Goal: Task Accomplishment & Management: Complete application form

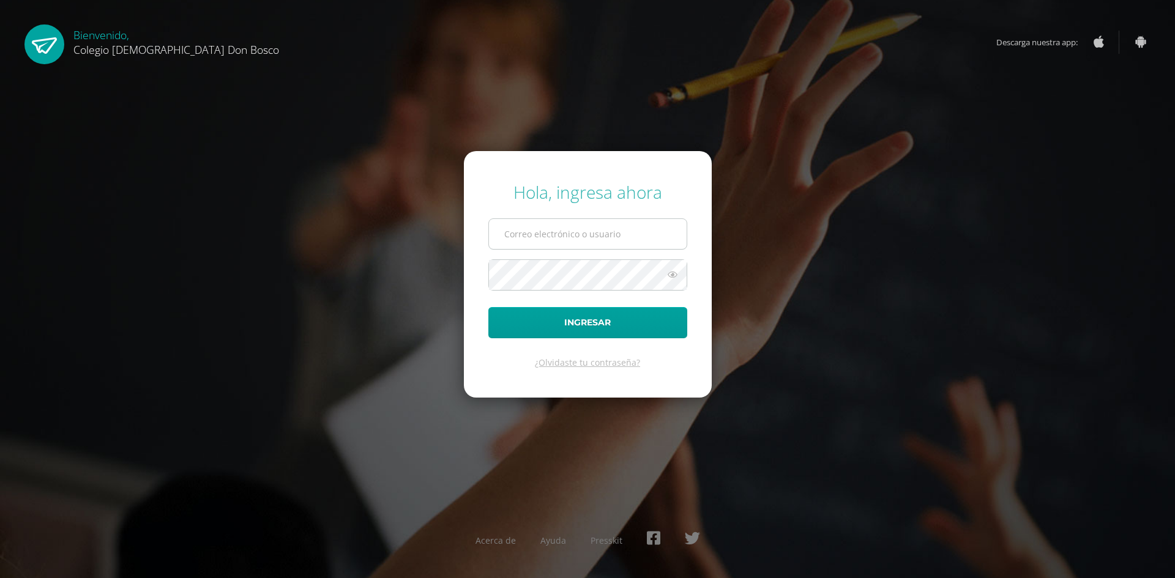
type input "e"
type input "[EMAIL_ADDRESS][DOMAIN_NAME]"
click at [489, 307] on button "Ingresar" at bounding box center [588, 322] width 199 height 31
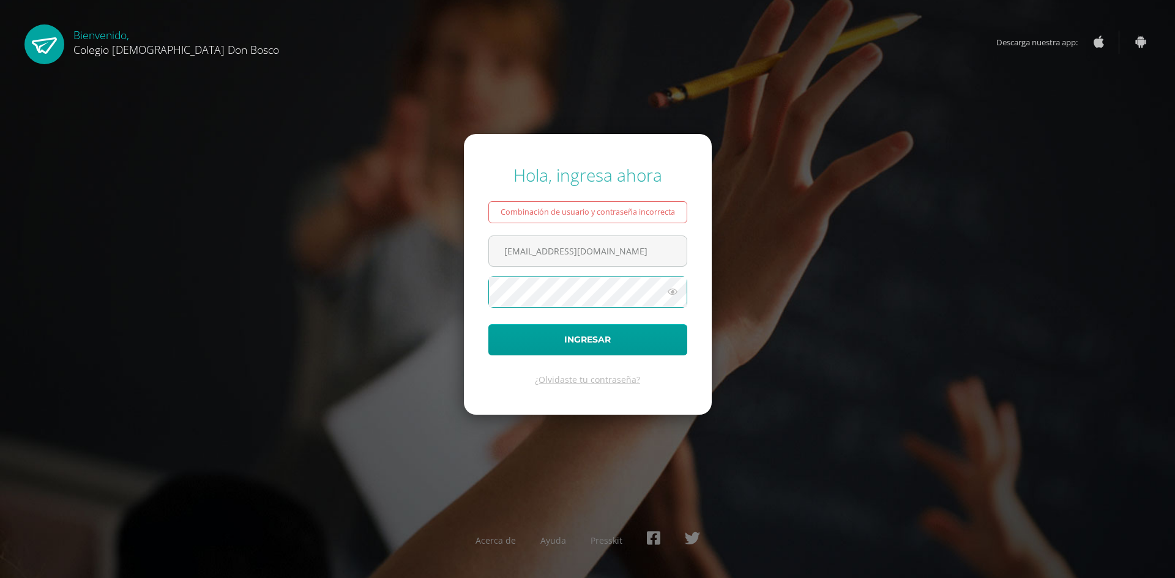
click at [489, 324] on button "Ingresar" at bounding box center [588, 339] width 199 height 31
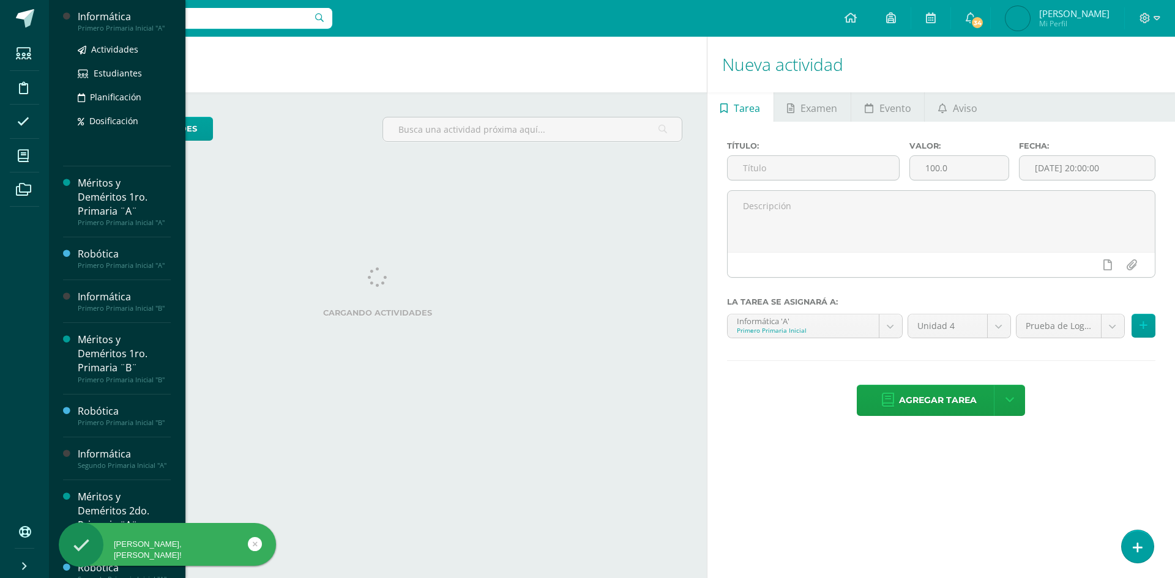
click at [89, 19] on div "Informática" at bounding box center [124, 17] width 93 height 14
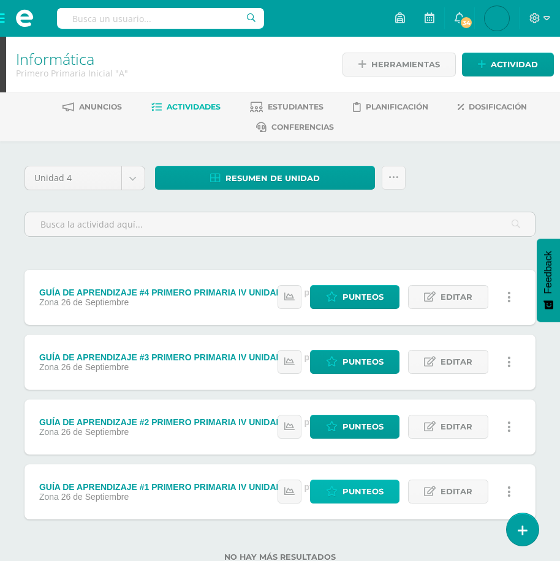
click at [355, 497] on span "Punteos" at bounding box center [362, 492] width 41 height 23
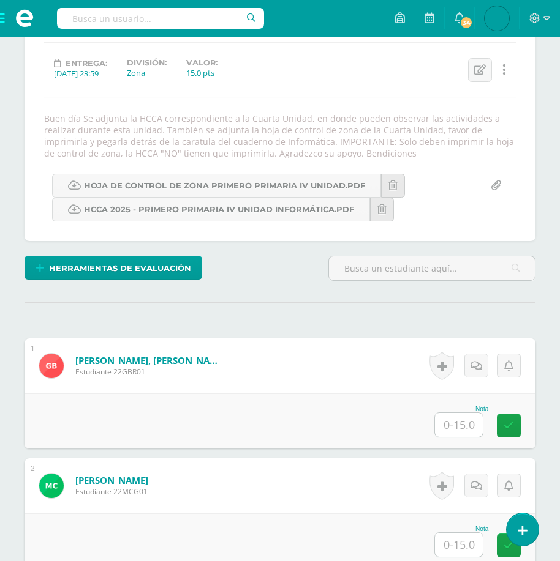
scroll to position [184, 0]
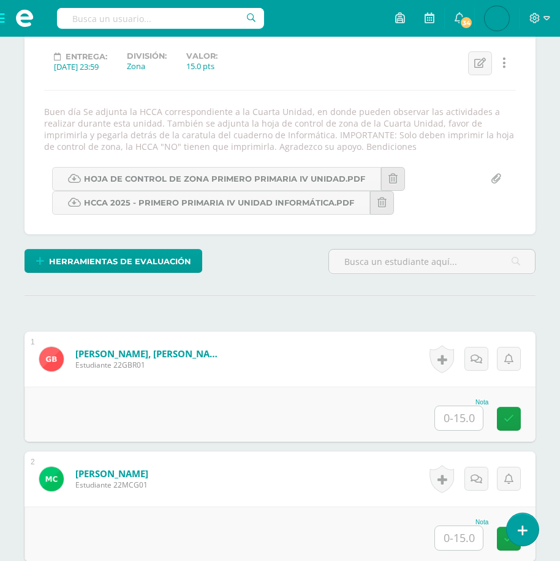
click at [455, 411] on input "text" at bounding box center [459, 418] width 48 height 24
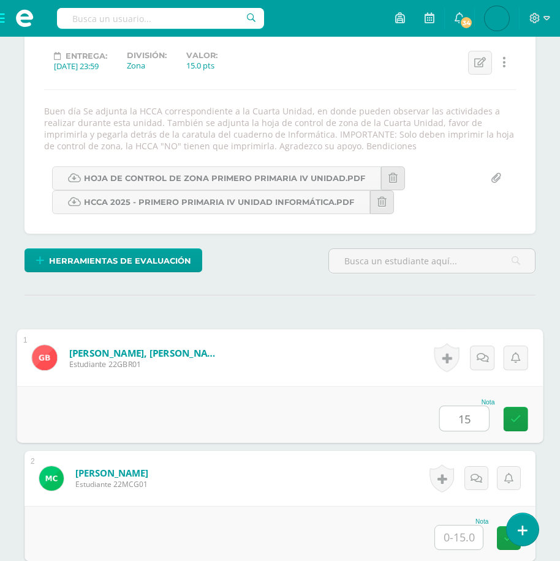
type input "15"
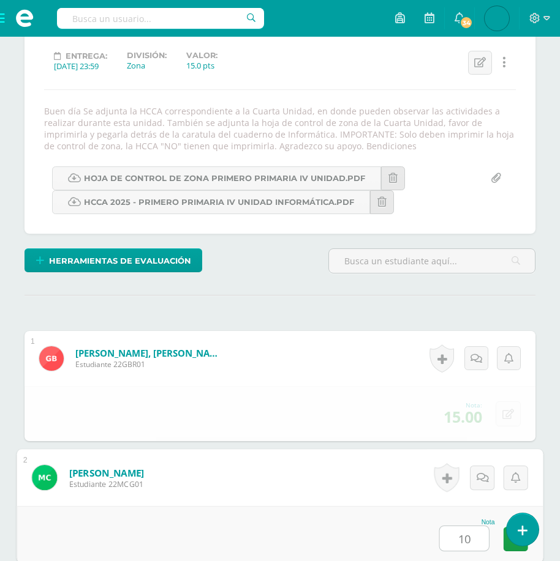
type input "10"
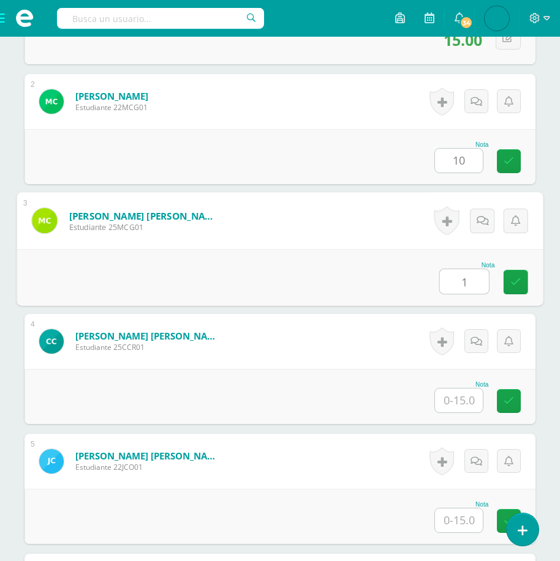
scroll to position [563, 0]
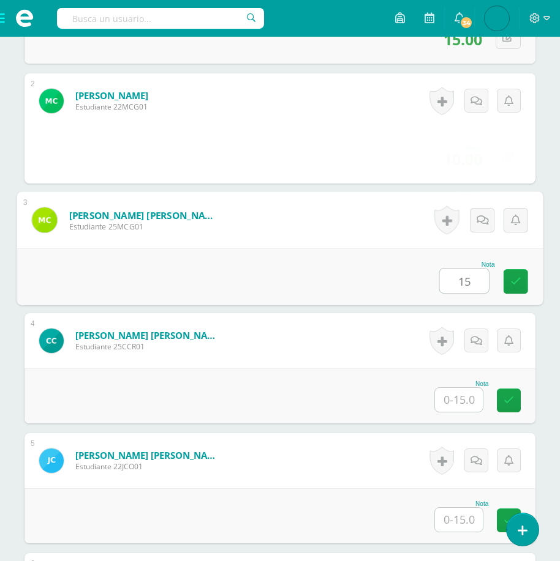
type input "15"
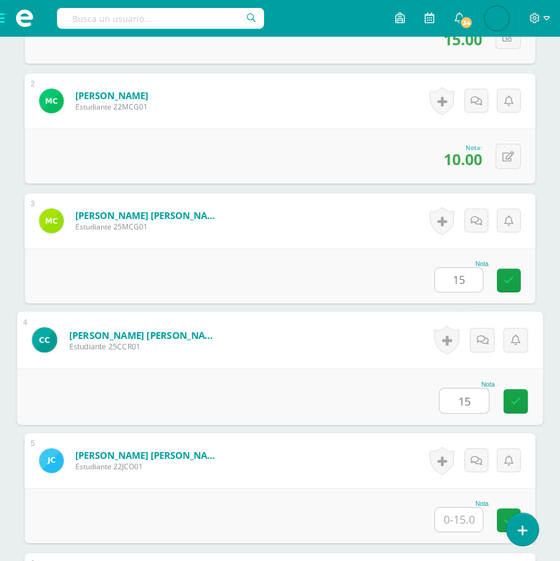
type input "15"
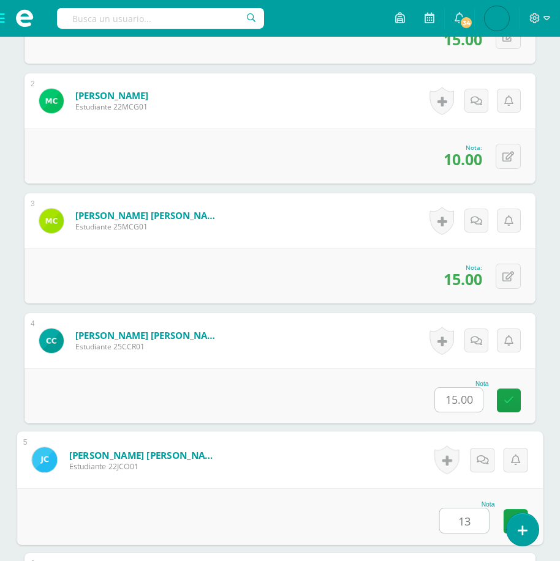
type input "13"
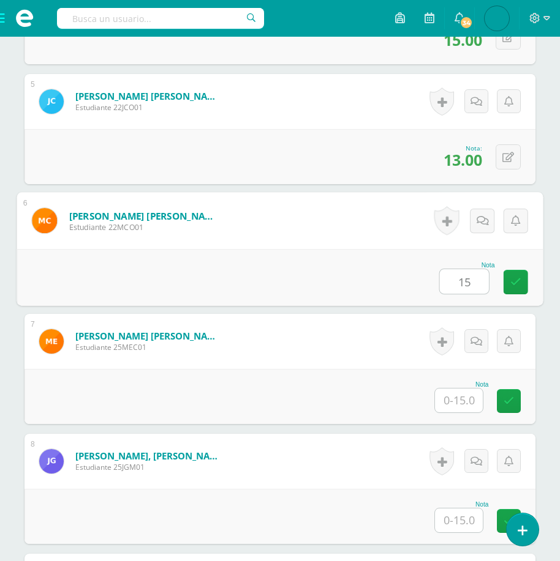
type input "15"
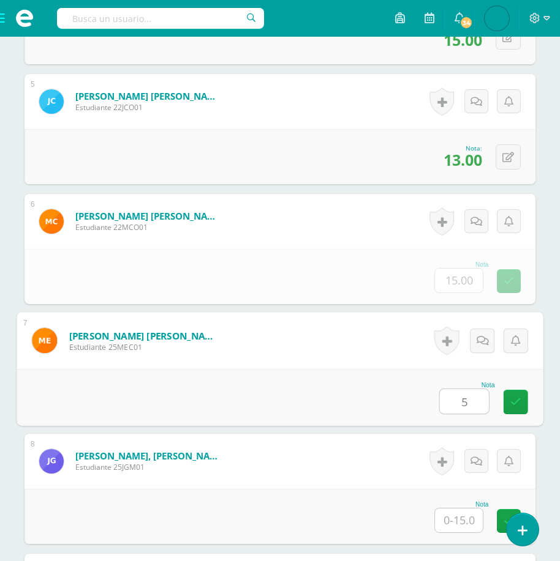
type input "5"
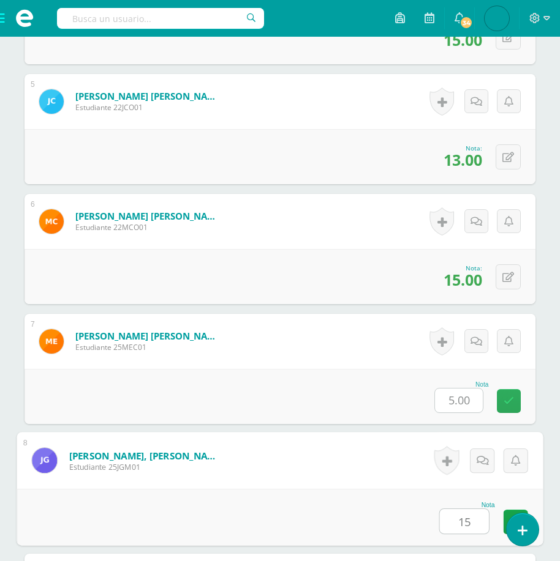
type input "15"
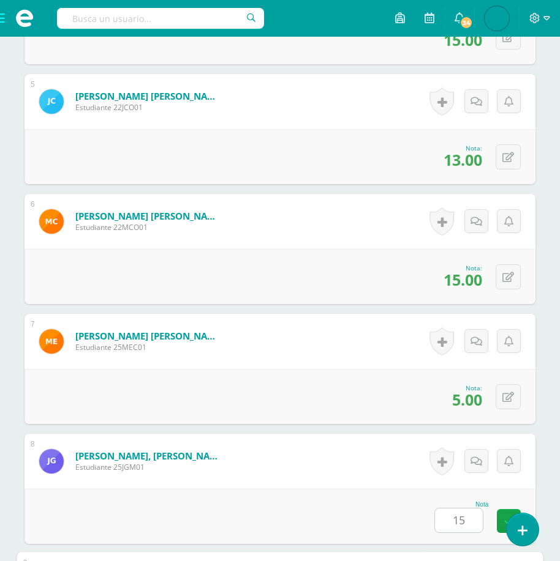
scroll to position [1282, 0]
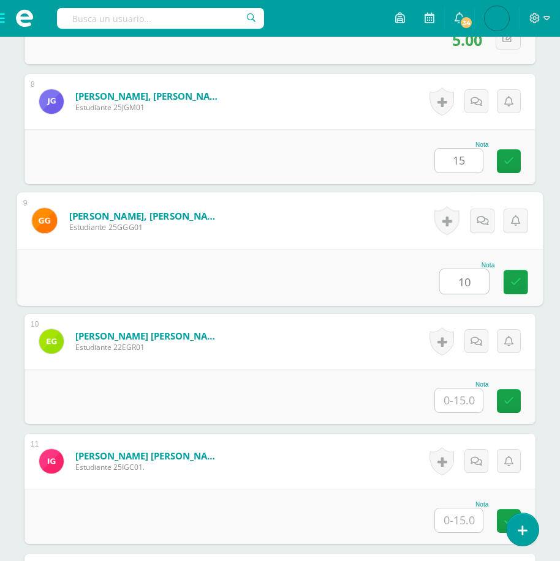
type input "10"
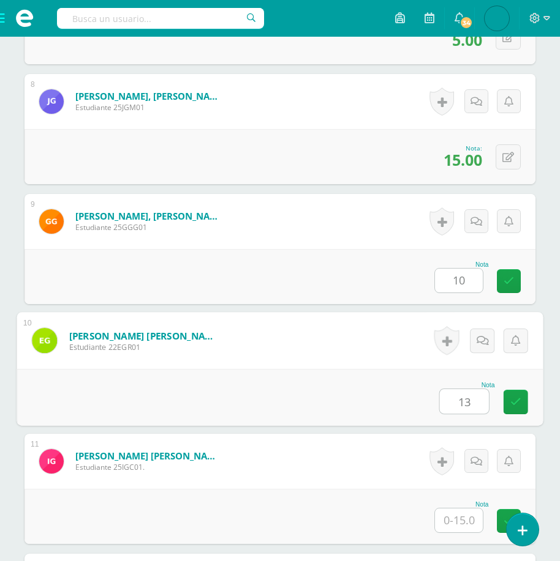
type input "13"
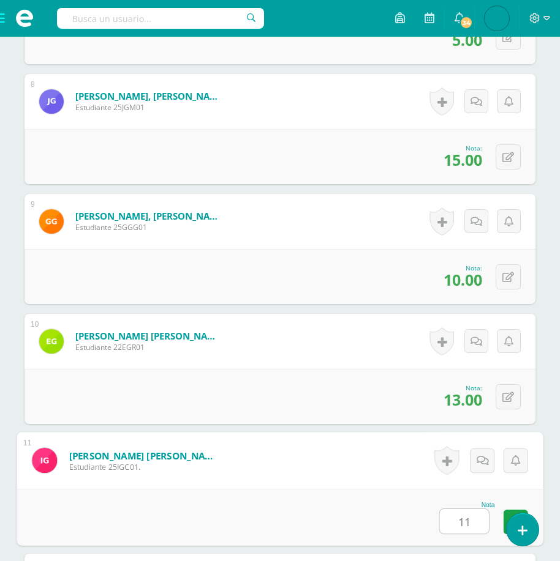
type input "11"
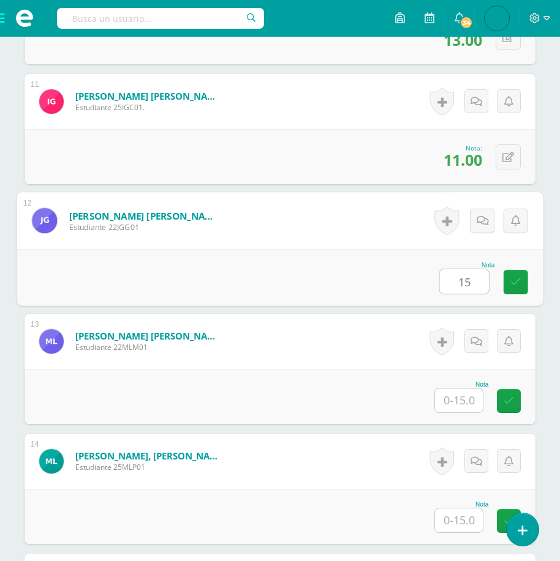
type input "15"
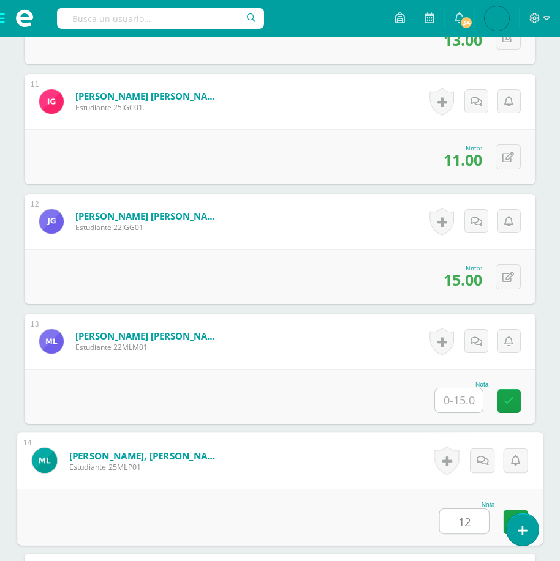
type input "12"
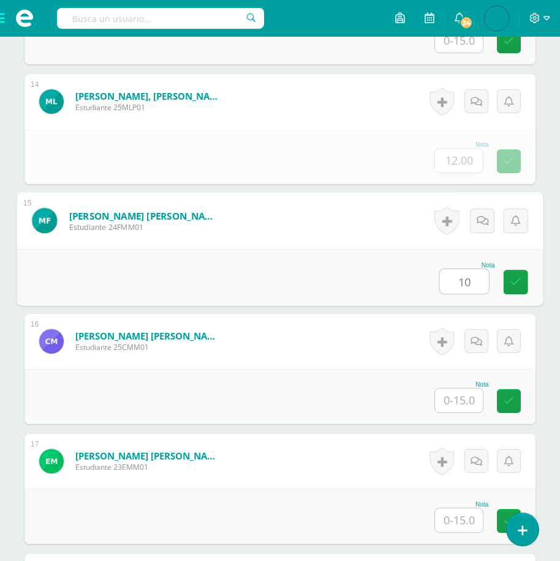
type input "10"
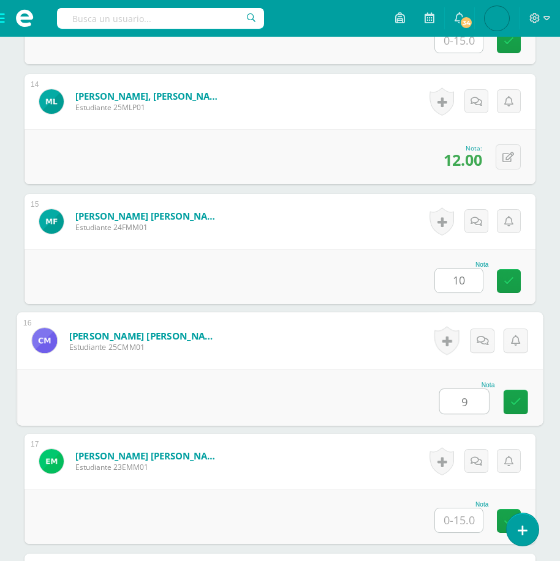
type input "9"
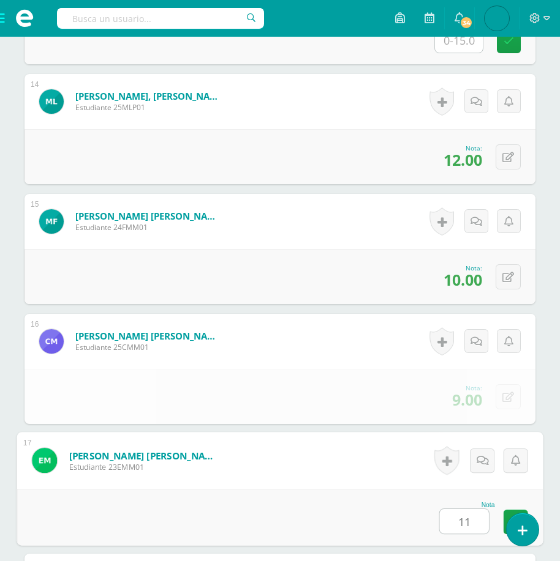
type input "11"
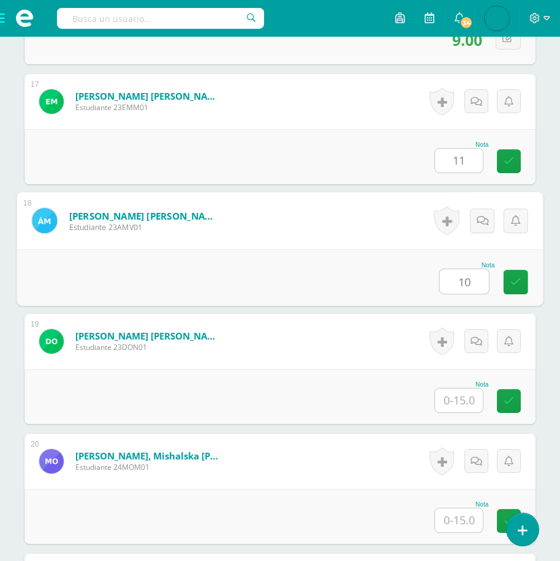
type input "10"
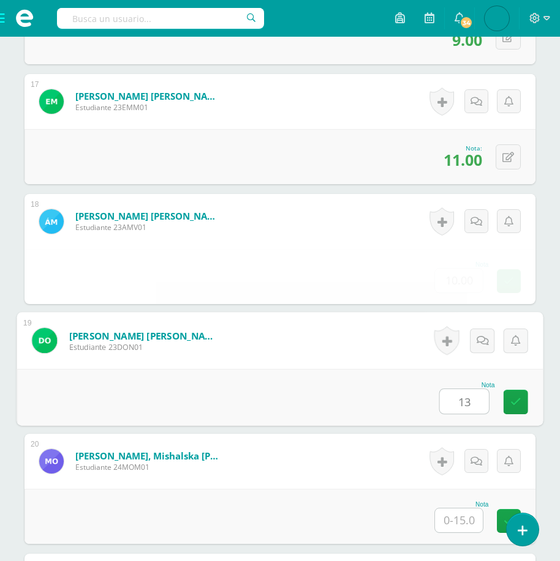
type input "13"
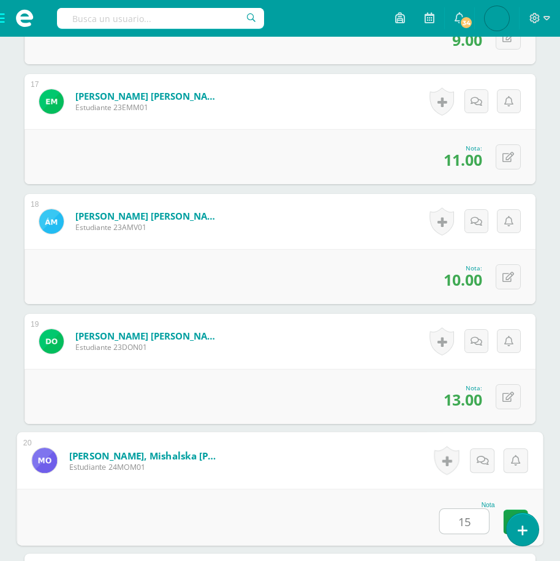
type input "15"
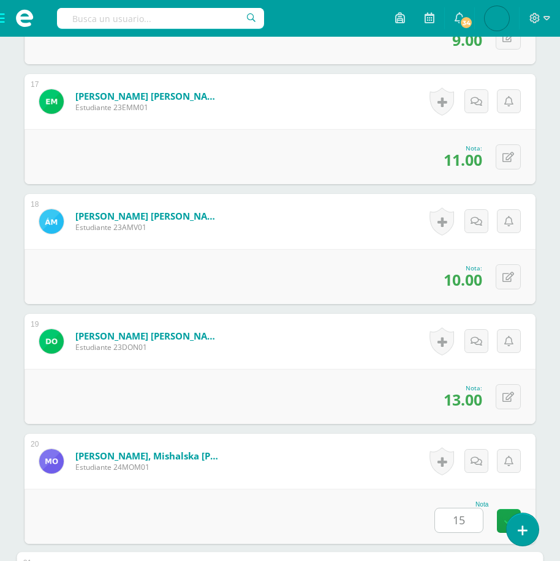
scroll to position [2722, 0]
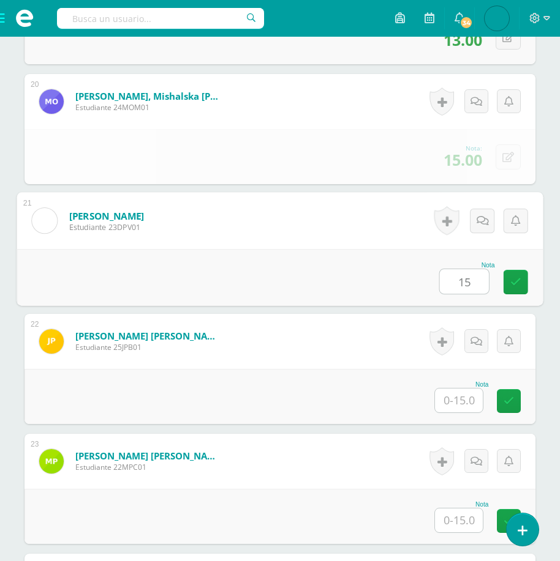
type input "15"
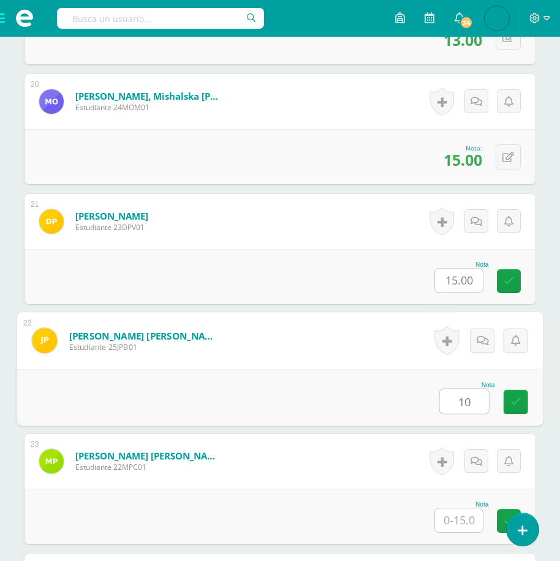
type input "10"
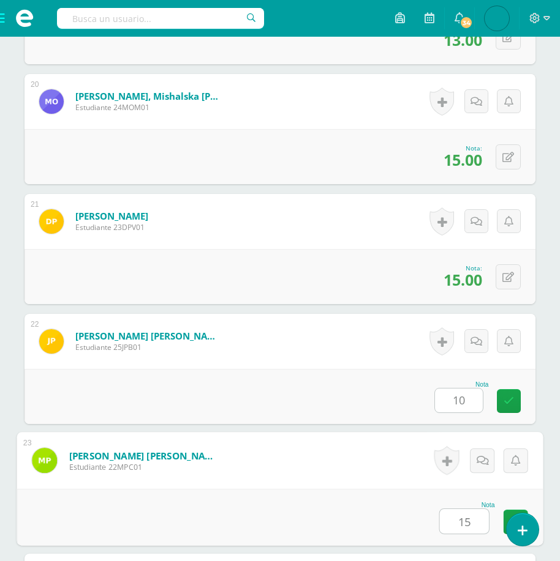
type input "15"
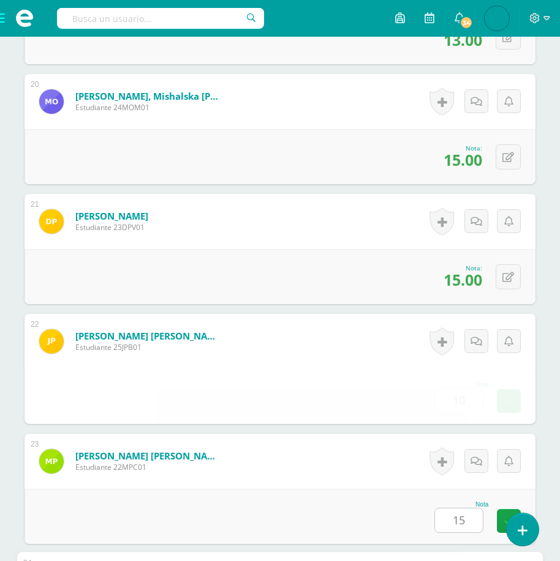
scroll to position [3082, 0]
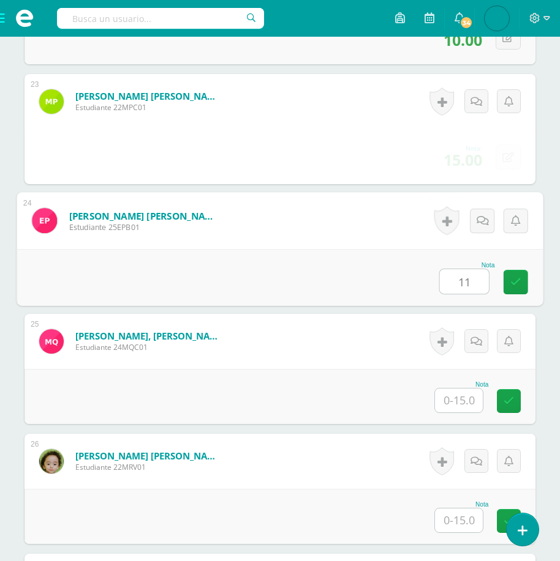
type input "11"
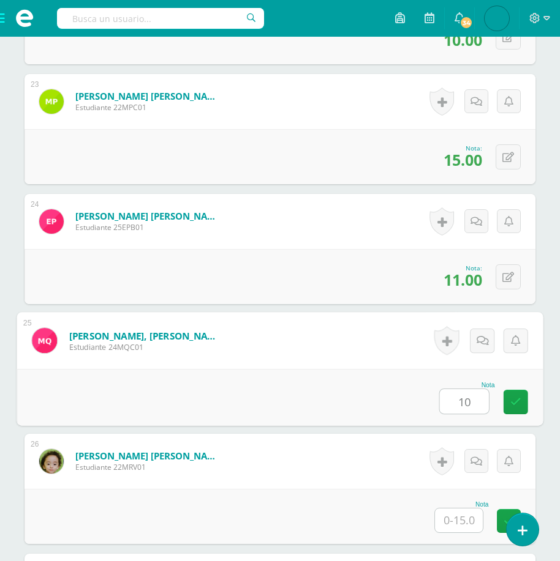
type input "10"
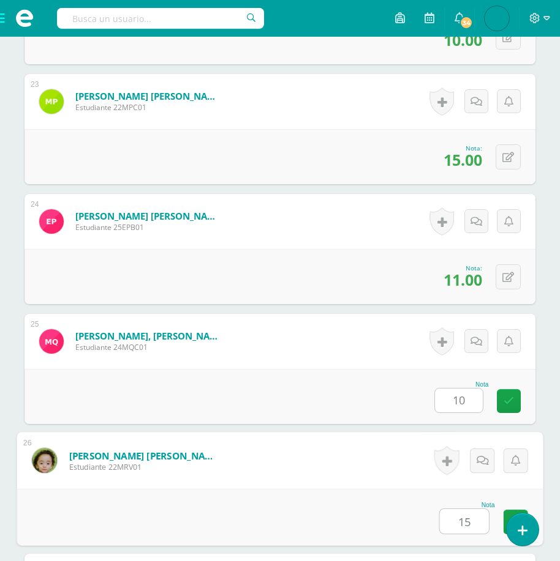
type input "15"
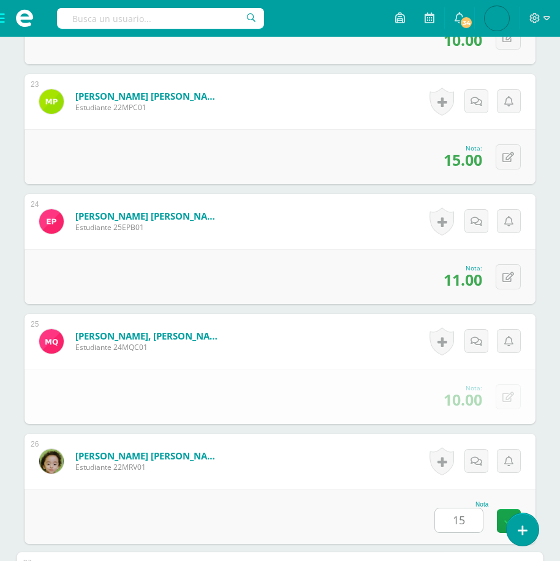
scroll to position [3442, 0]
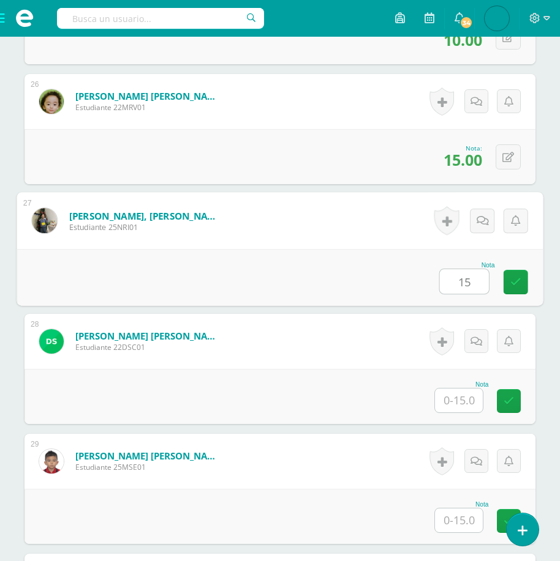
type input "15"
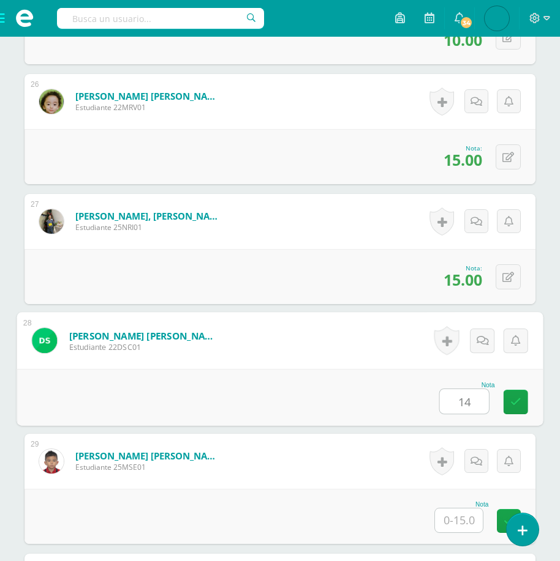
type input "14"
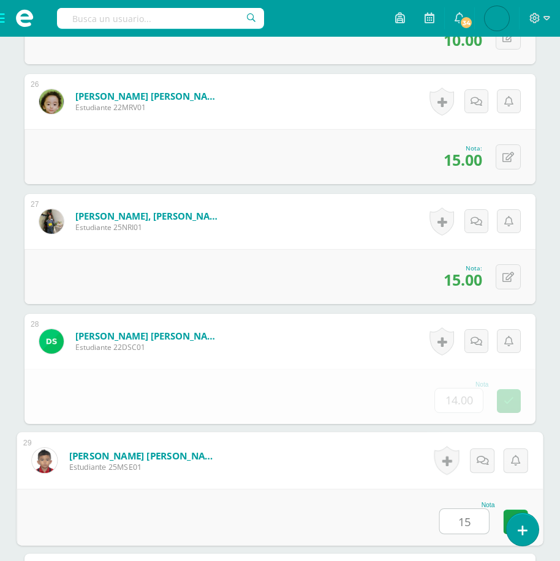
type input "15"
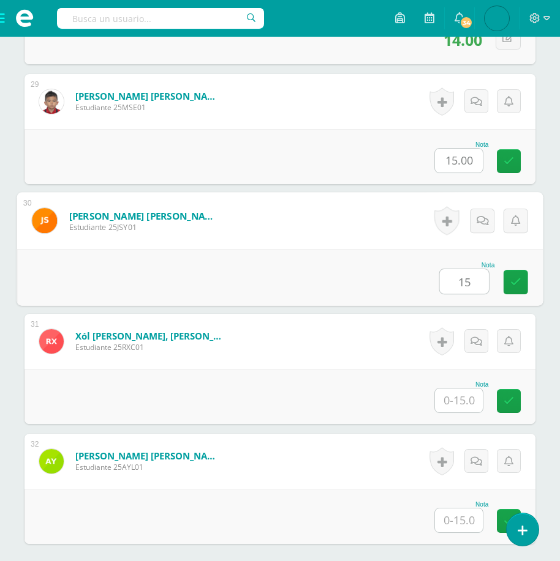
type input "15"
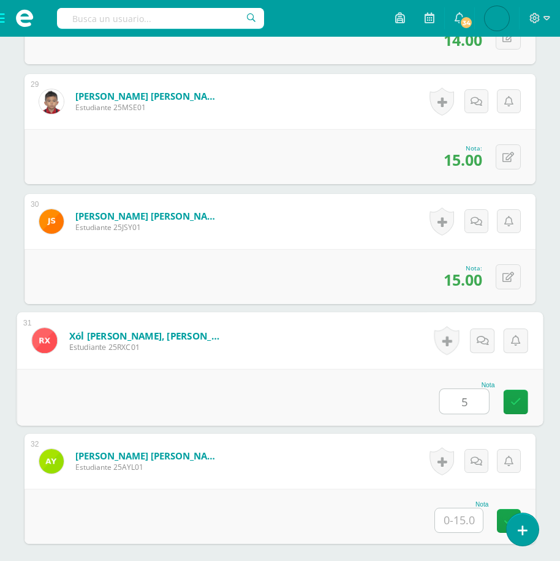
type input "5"
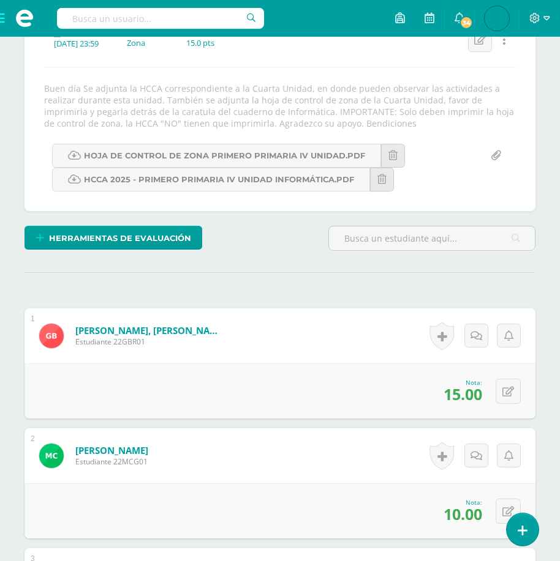
scroll to position [0, 0]
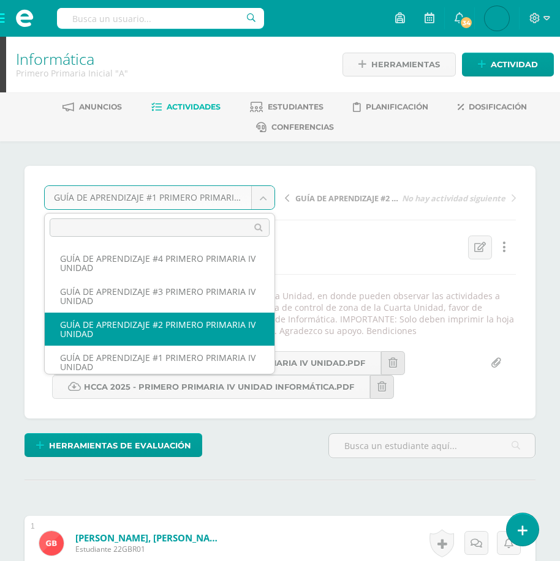
select select "/dashboard/teacher/grade-activity/177863/"
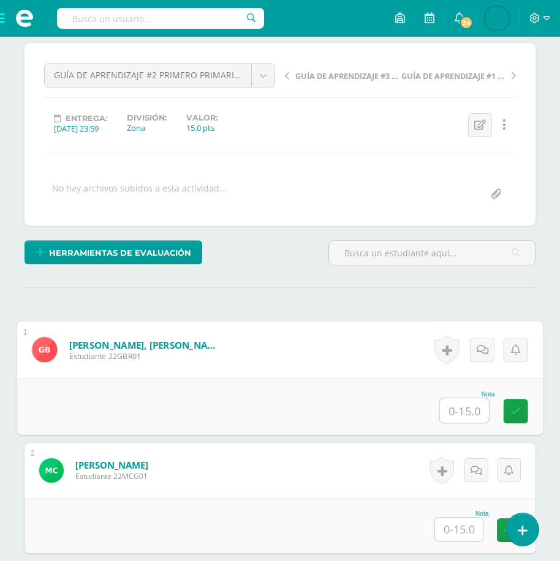
click at [457, 405] on input "text" at bounding box center [464, 411] width 49 height 24
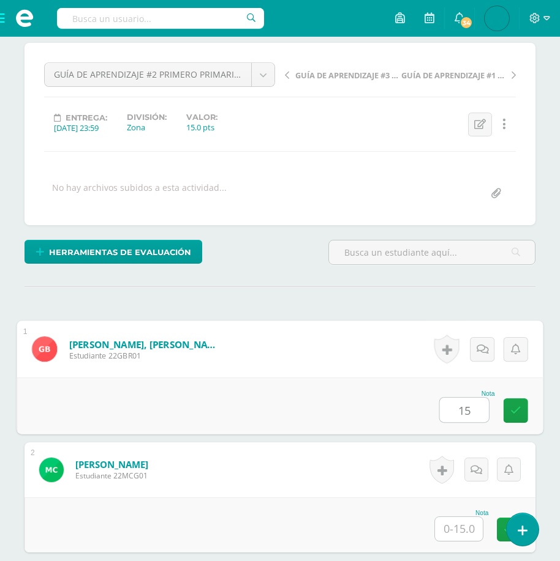
type input "15"
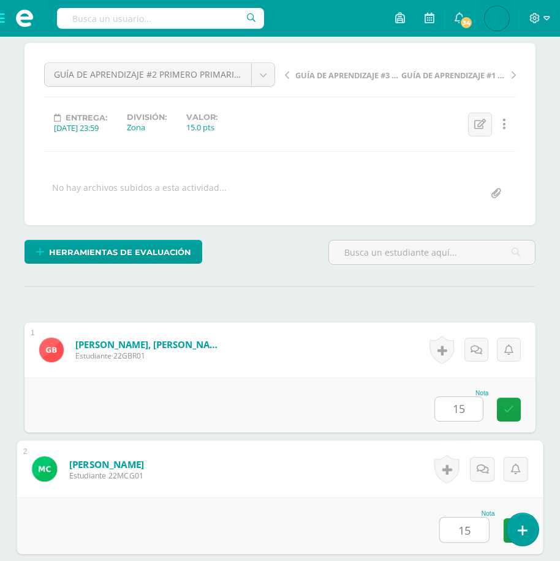
type input "15"
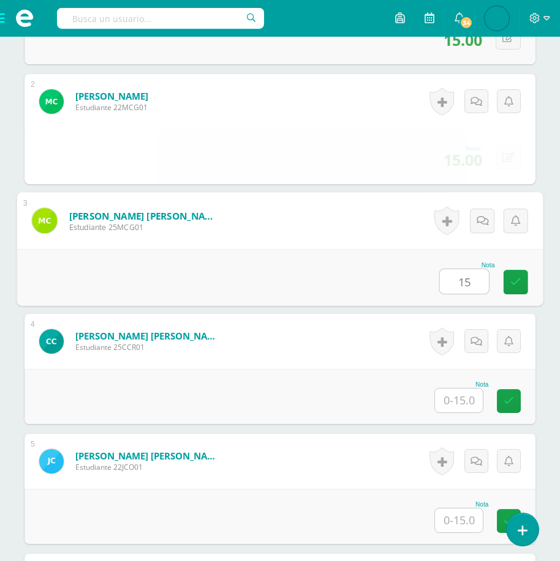
scroll to position [492, 0]
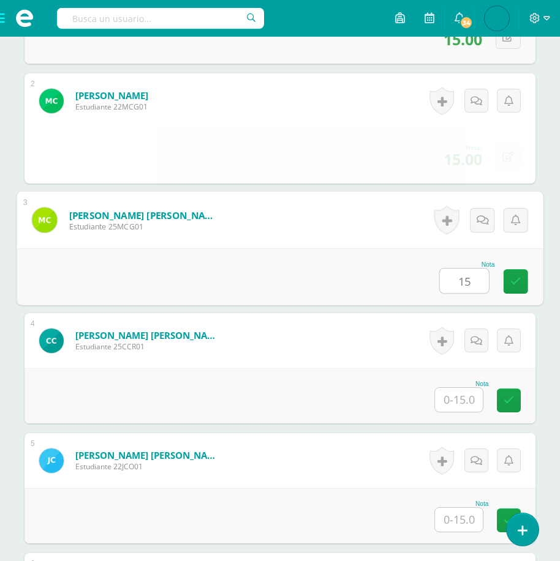
type input "15"
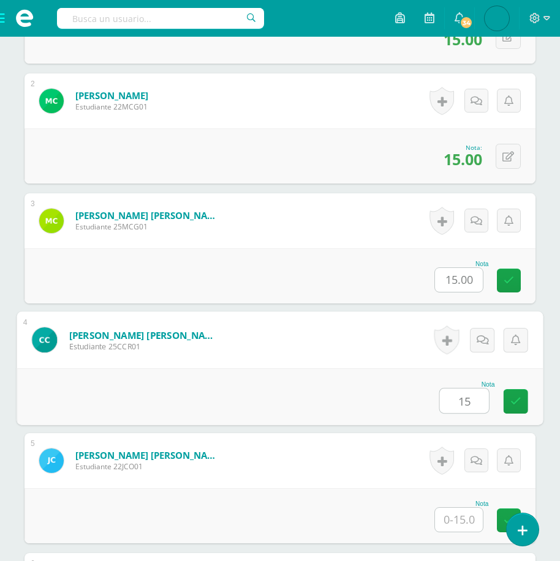
type input "15"
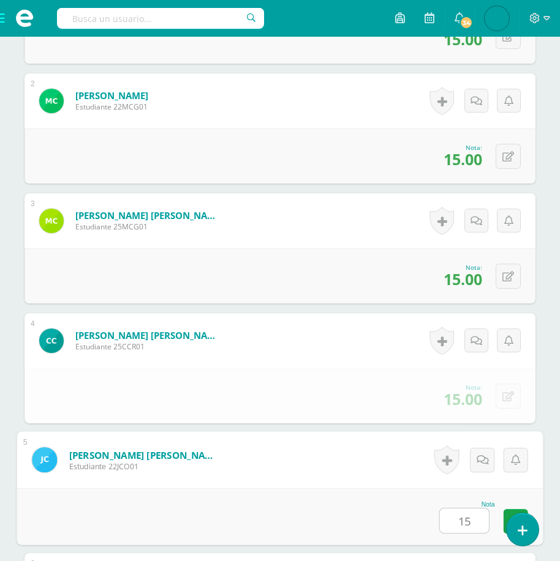
type input "15"
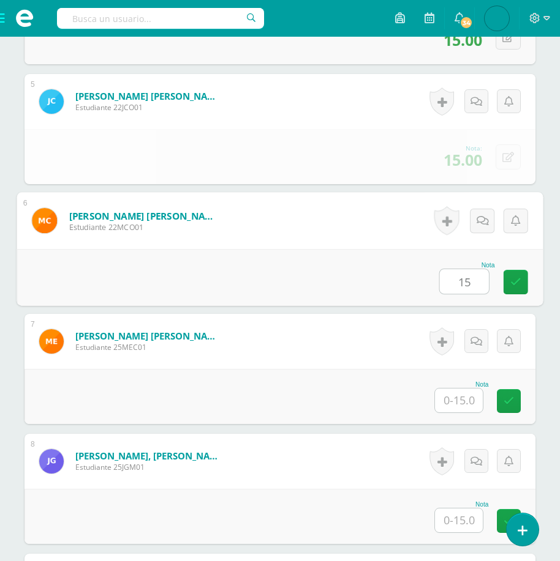
type input "15"
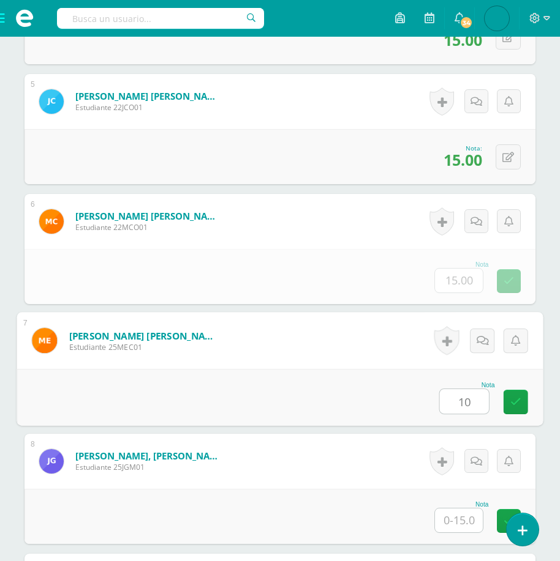
type input "10"
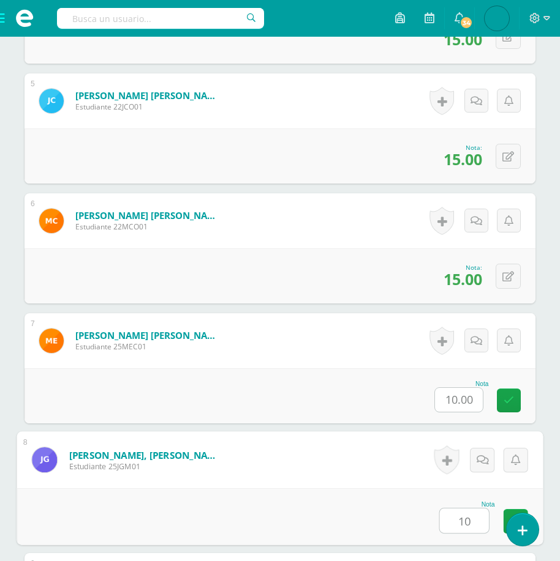
type input "10"
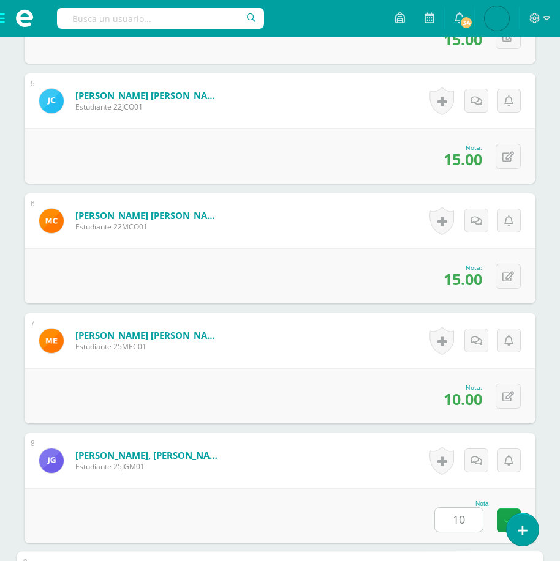
scroll to position [1211, 0]
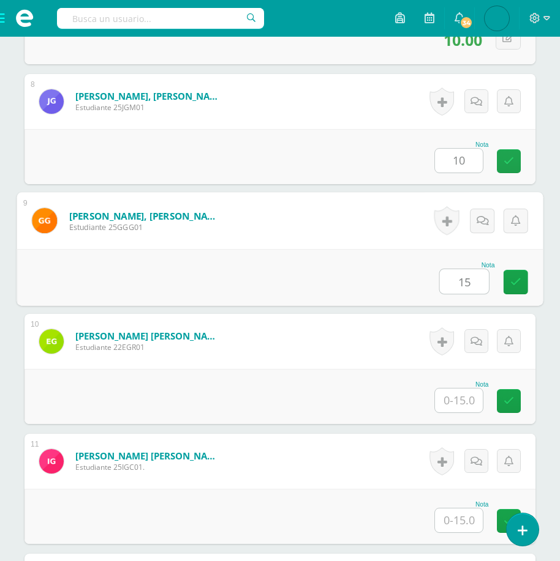
type input "15"
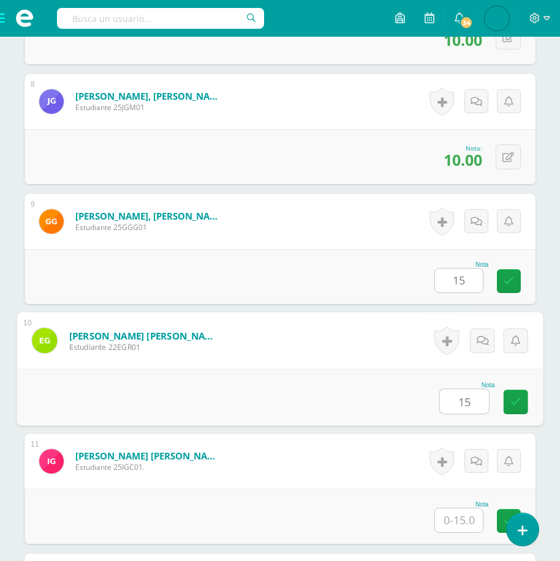
type input "15"
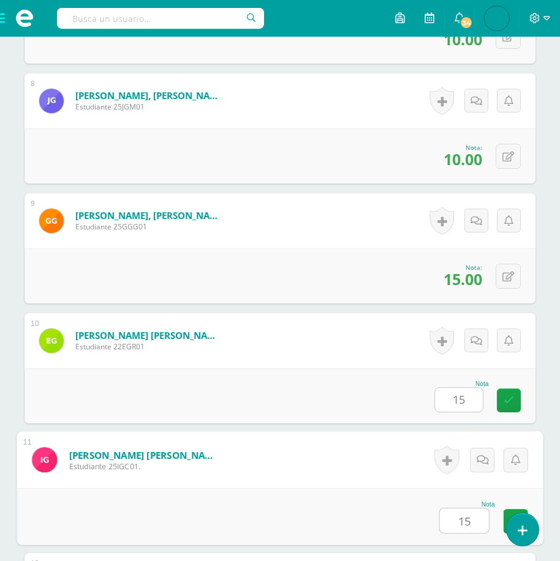
type input "15"
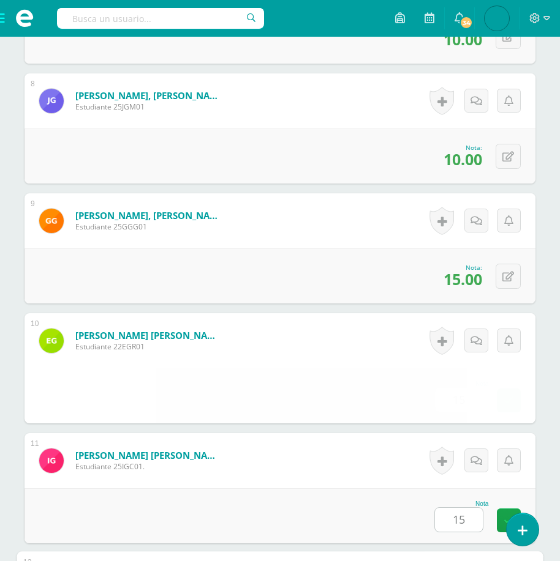
scroll to position [1571, 0]
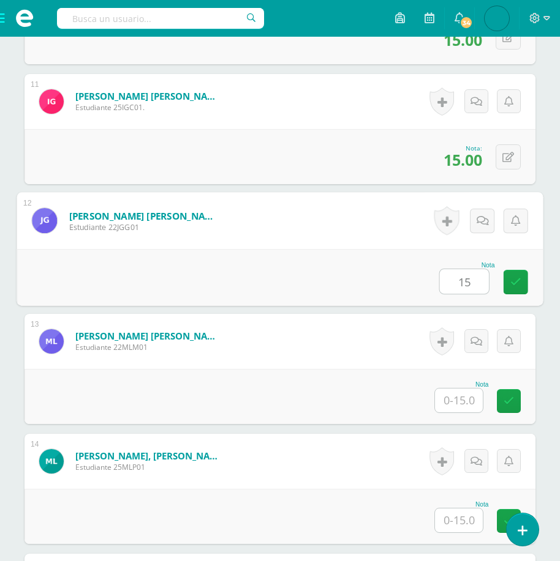
type input "15"
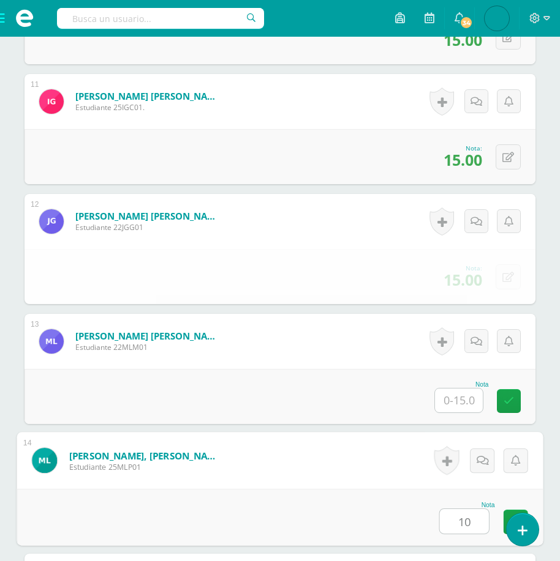
type input "10"
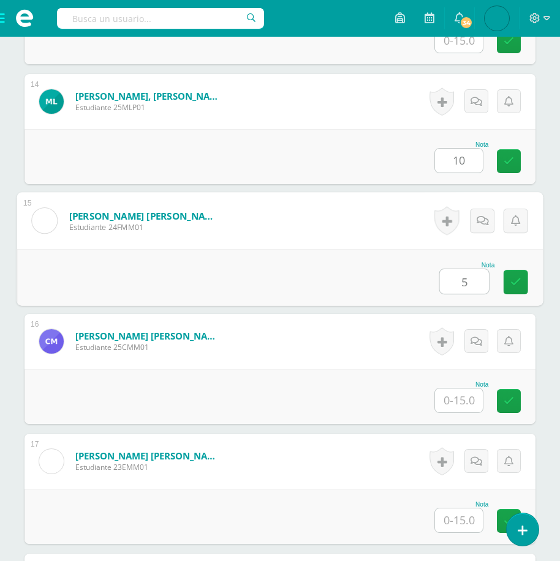
type input "5"
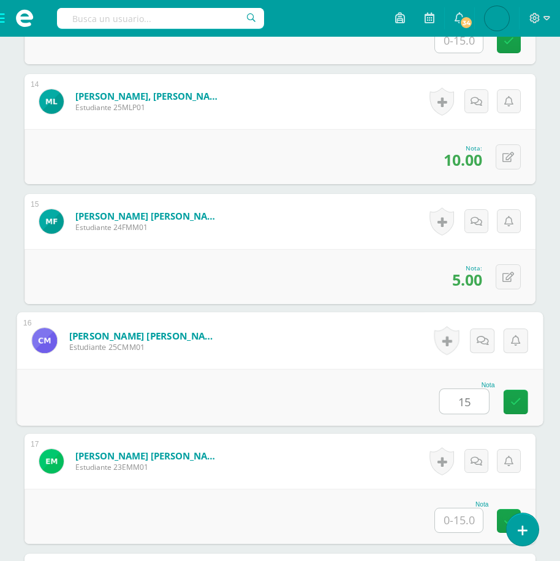
type input "15"
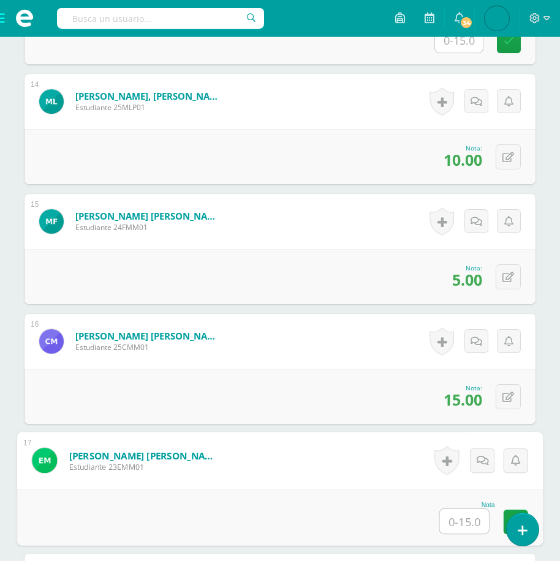
scroll to position [2291, 0]
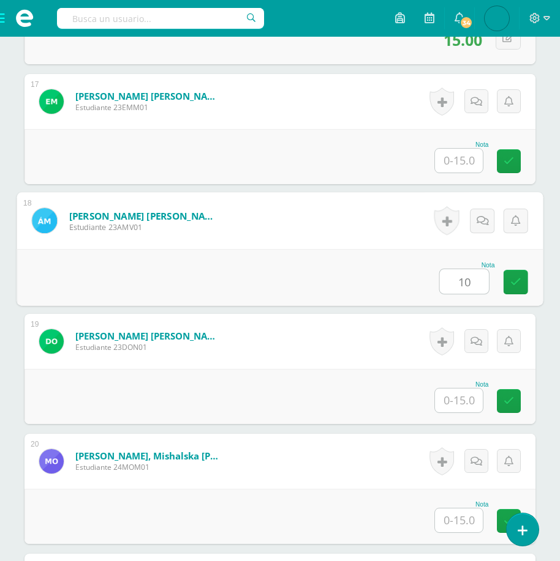
type input "10"
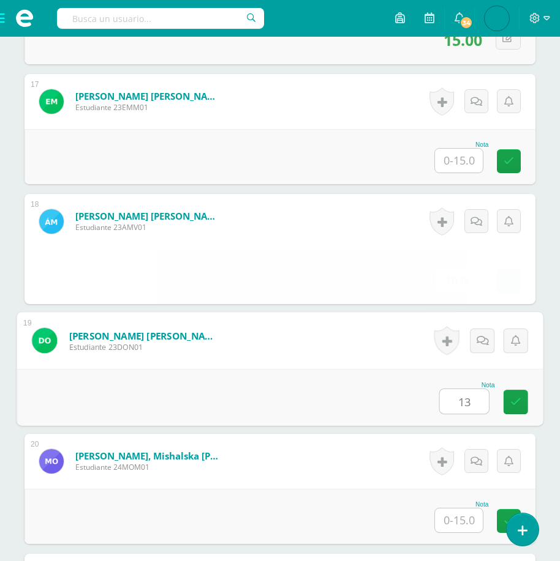
type input "13"
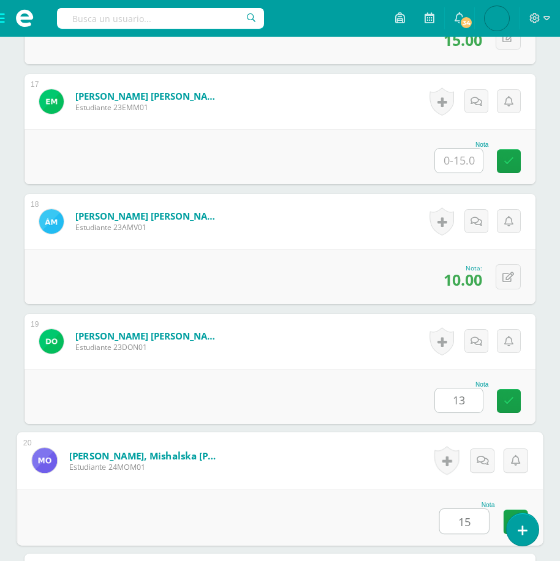
type input "15"
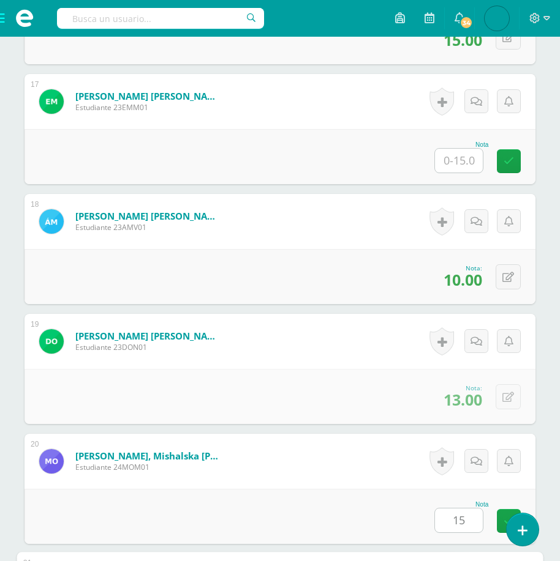
scroll to position [2651, 0]
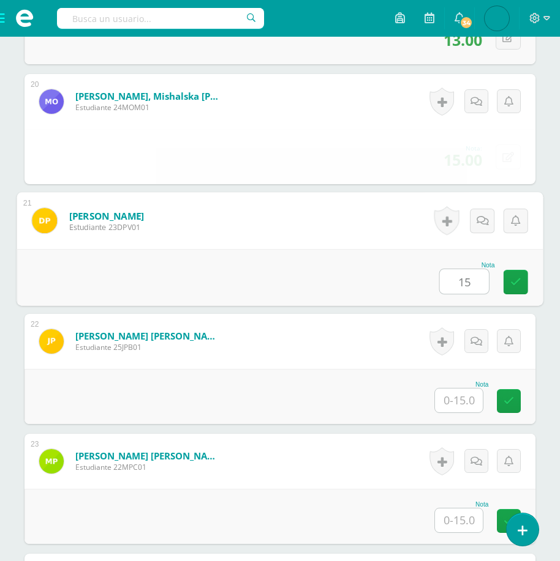
type input "15"
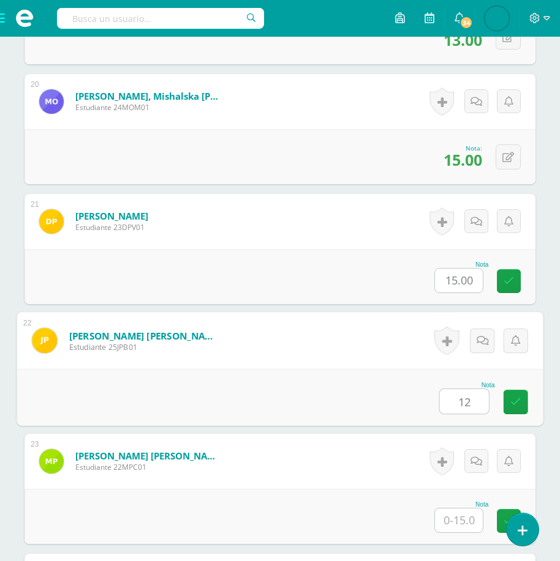
type input "12"
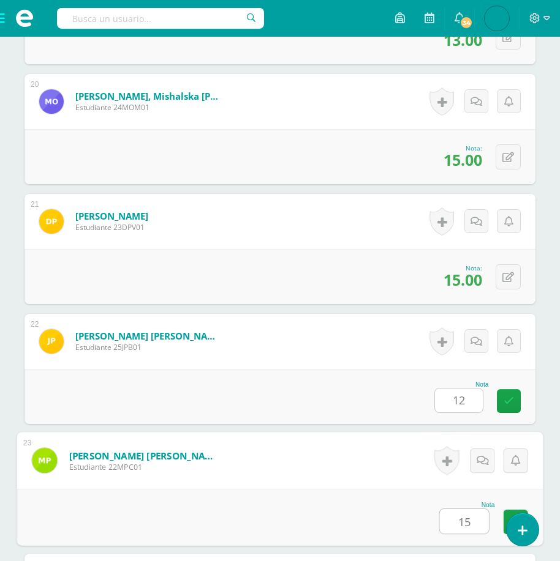
type input "15"
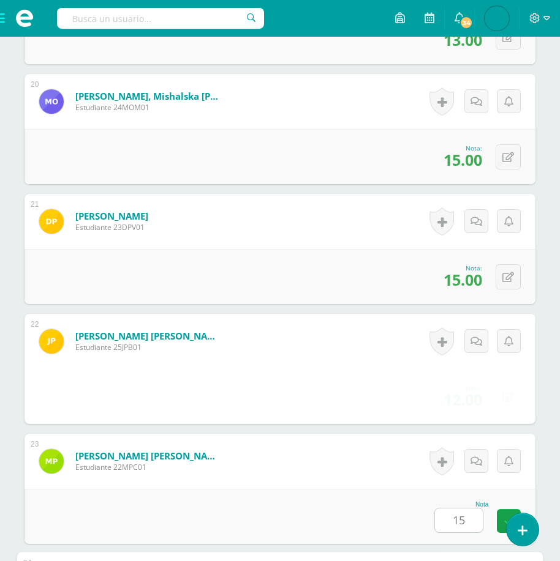
scroll to position [3011, 0]
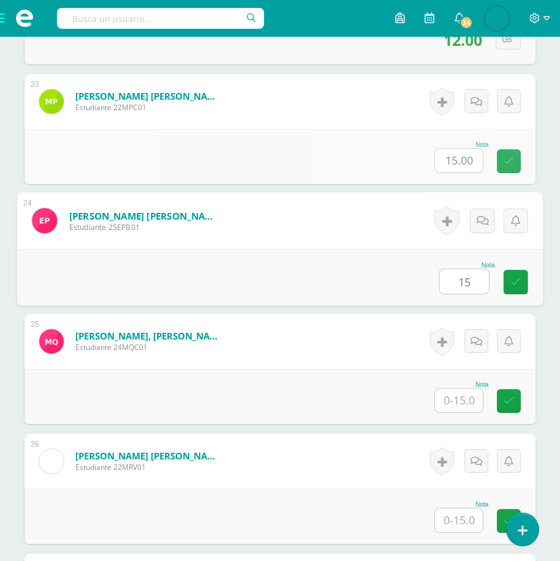
type input "15"
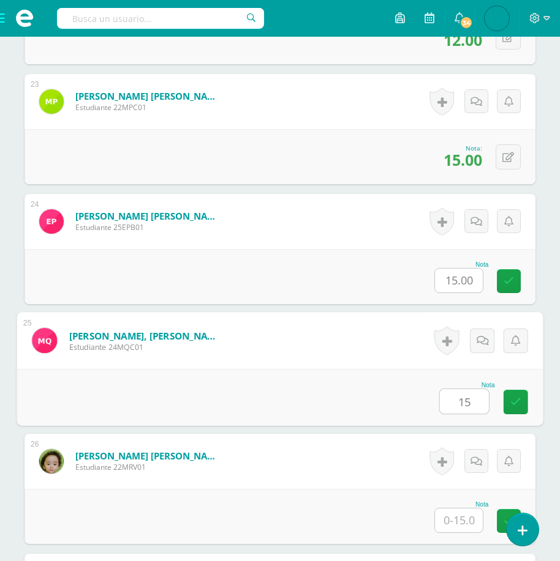
type input "15"
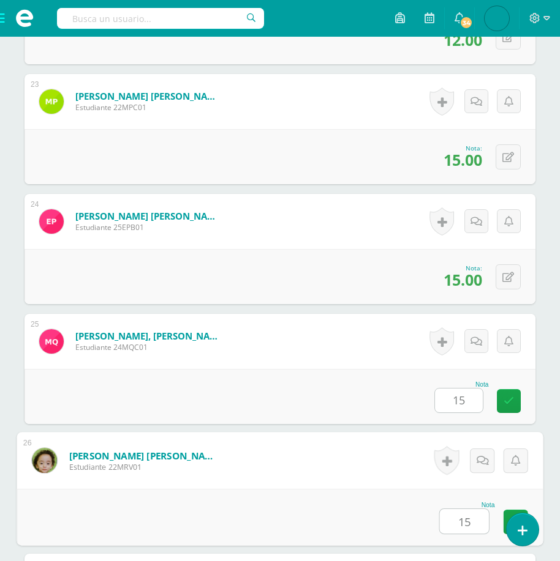
type input "15"
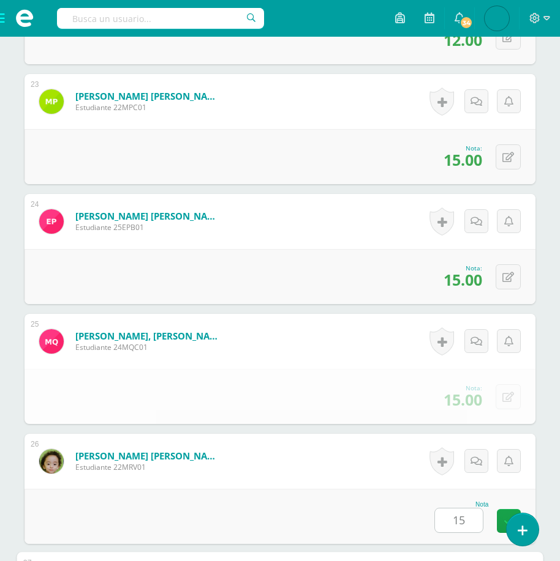
scroll to position [3371, 0]
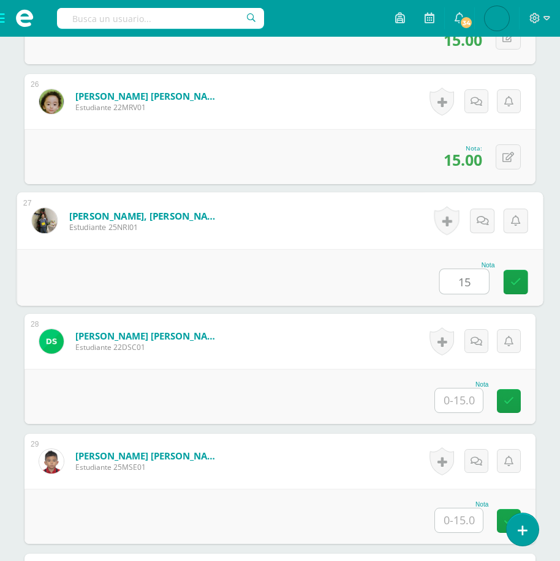
type input "15"
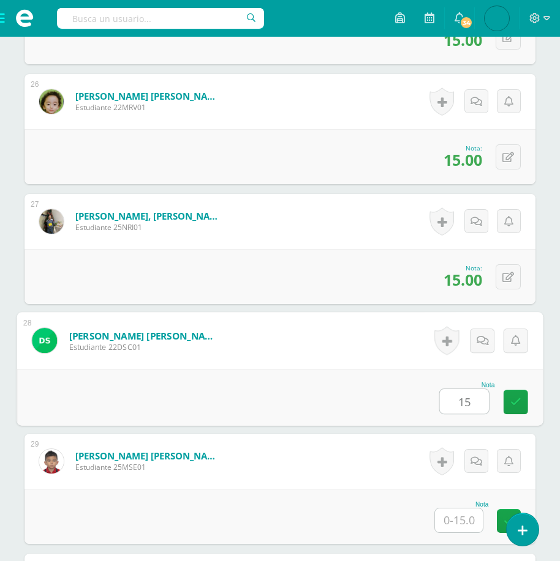
type input "15"
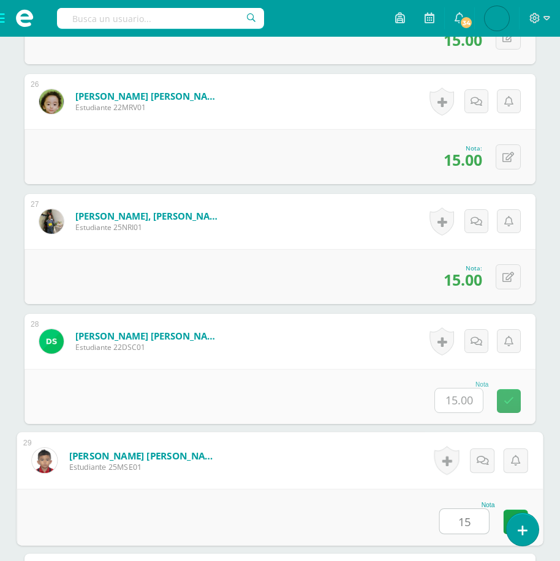
type input "15"
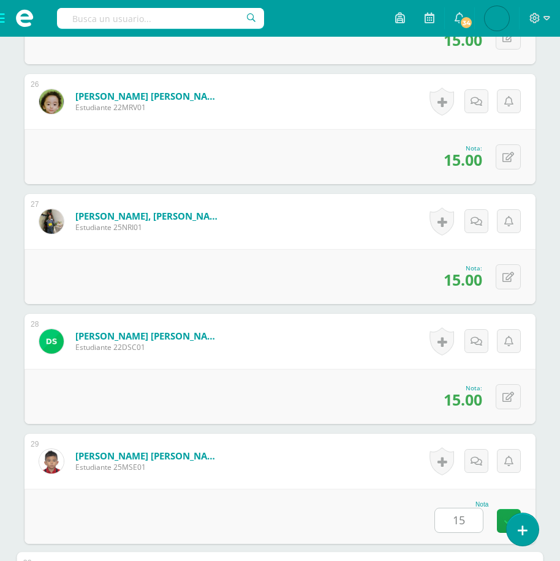
scroll to position [3731, 0]
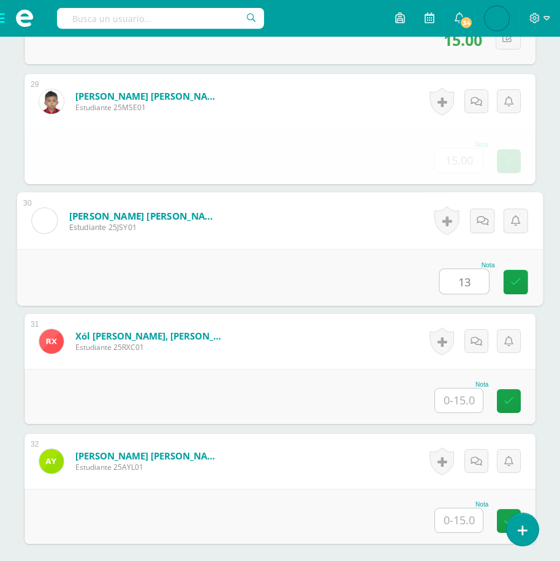
type input "13"
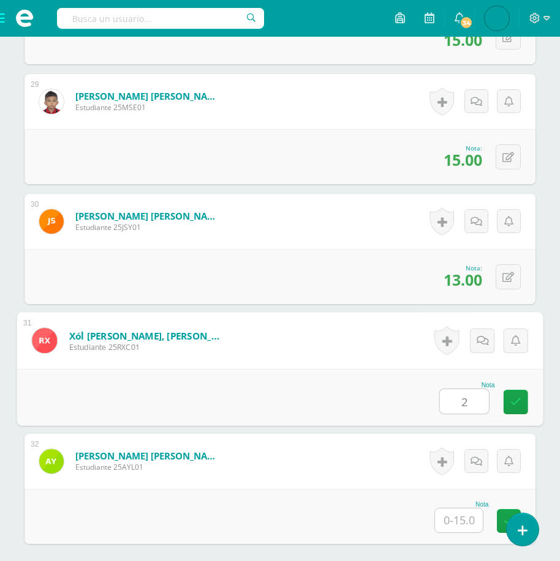
type input "2"
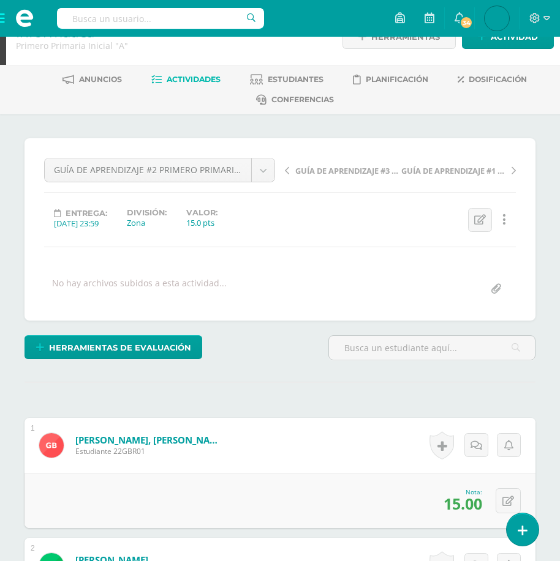
scroll to position [0, 0]
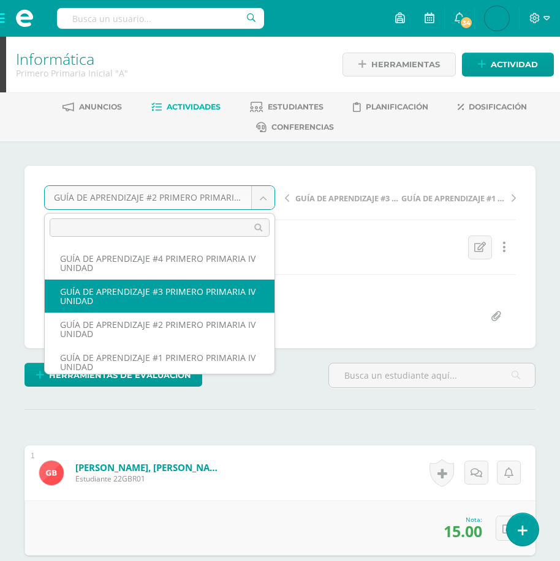
select select "/dashboard/teacher/grade-activity/177867/"
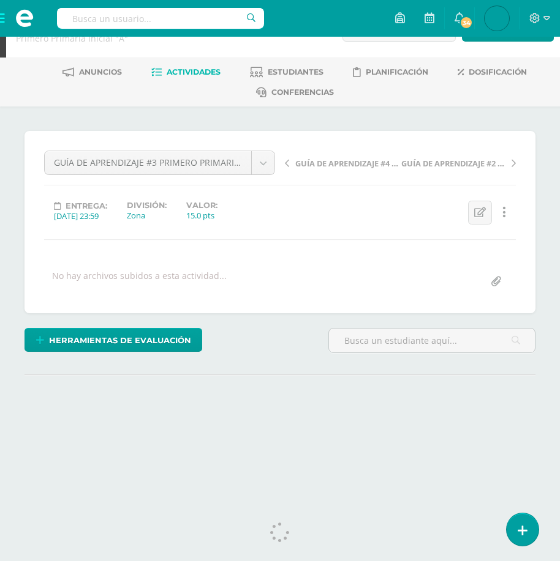
scroll to position [51, 0]
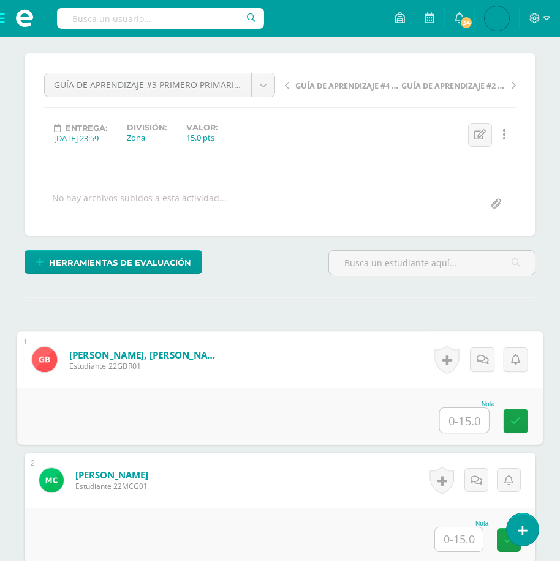
click at [457, 414] on input "text" at bounding box center [464, 420] width 49 height 24
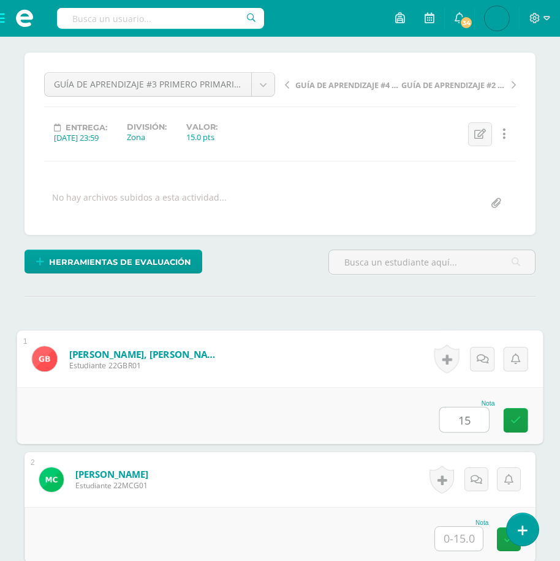
type input "15"
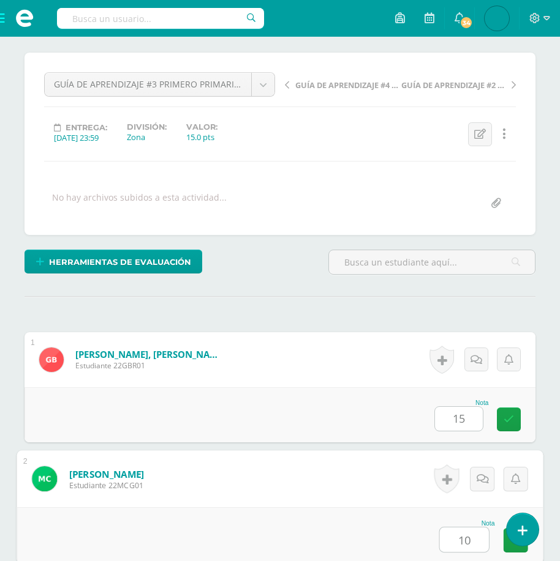
type input "10"
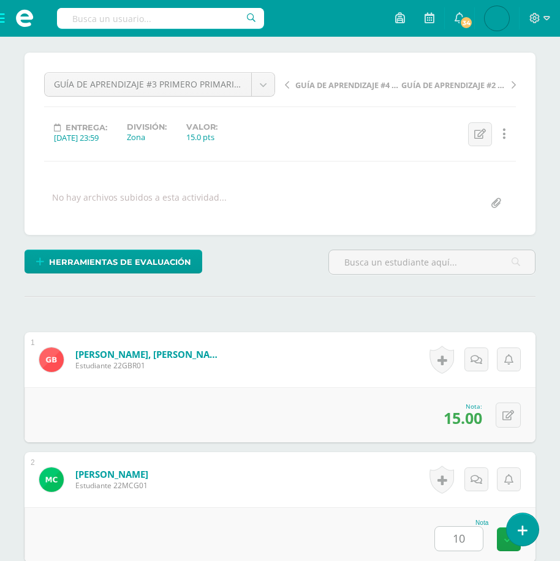
scroll to position [492, 0]
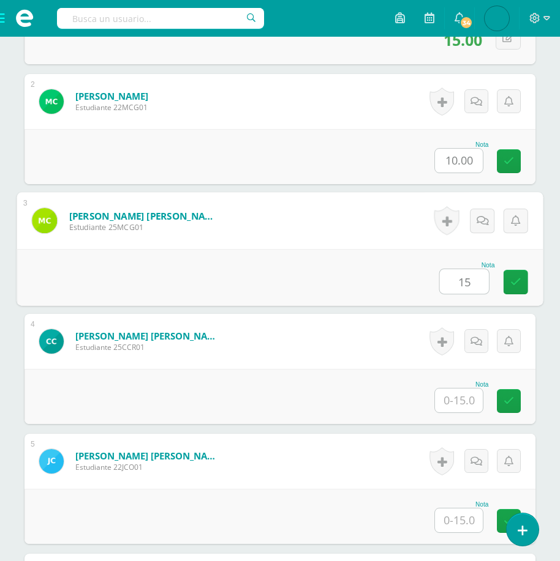
type input "15"
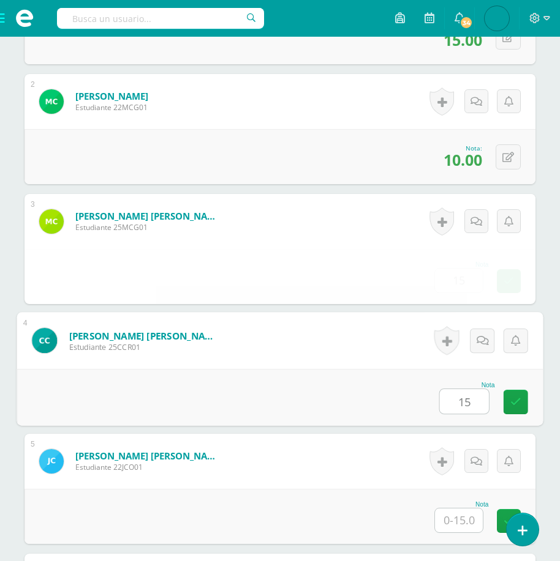
type input "15"
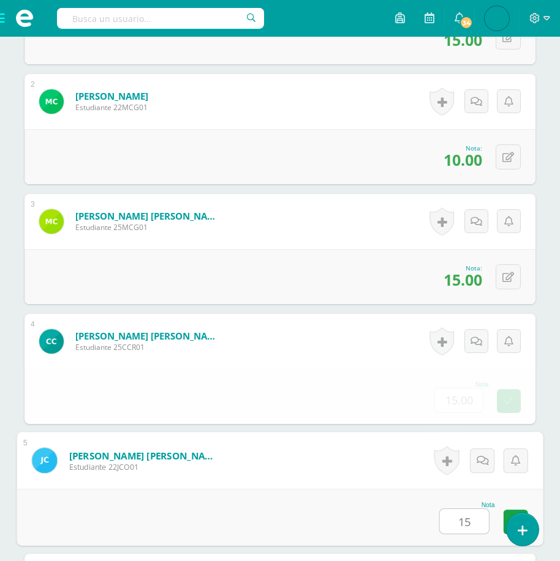
type input "15"
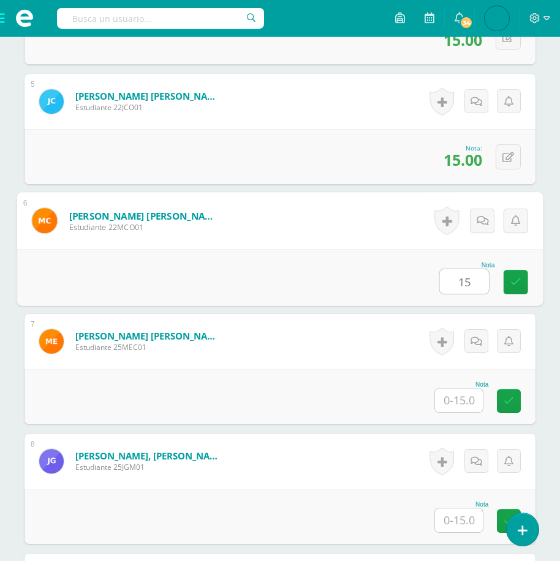
type input "15"
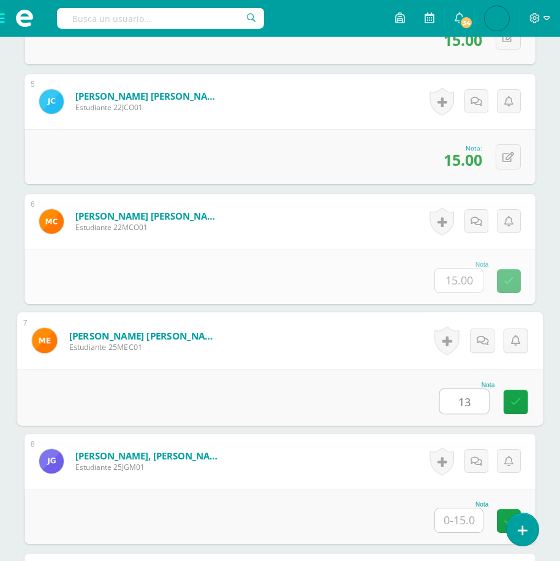
type input "13"
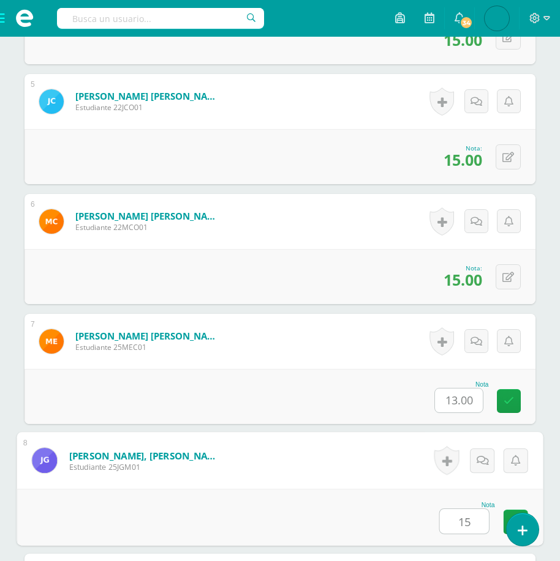
type input "15"
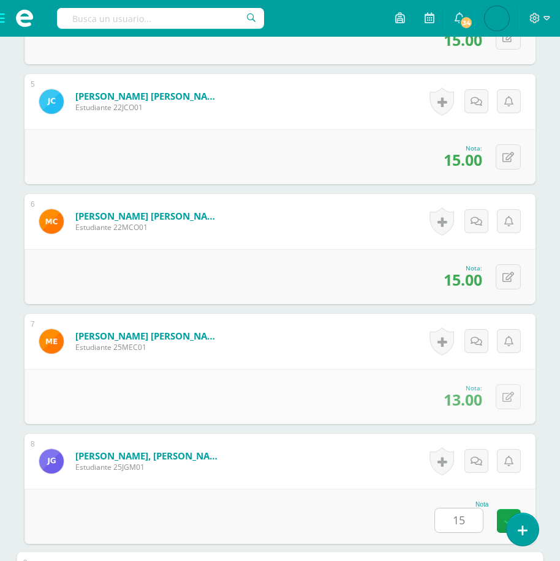
scroll to position [1211, 0]
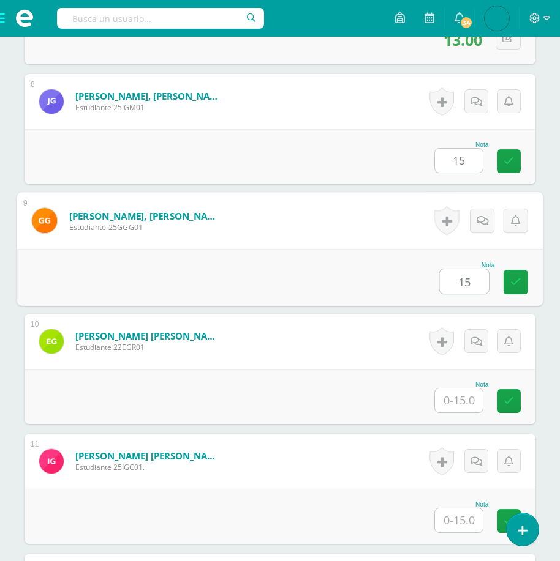
type input "15"
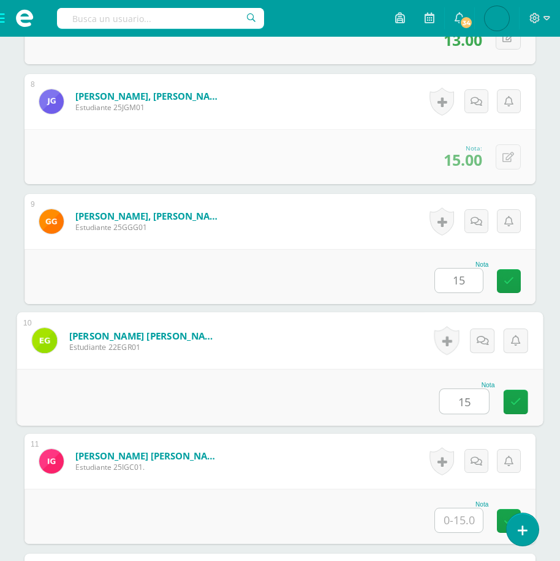
type input "15"
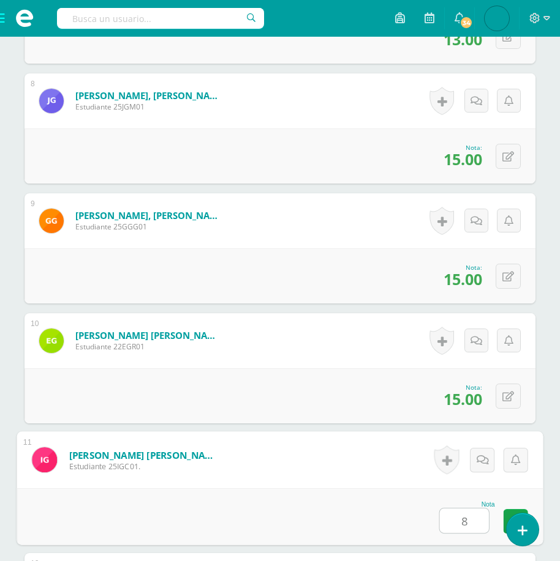
scroll to position [1213, 0]
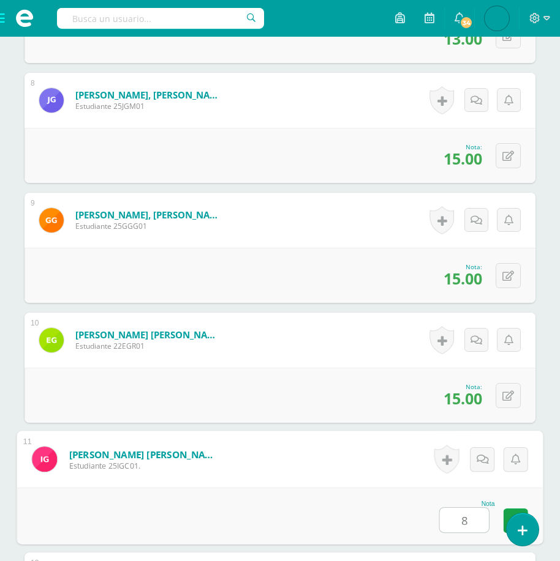
type input "8"
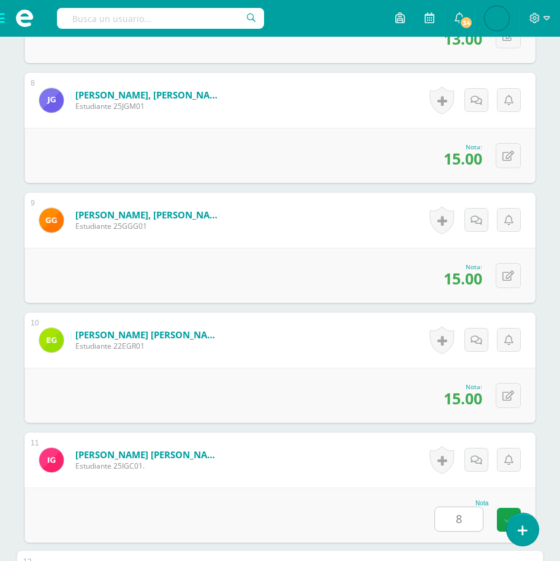
scroll to position [1571, 0]
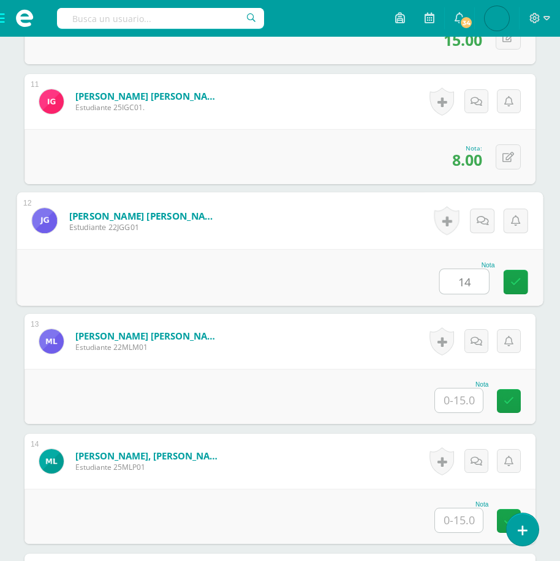
type input "14"
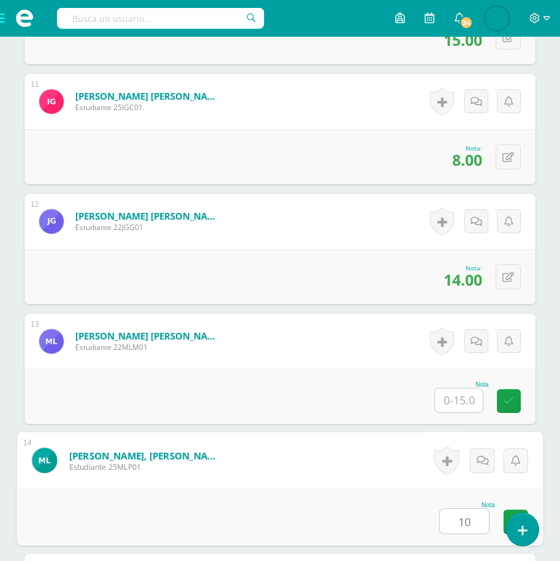
type input "10"
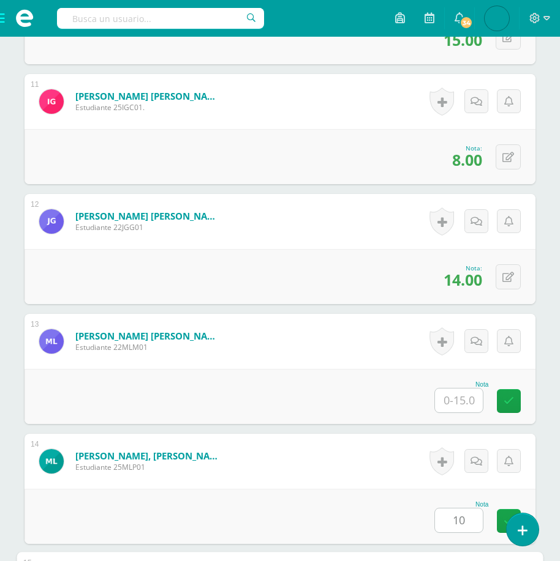
scroll to position [1931, 0]
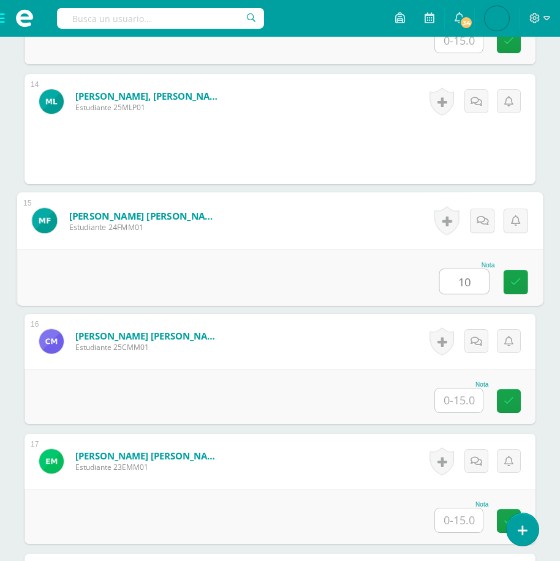
type input "10"
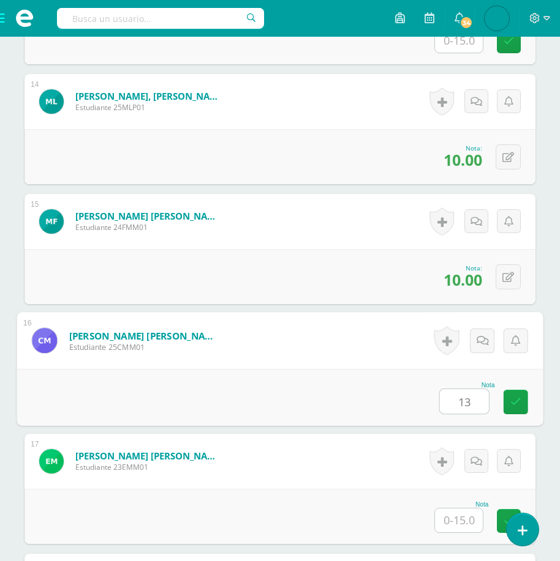
type input "13"
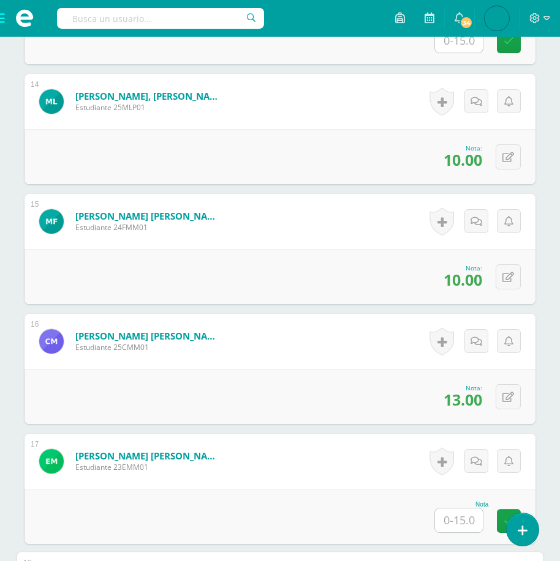
scroll to position [2291, 0]
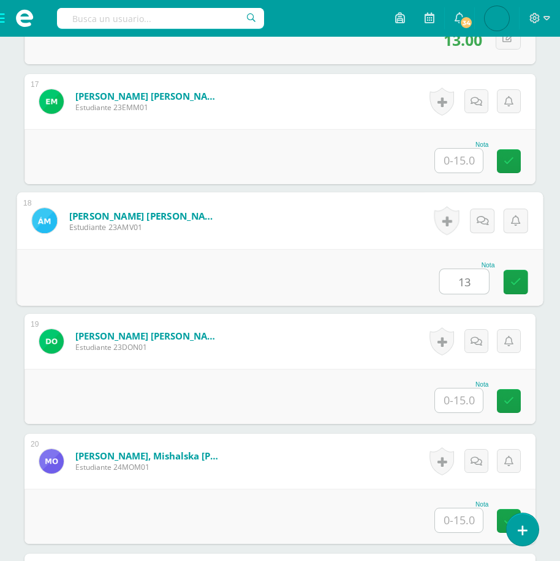
type input "13"
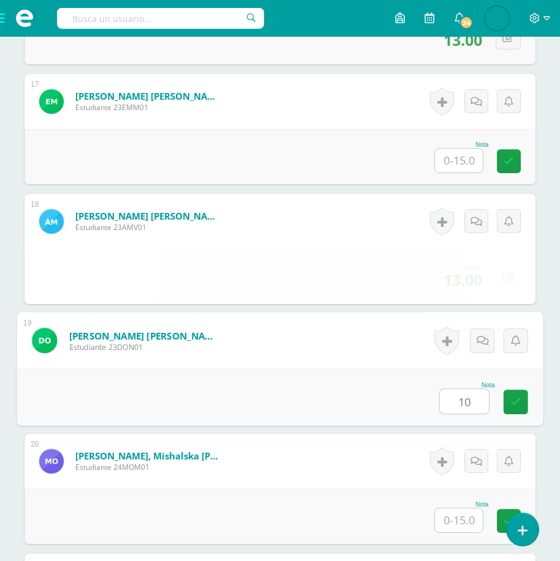
type input "10"
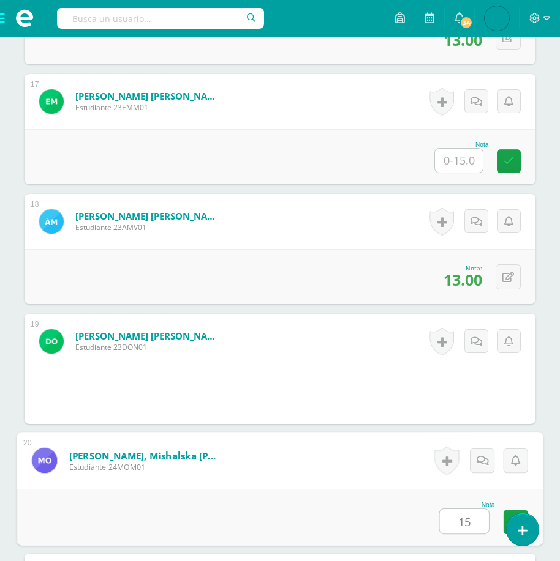
type input "15"
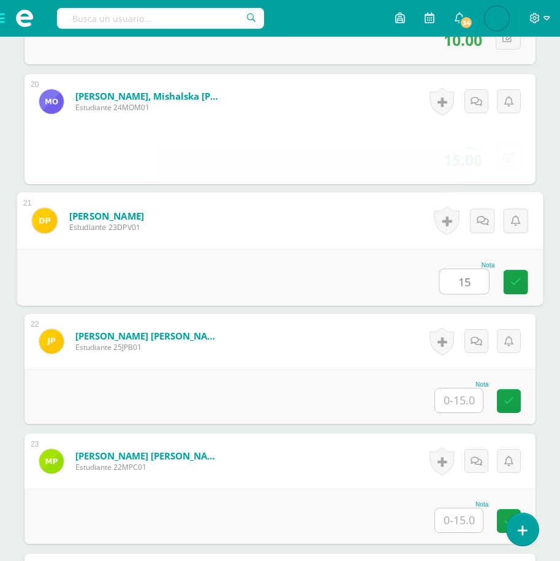
type input "15"
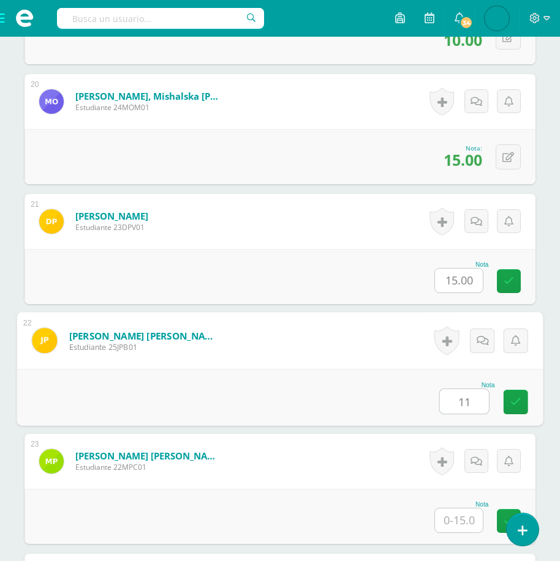
type input "11"
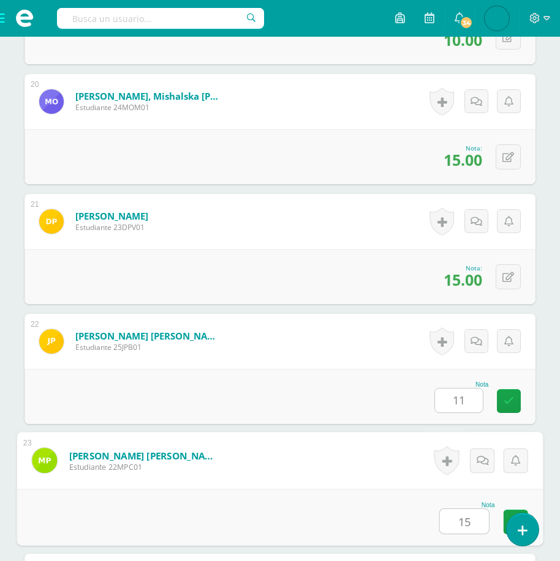
type input "15"
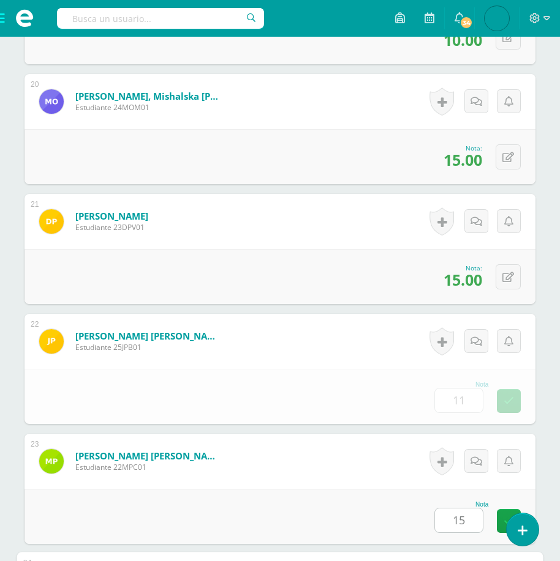
scroll to position [3011, 0]
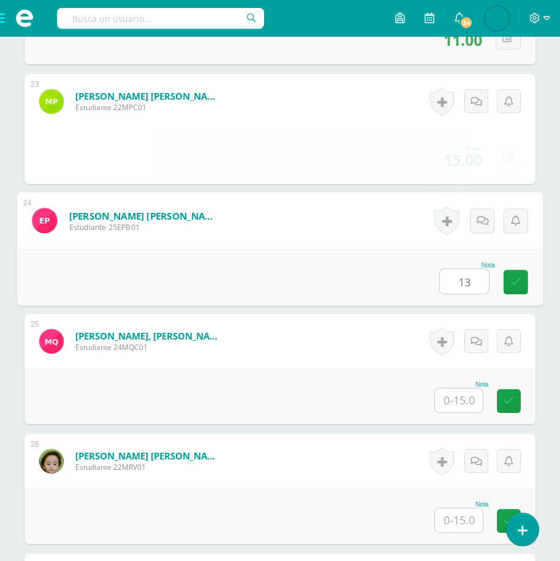
type input "13"
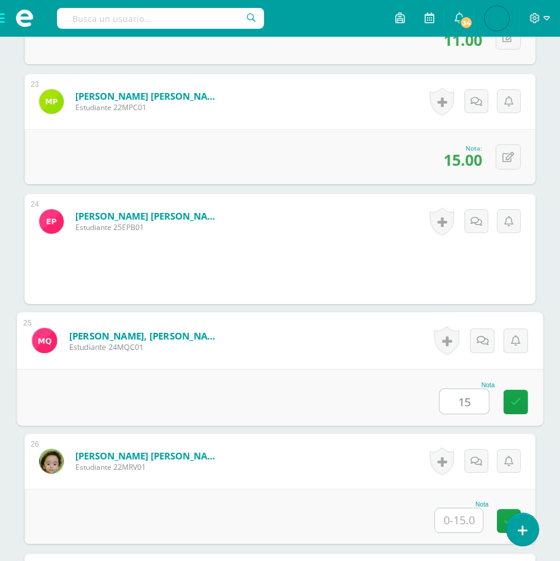
type input "15"
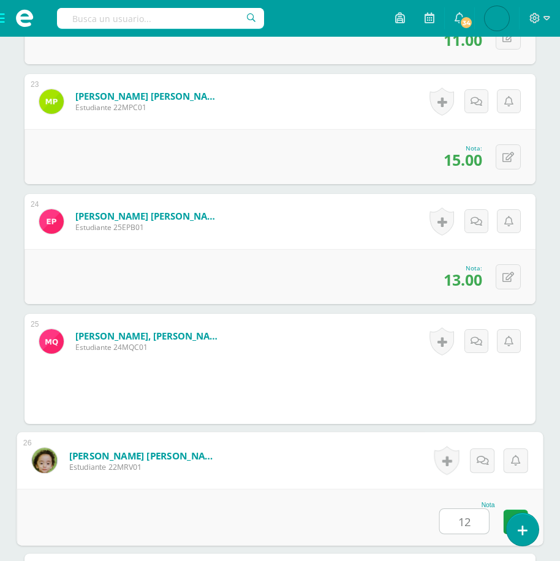
type input "12"
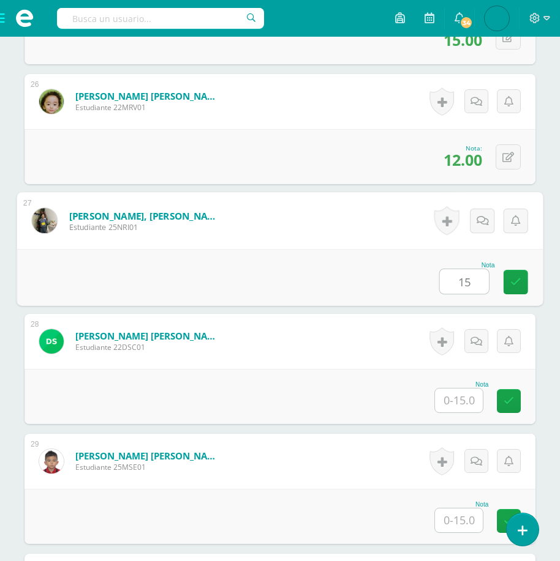
type input "15"
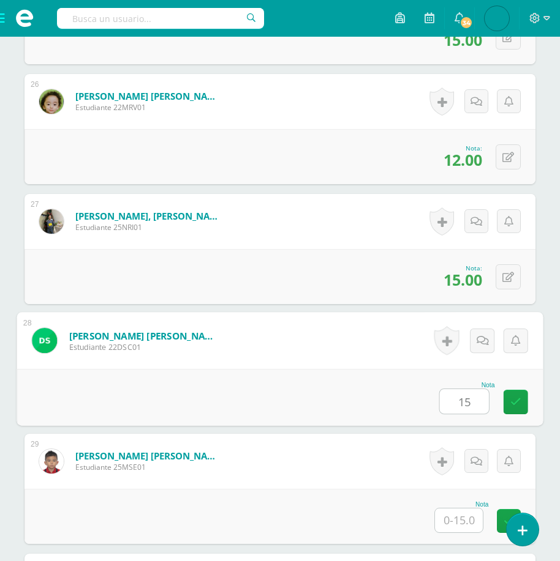
type input "15"
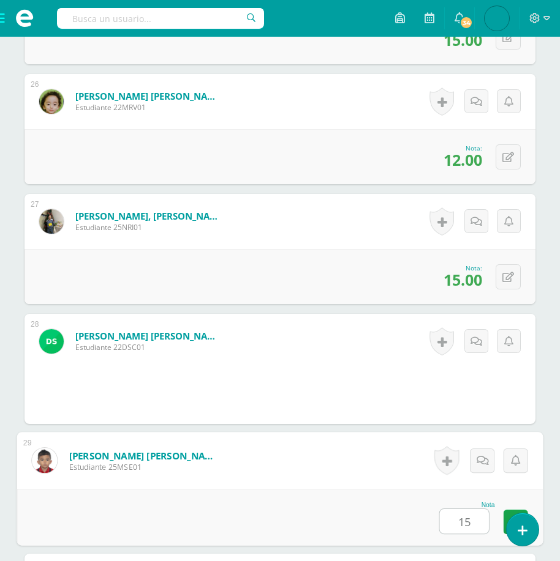
type input "15"
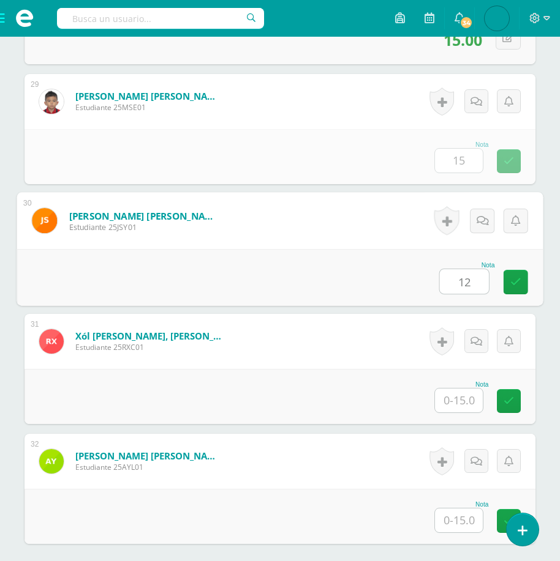
type input "12"
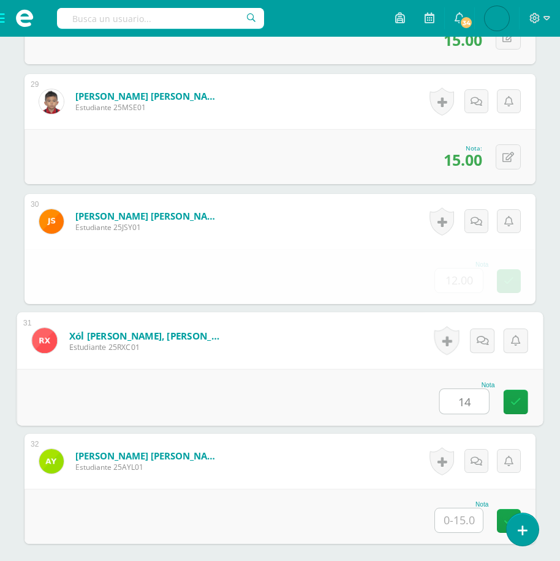
type input "14"
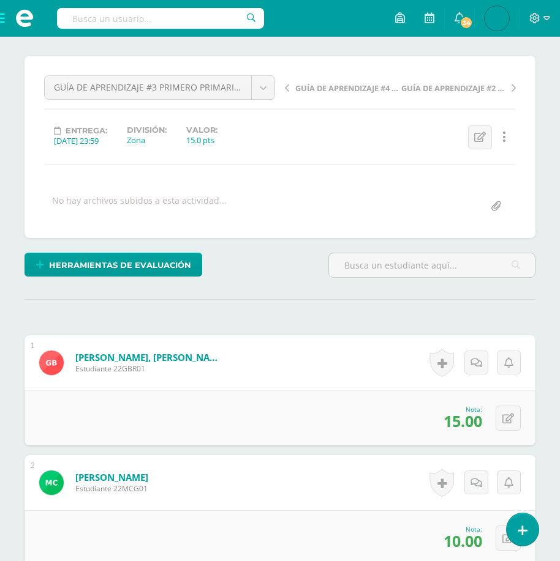
scroll to position [0, 0]
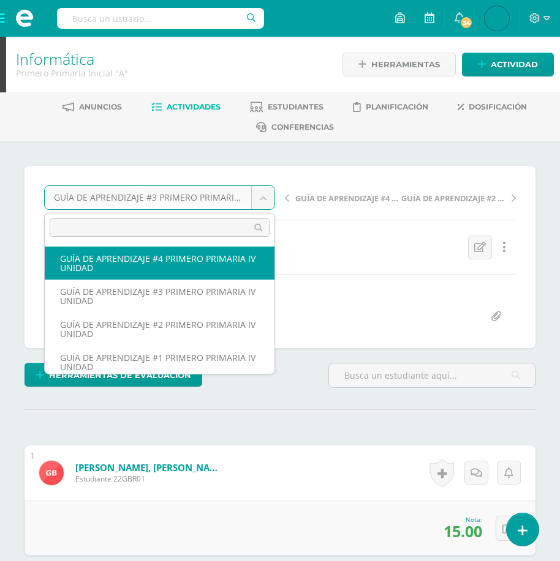
select select "/dashboard/teacher/grade-activity/177868/"
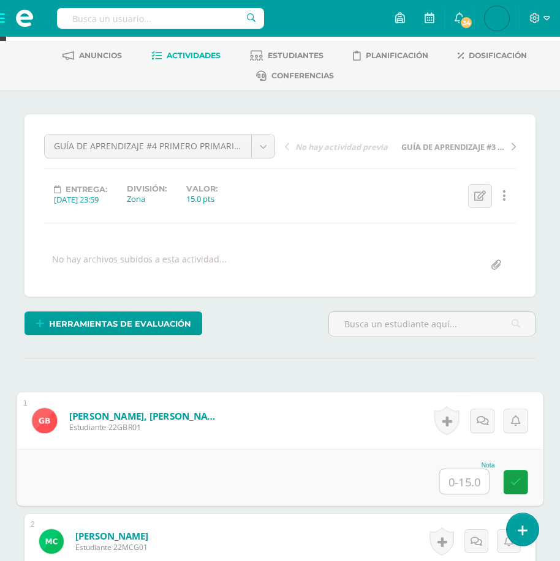
click at [465, 479] on input "text" at bounding box center [464, 482] width 49 height 24
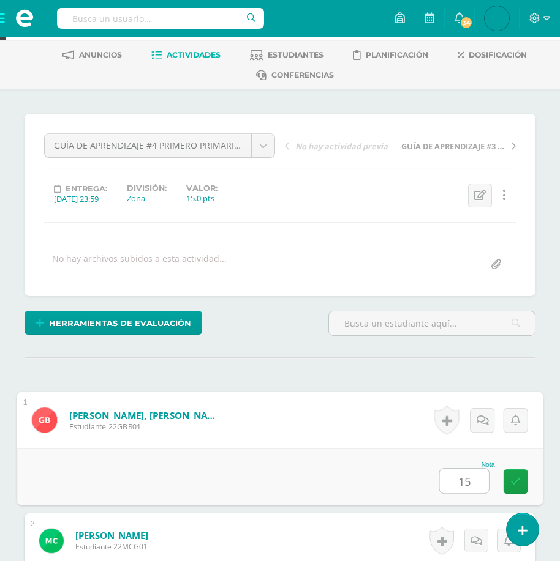
type input "15"
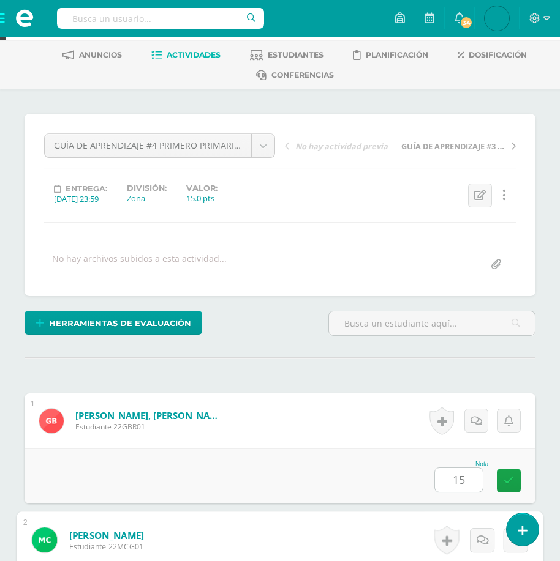
scroll to position [372, 0]
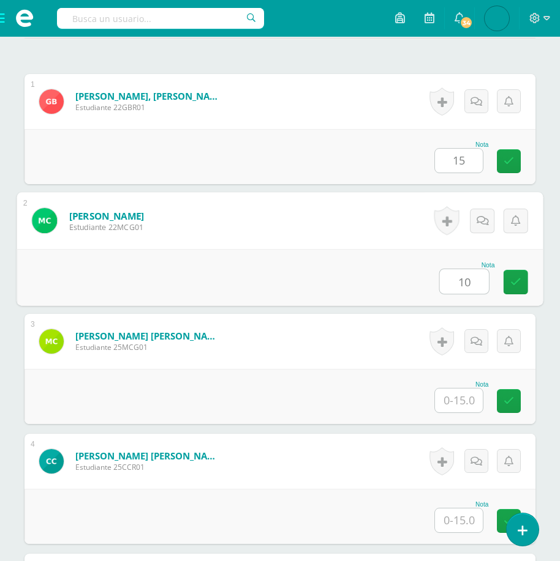
type input "10"
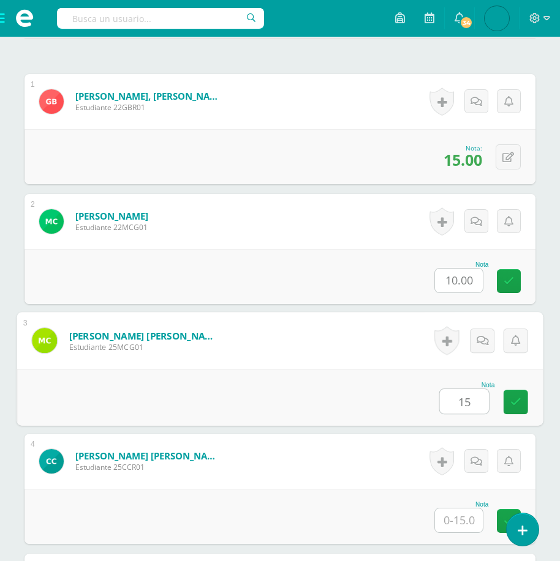
type input "15"
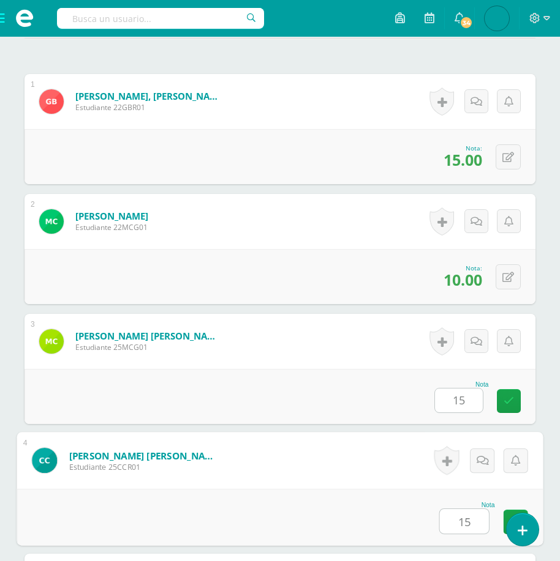
type input "15"
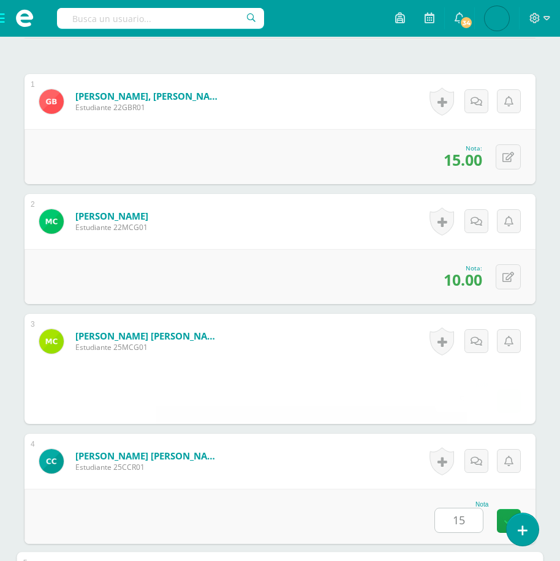
scroll to position [732, 0]
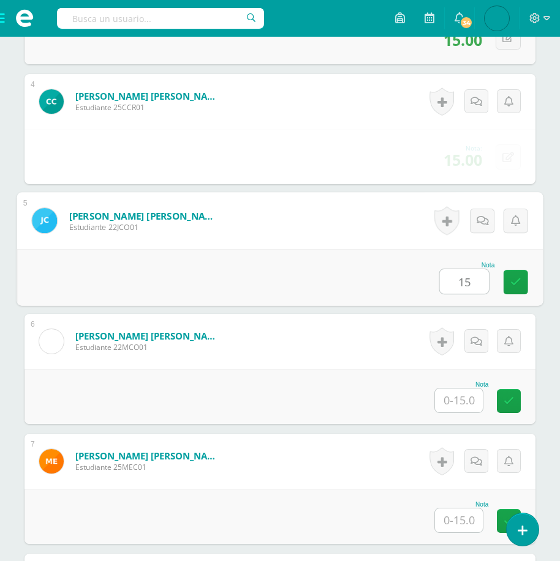
type input "15"
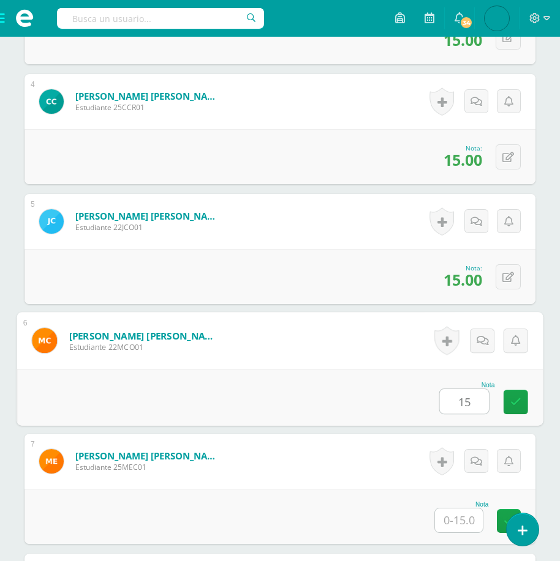
type input "15"
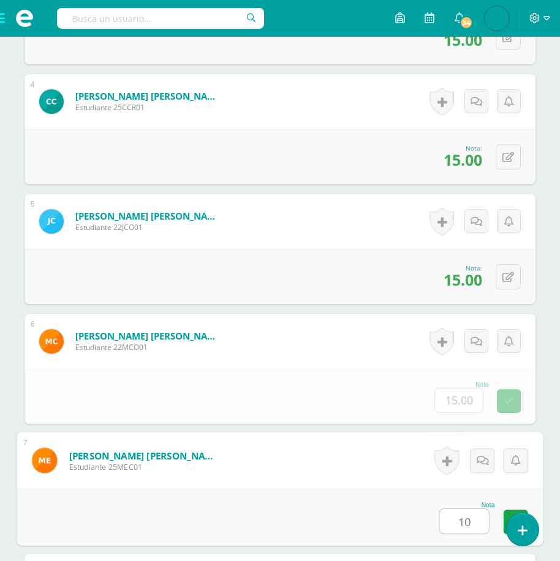
type input "10"
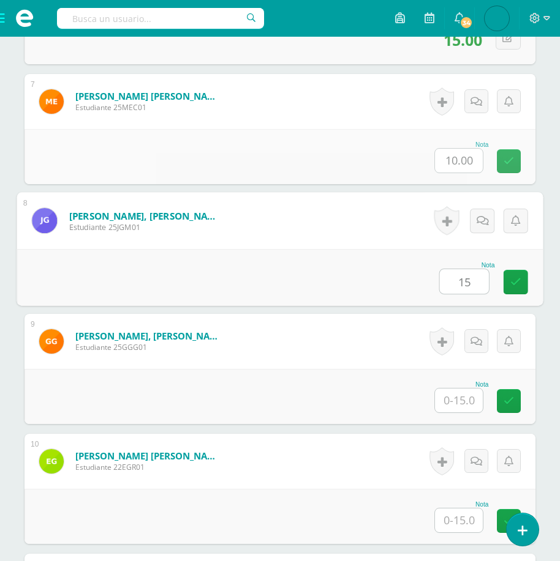
type input "15"
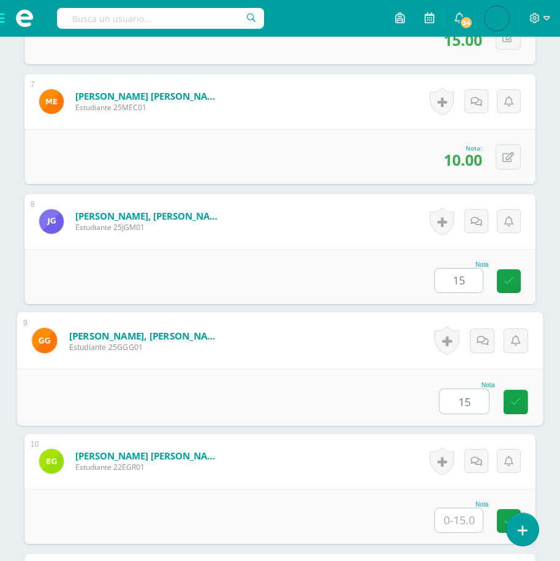
type input "15"
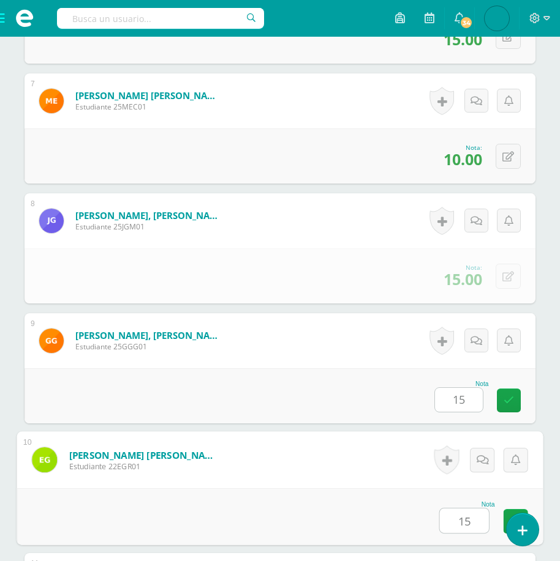
type input "15"
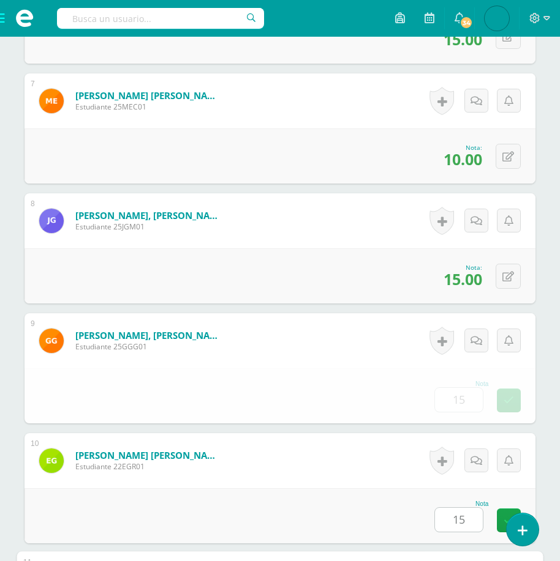
scroll to position [1451, 0]
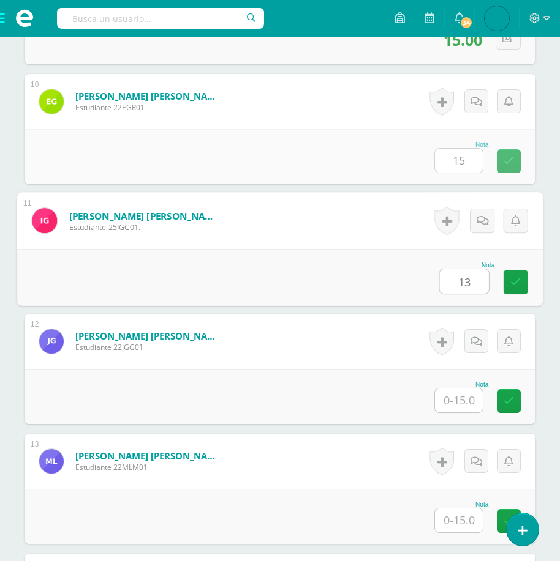
type input "13"
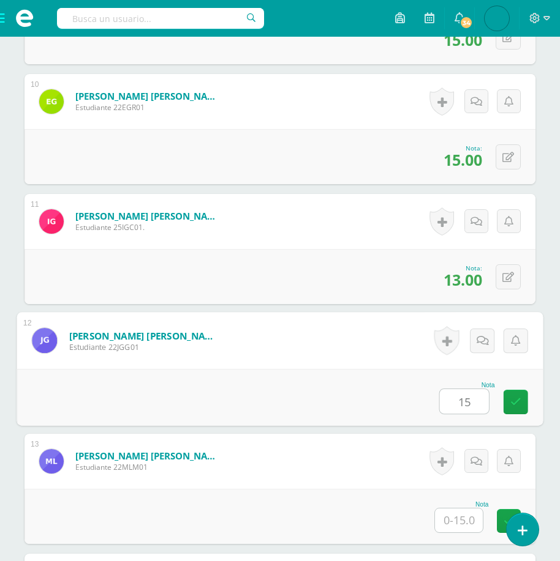
scroll to position [1452, 0]
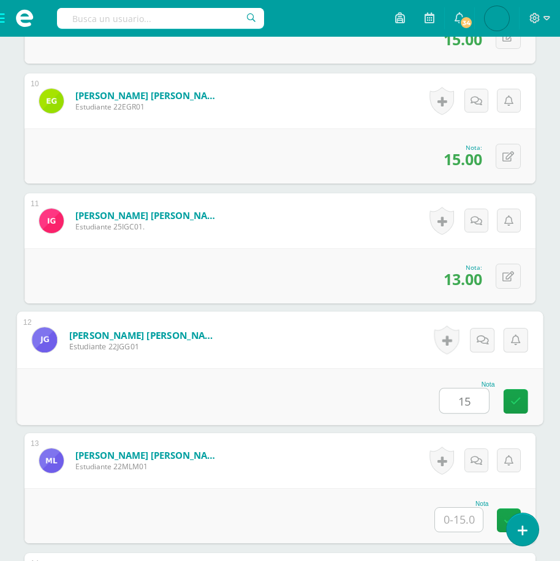
type input "15"
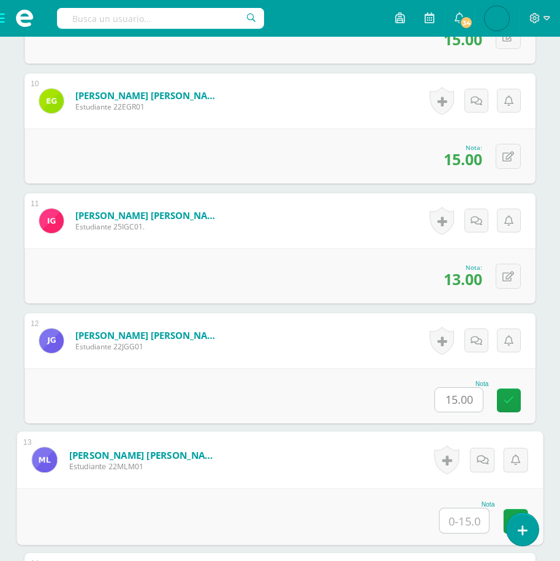
scroll to position [1811, 0]
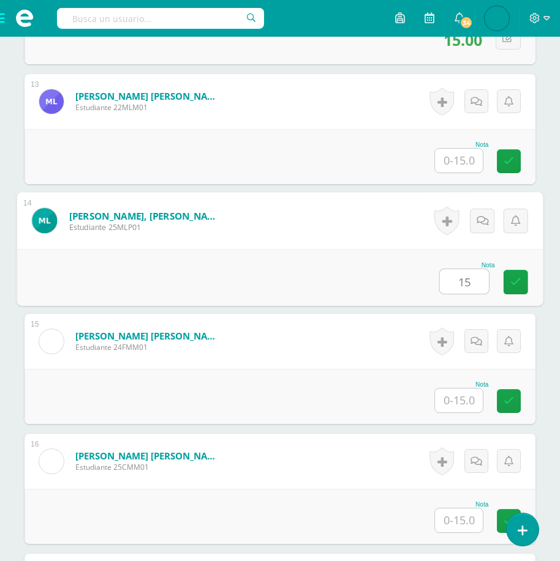
type input "15"
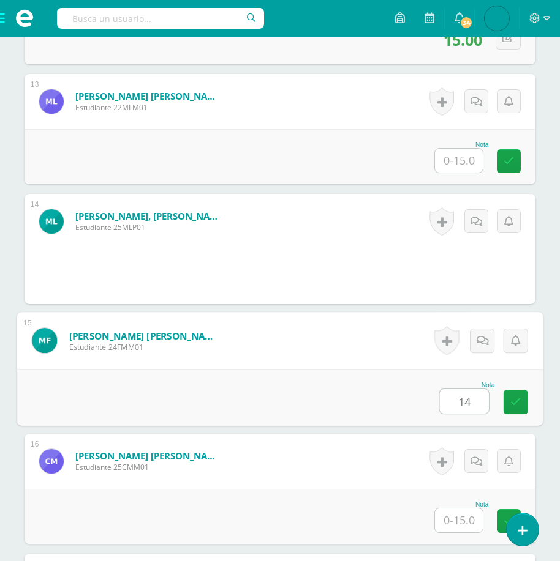
type input "14"
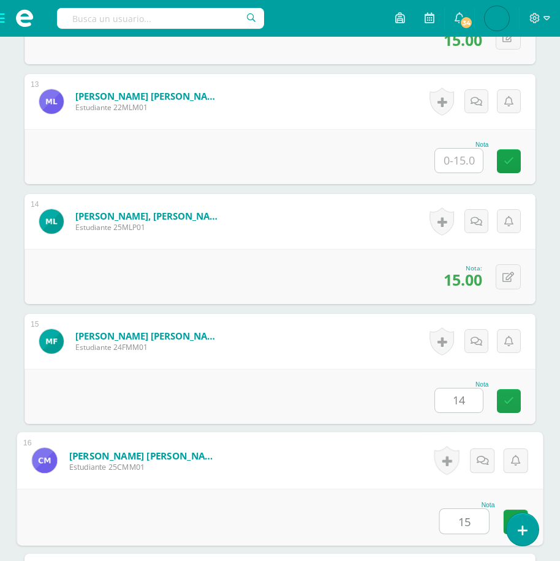
type input "15"
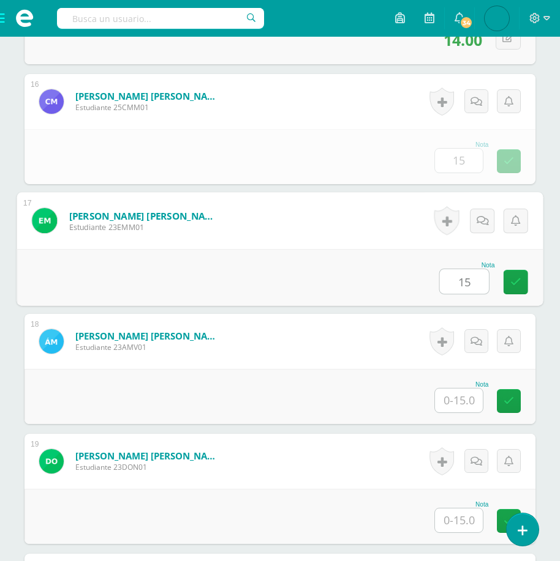
type input "15"
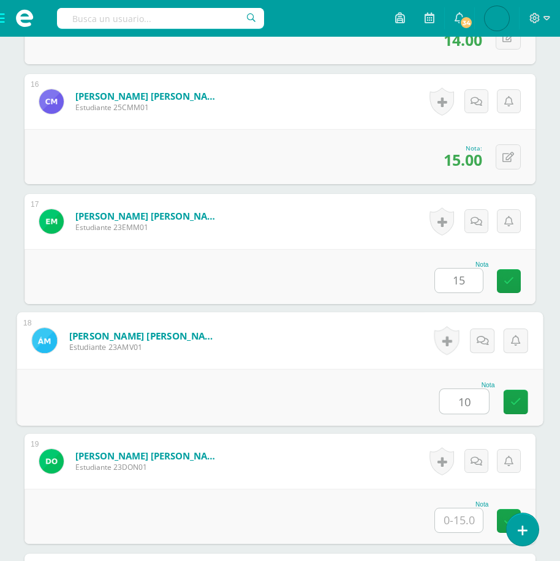
type input "10"
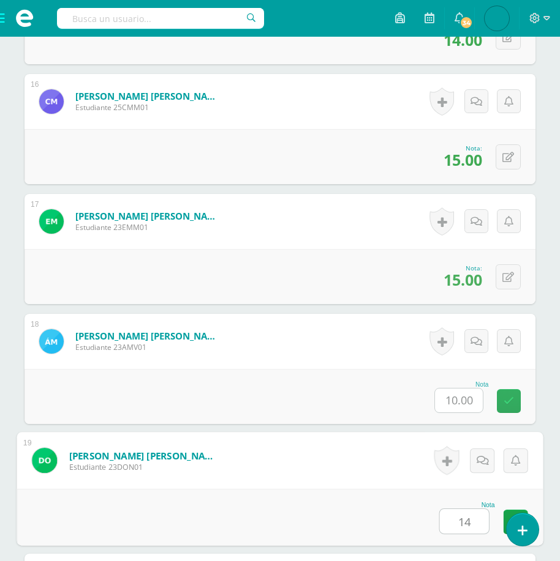
type input "14"
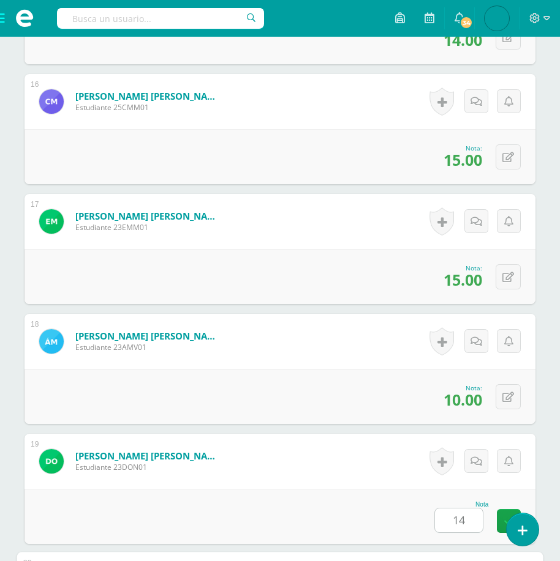
scroll to position [2531, 0]
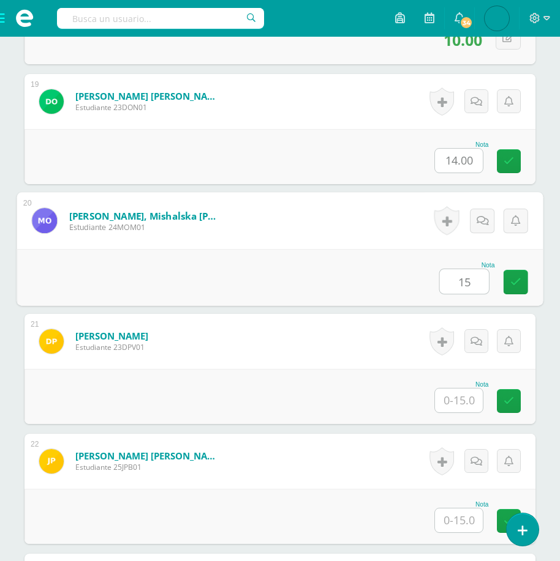
type input "15"
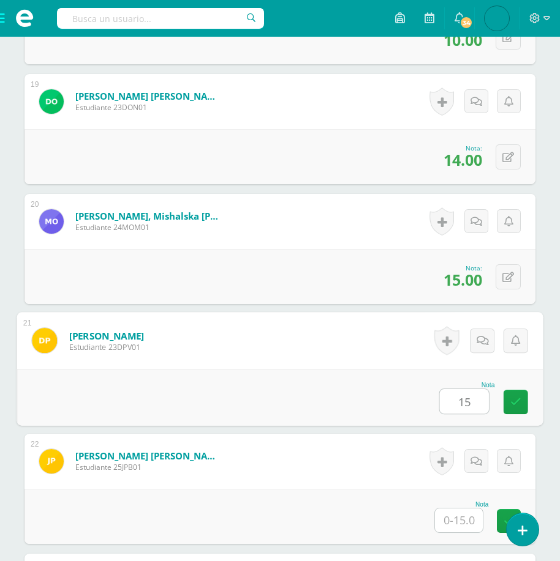
type input "15"
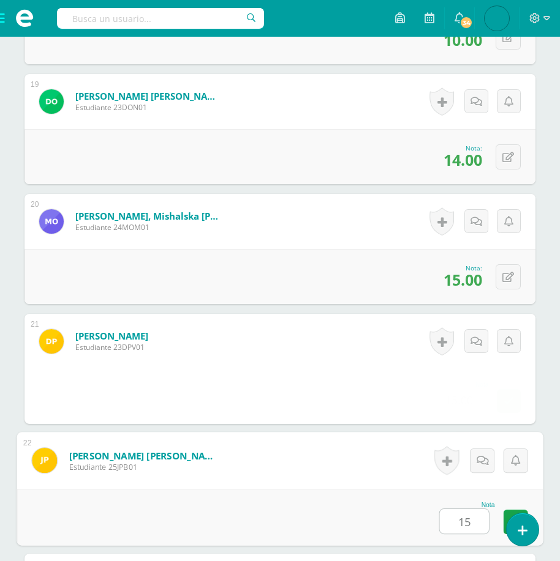
type input "15"
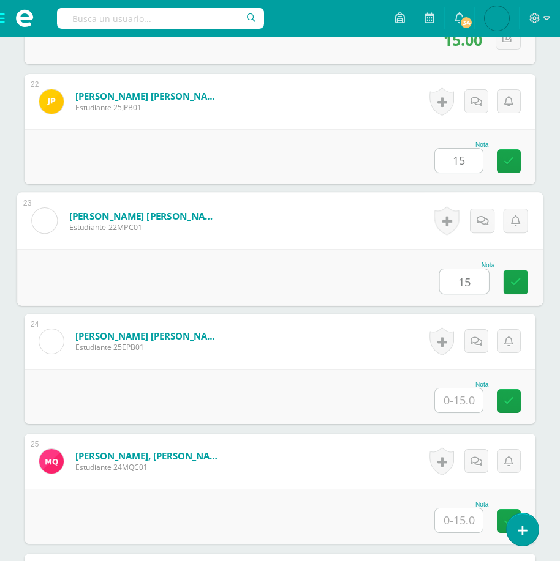
type input "15"
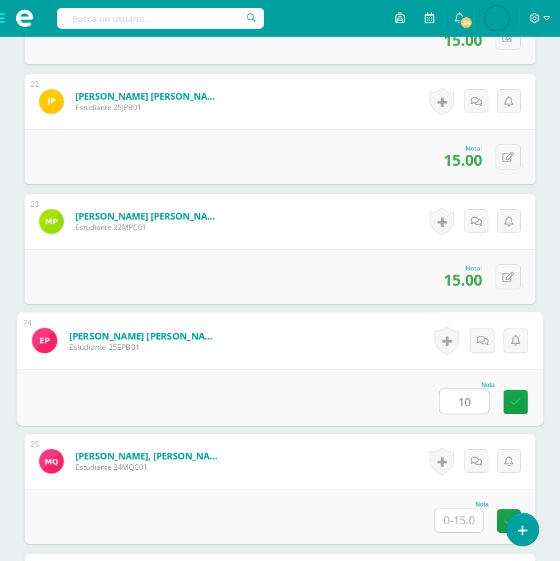
type input "10"
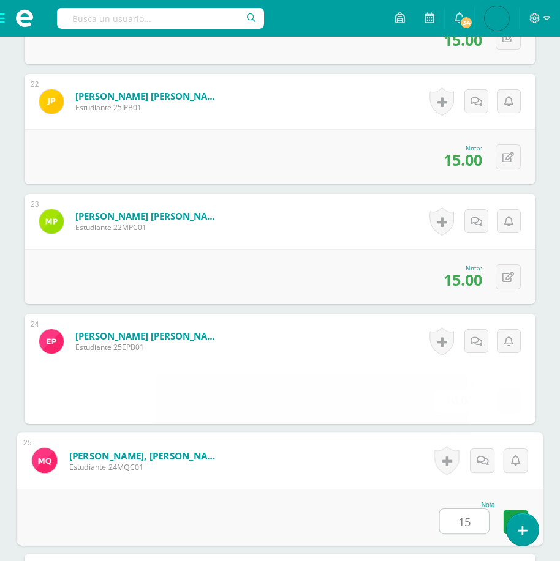
type input "15"
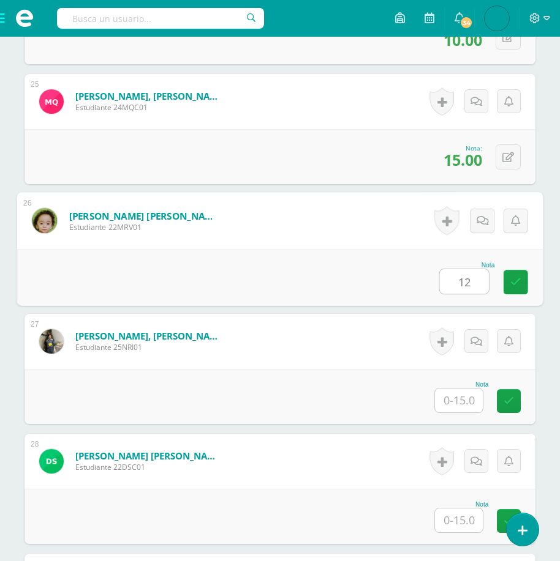
type input "12"
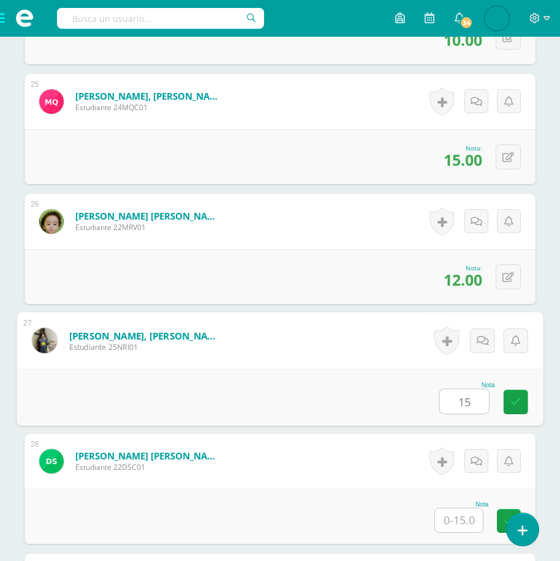
type input "15"
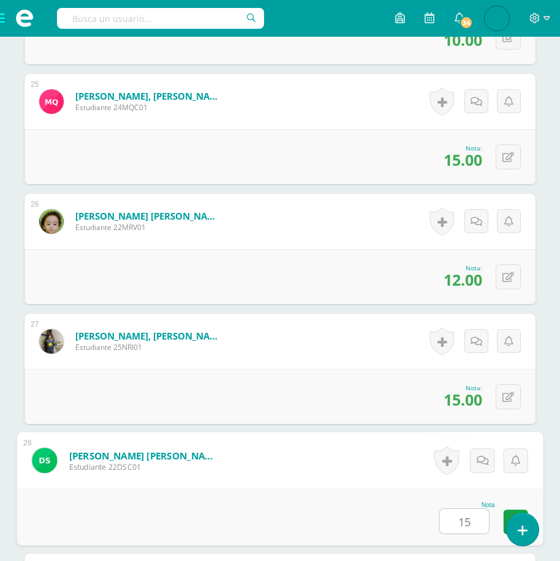
type input "15"
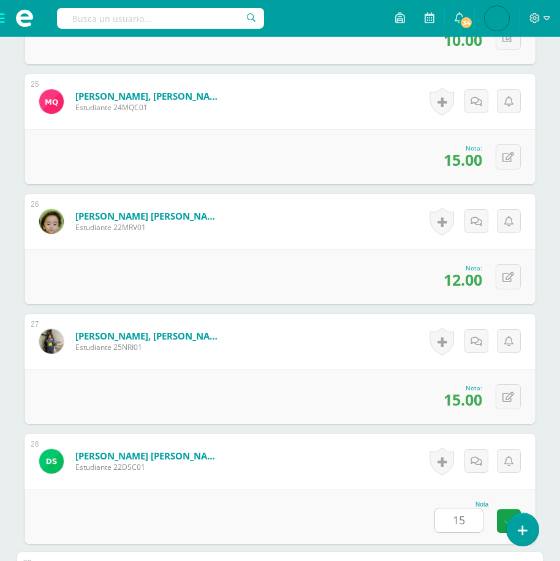
scroll to position [3611, 0]
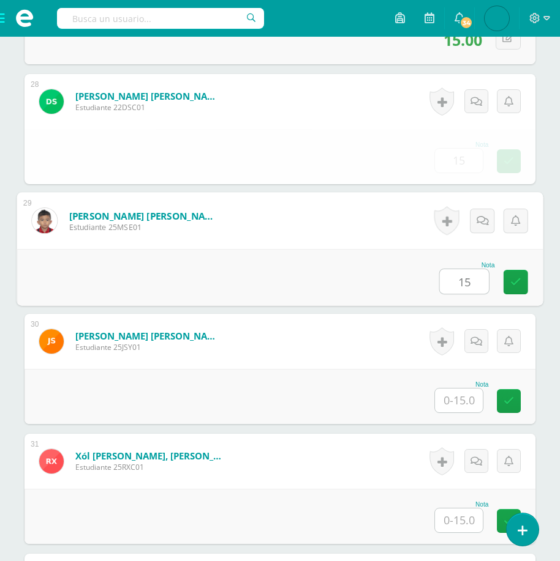
type input "15"
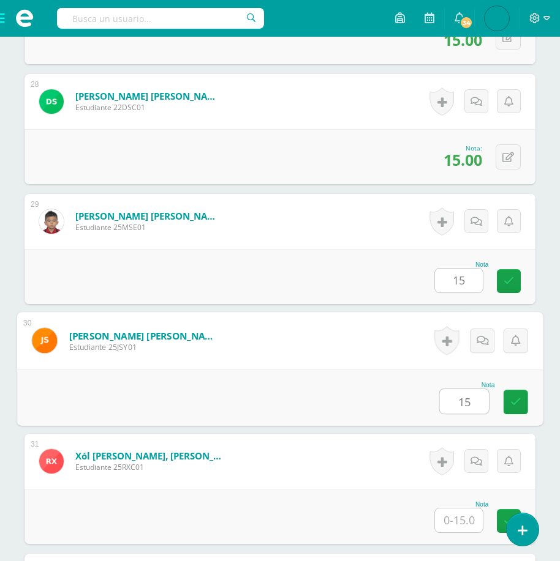
type input "15"
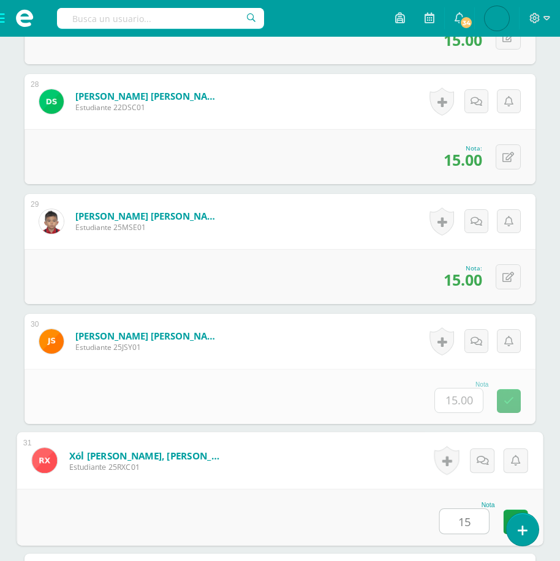
type input "15"
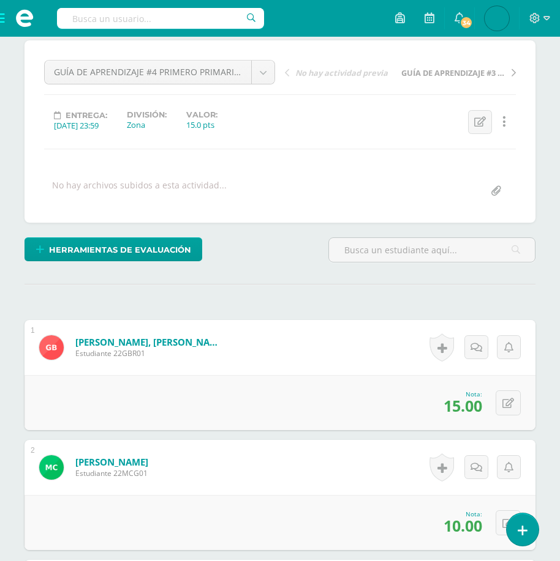
scroll to position [0, 0]
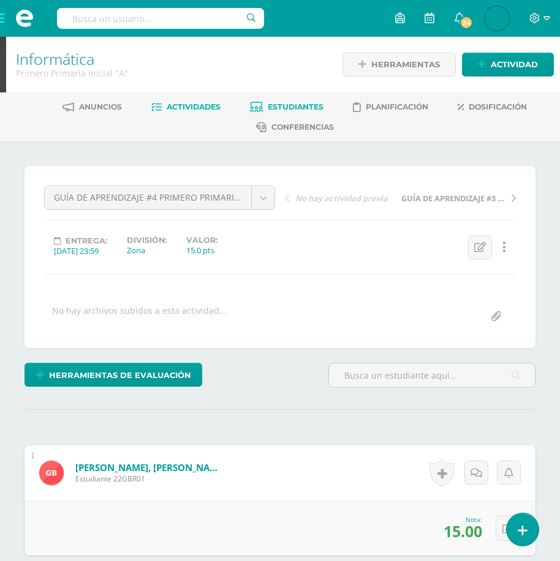
click at [270, 111] on span "Estudiantes" at bounding box center [296, 106] width 56 height 9
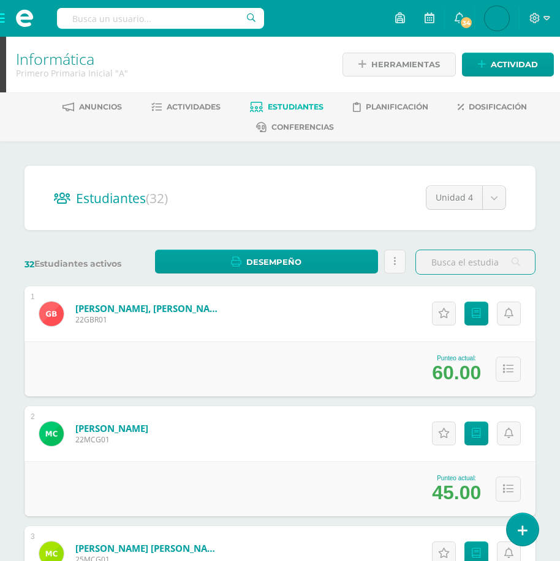
click at [3, 19] on span at bounding box center [24, 18] width 49 height 37
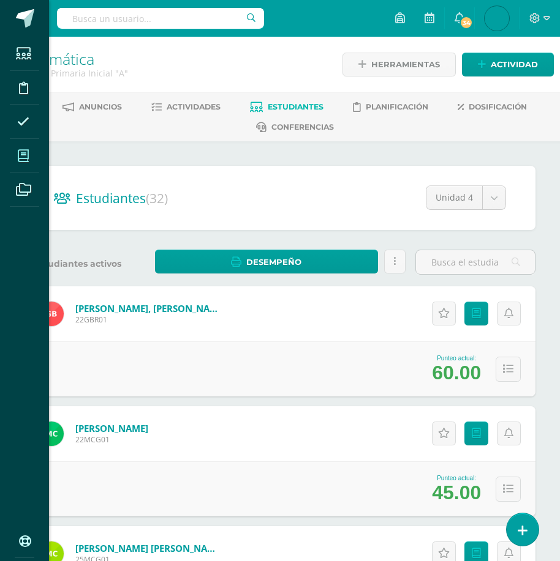
click at [23, 150] on icon at bounding box center [23, 156] width 11 height 12
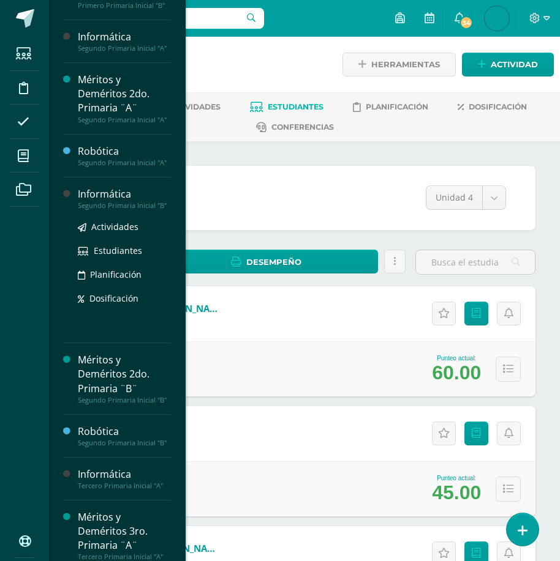
scroll to position [238, 0]
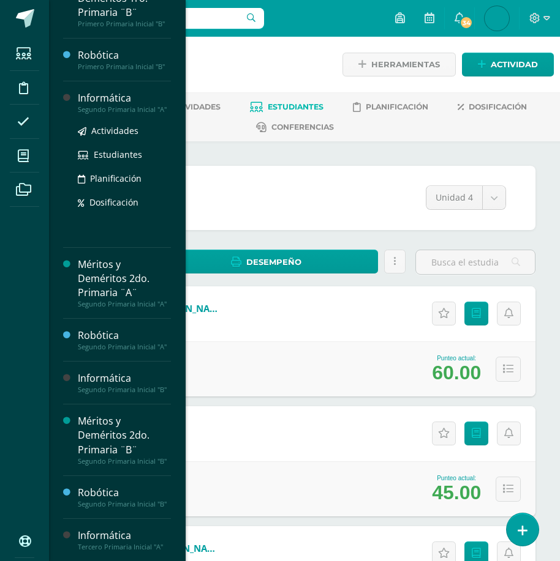
click at [102, 104] on div "Informática" at bounding box center [124, 98] width 93 height 14
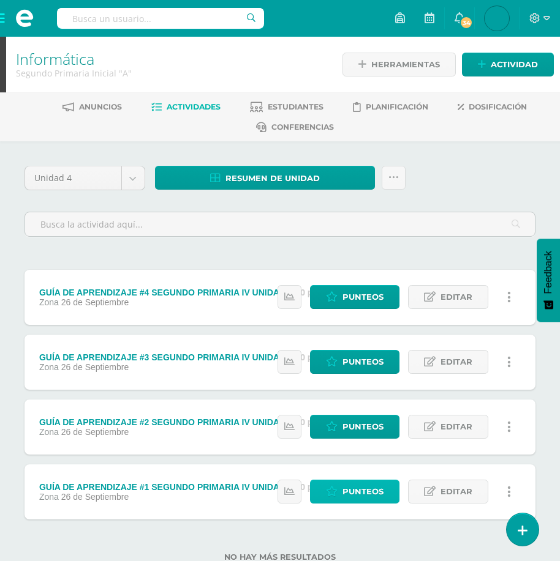
click at [355, 492] on span "Punteos" at bounding box center [362, 492] width 41 height 23
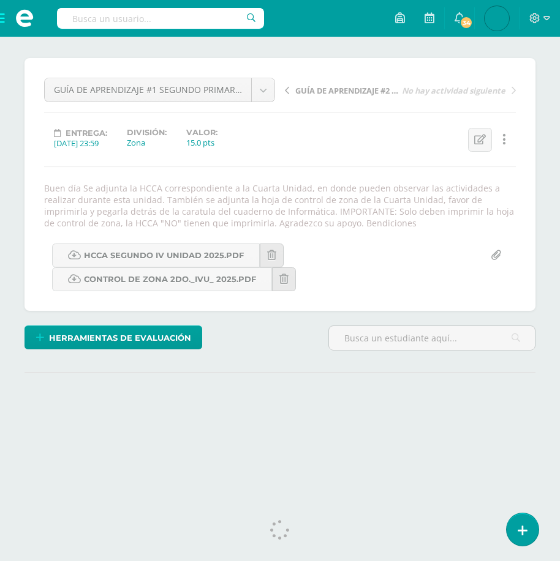
scroll to position [122, 0]
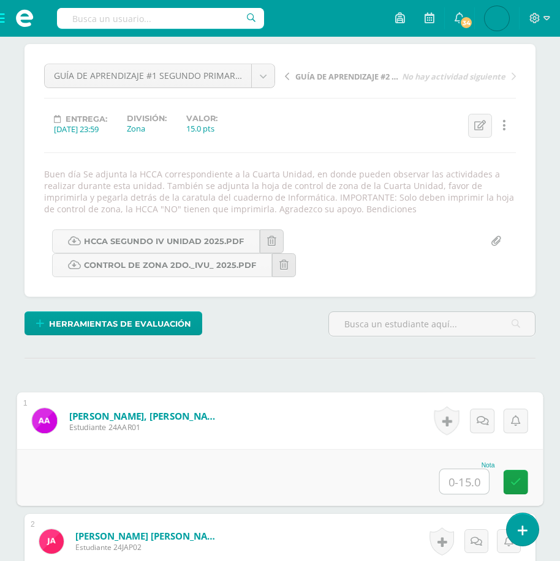
click at [457, 475] on input "text" at bounding box center [464, 482] width 49 height 24
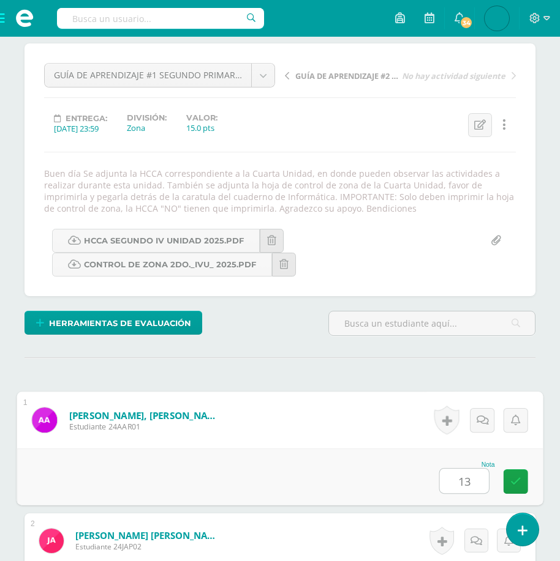
type input "13"
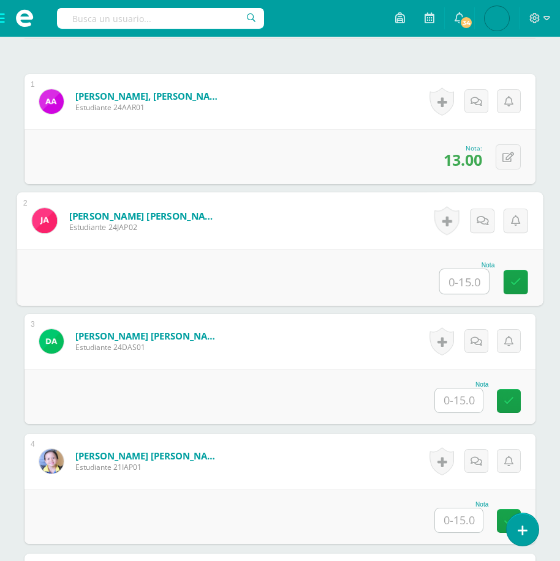
scroll to position [443, 0]
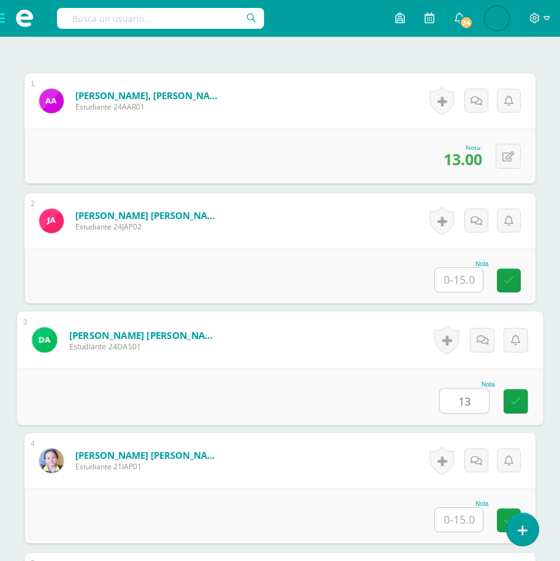
type input "13"
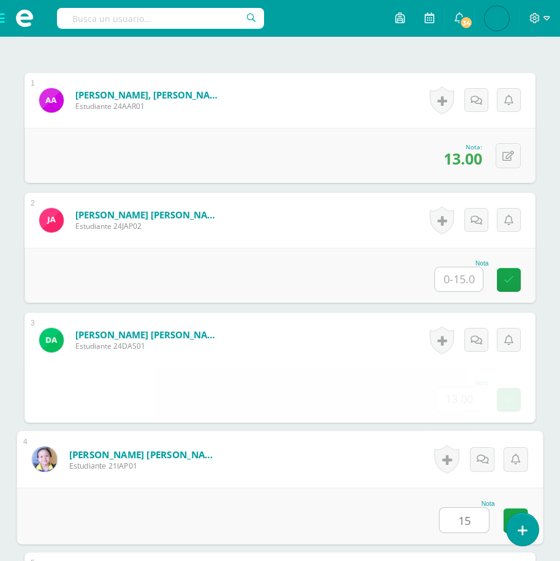
type input "15"
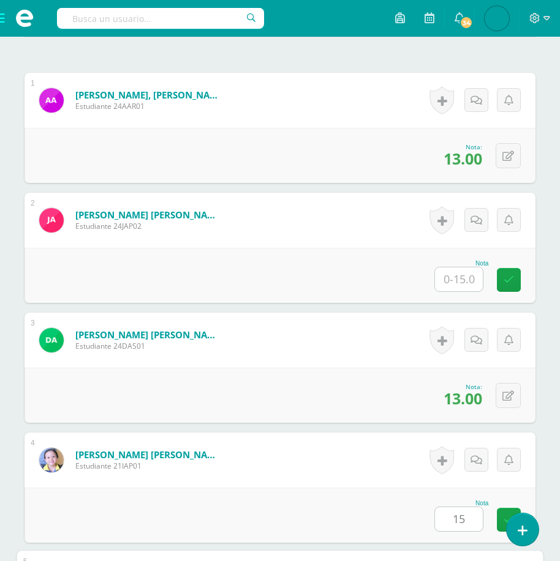
scroll to position [802, 0]
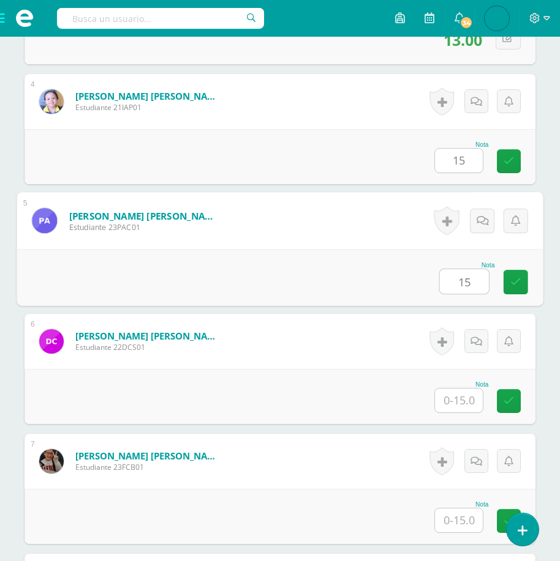
type input "15"
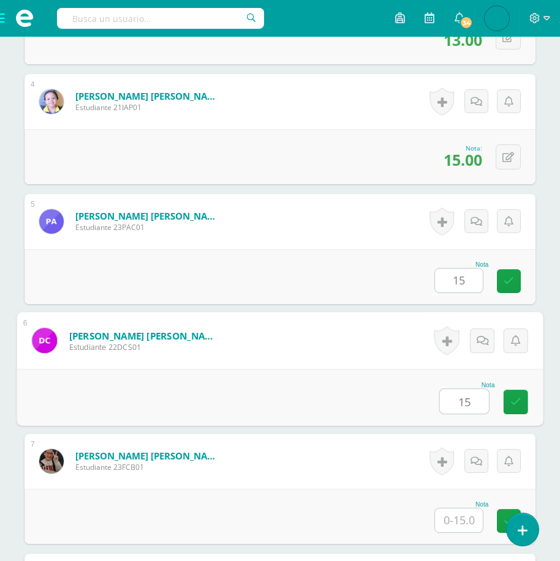
type input "15"
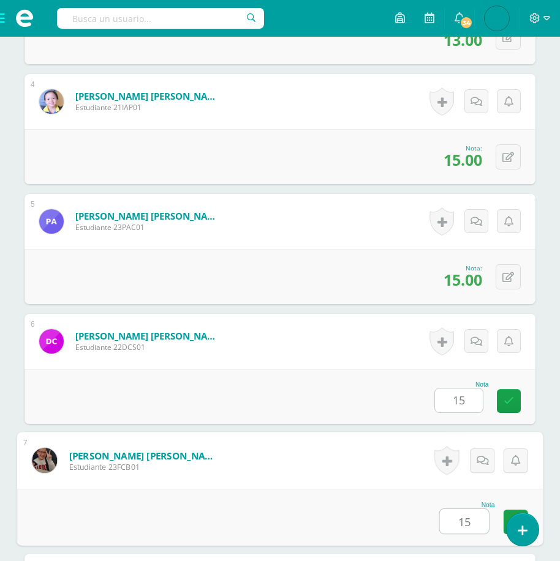
type input "15"
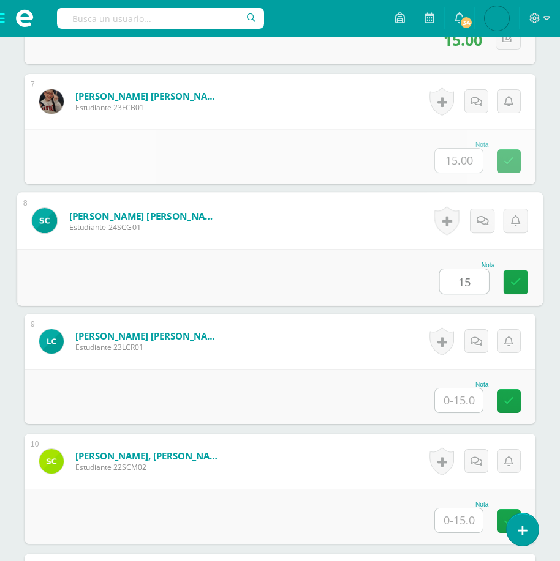
type input "15"
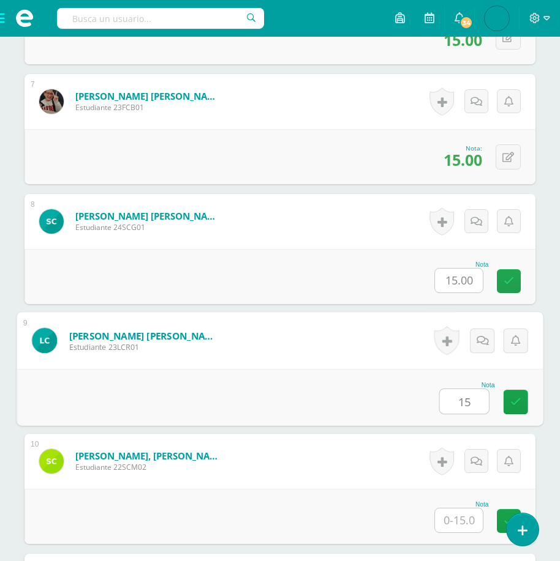
type input "15"
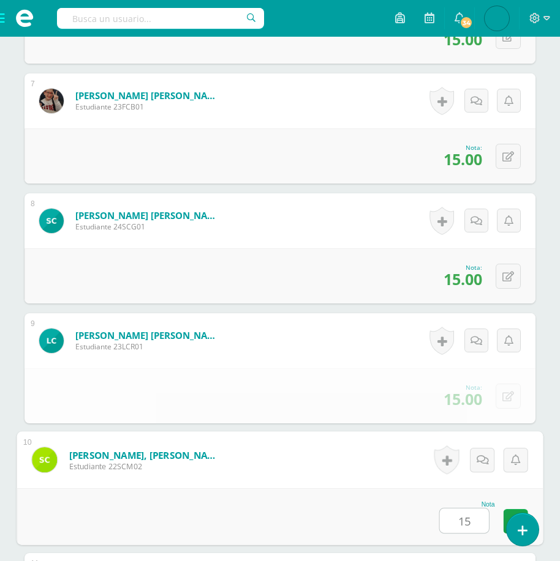
type input "15"
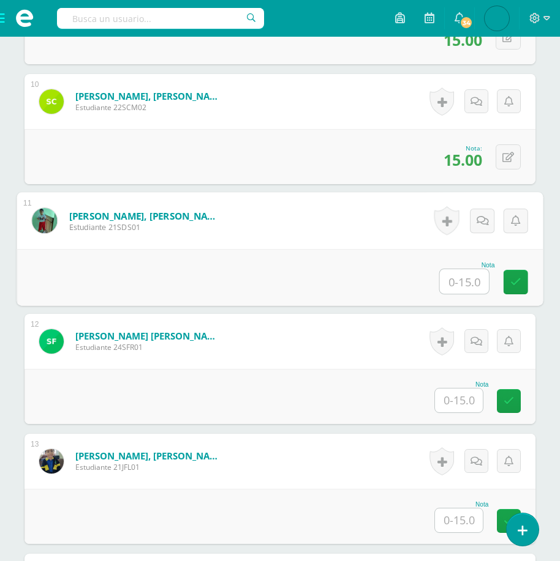
scroll to position [1522, 0]
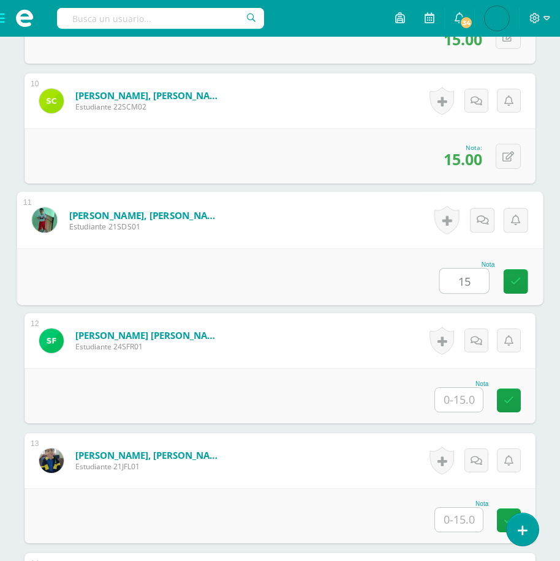
type input "15"
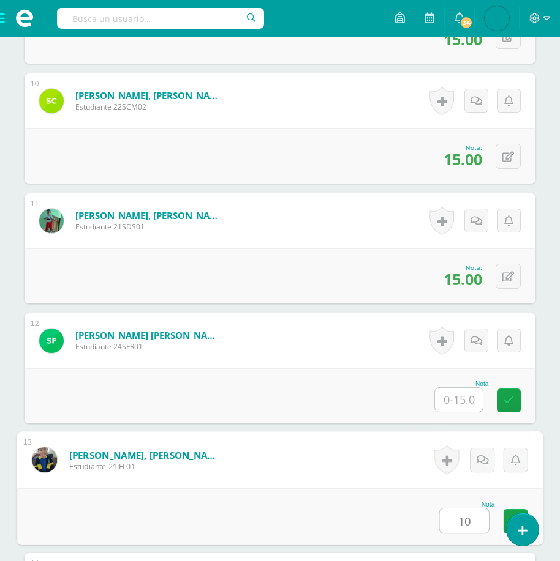
type input "10"
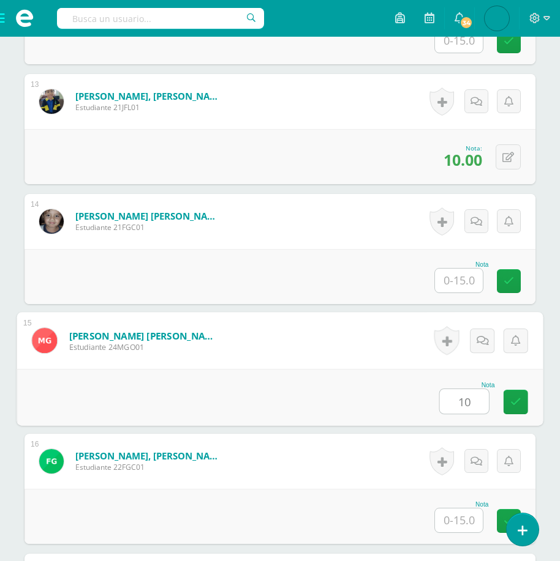
type input "10"
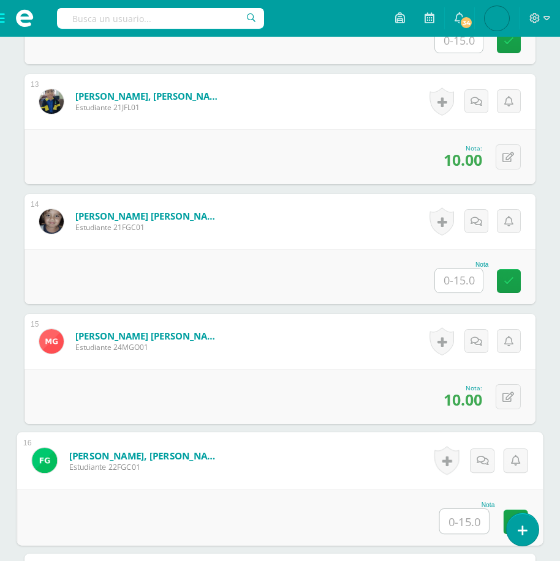
scroll to position [2242, 0]
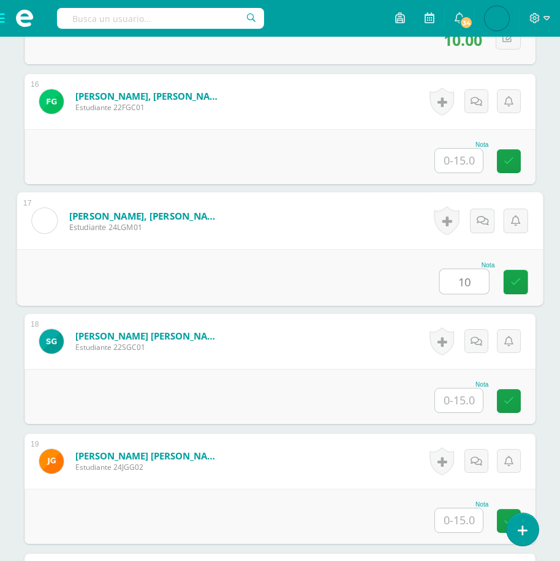
type input "10"
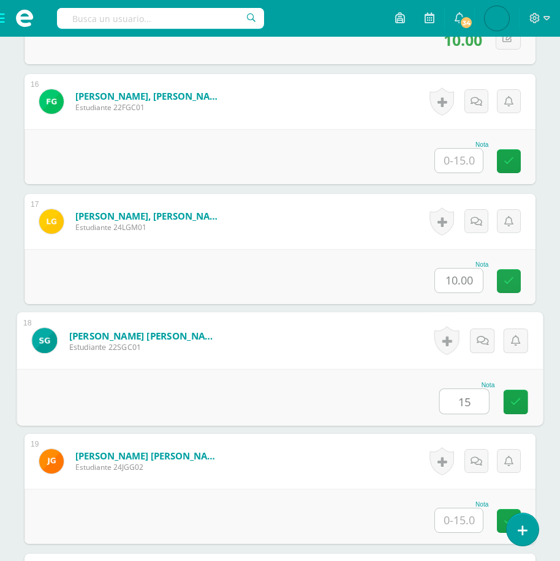
type input "15"
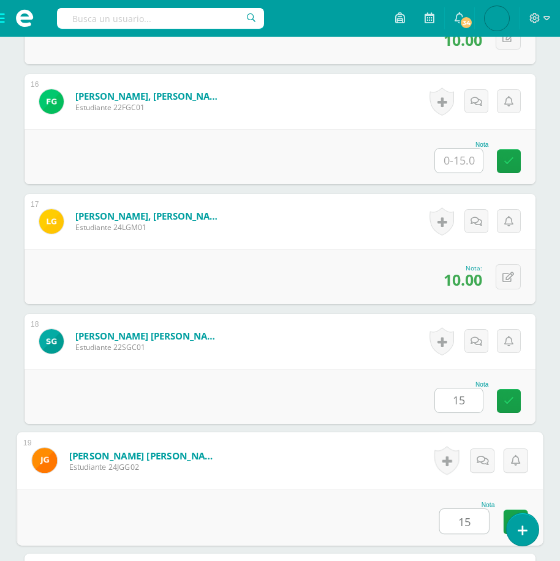
type input "15"
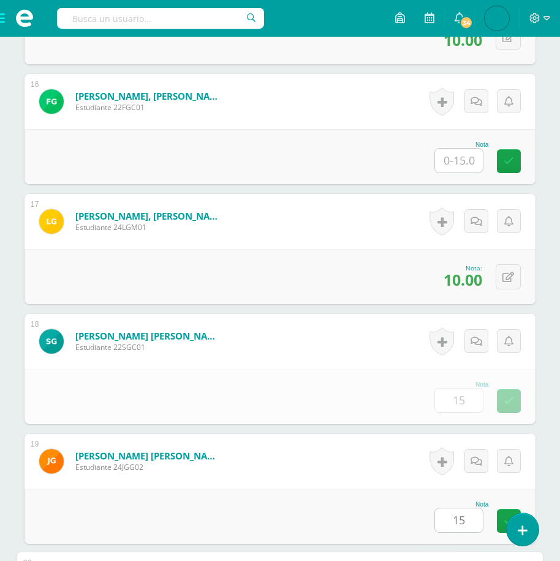
scroll to position [2602, 0]
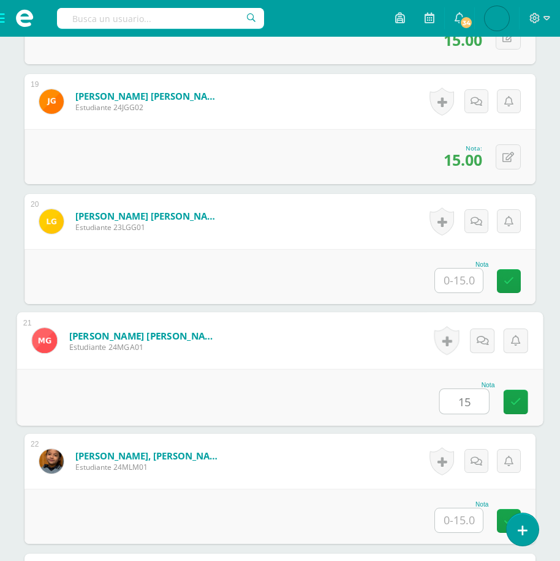
type input "15"
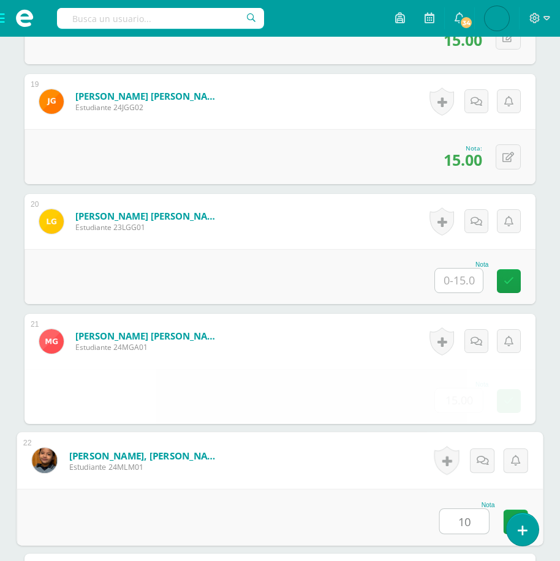
type input "10"
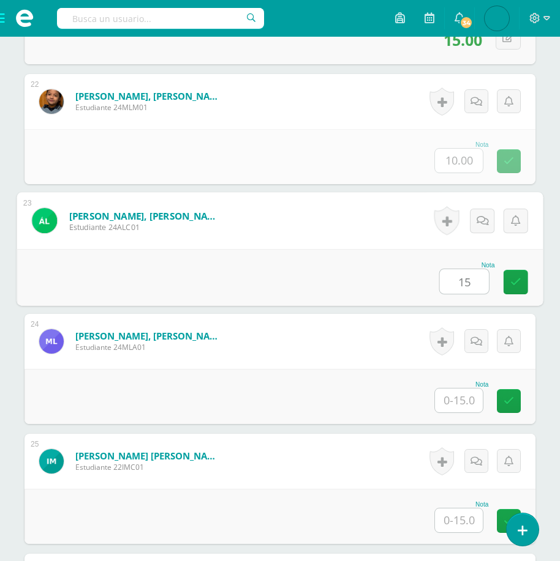
type input "15"
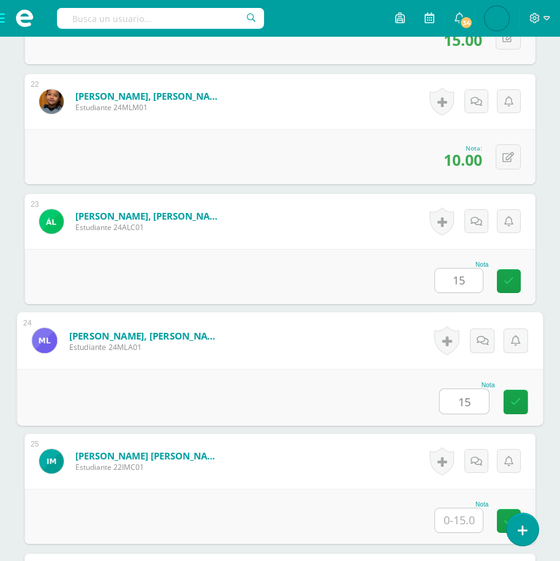
type input "15"
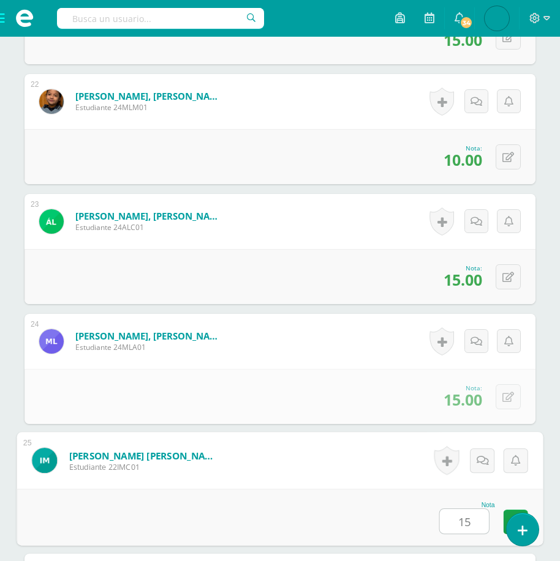
type input "15"
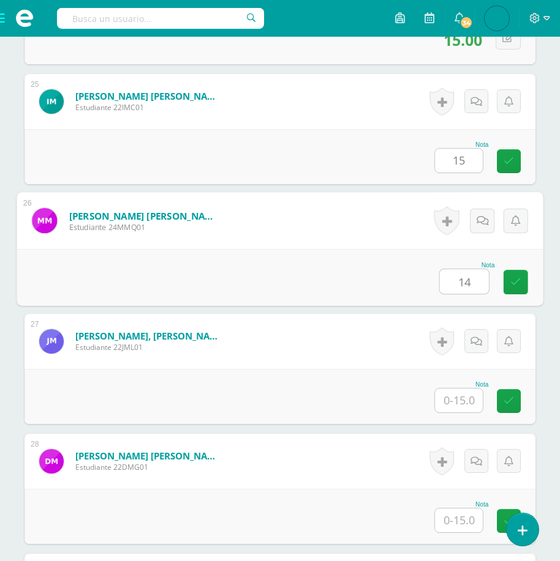
type input "14"
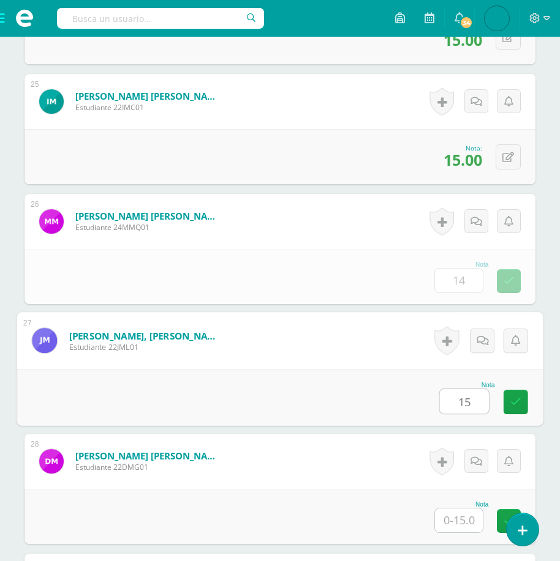
type input "15"
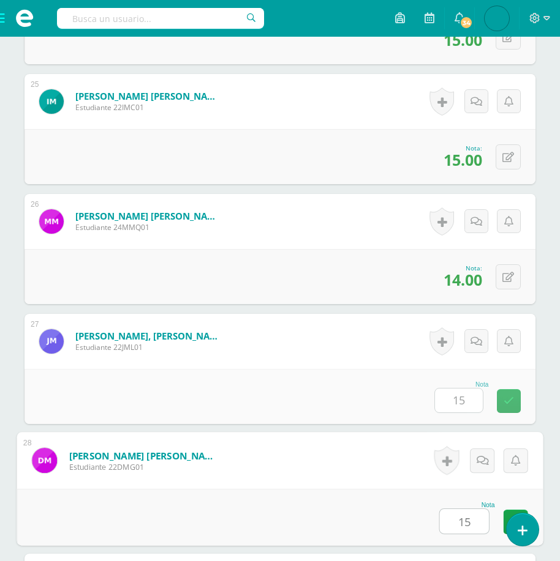
type input "15"
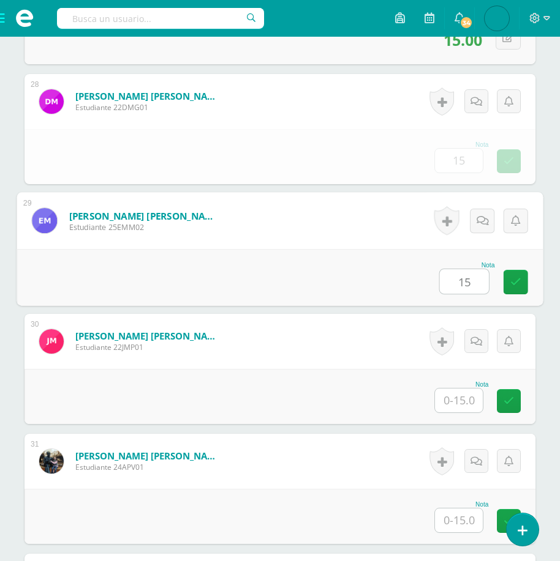
type input "15"
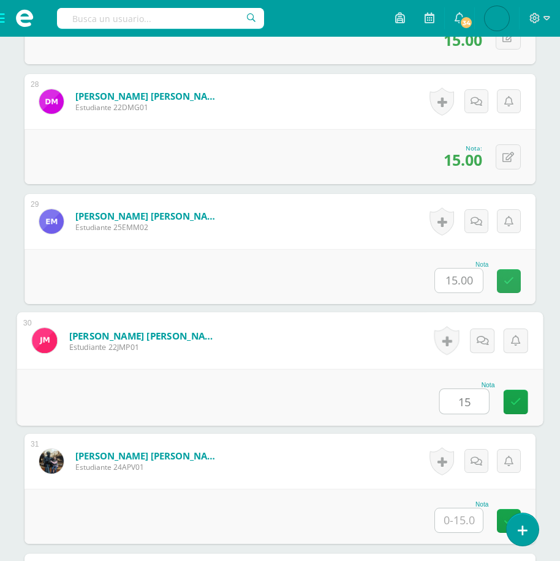
type input "15"
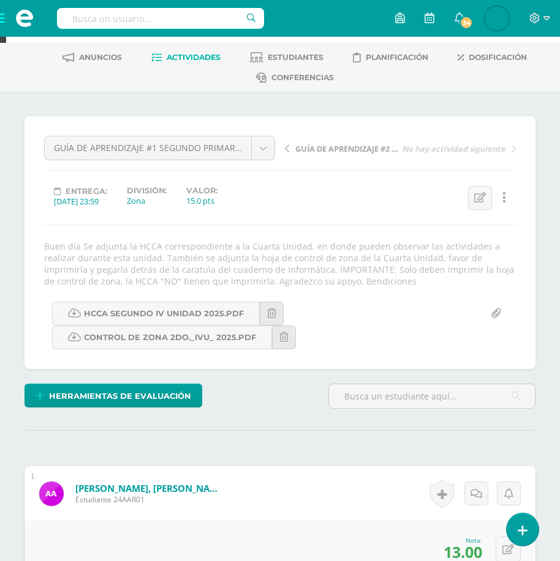
scroll to position [0, 0]
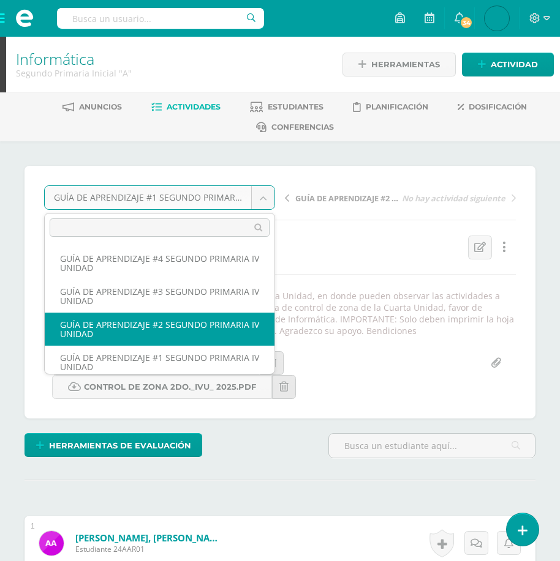
select select "/dashboard/teacher/grade-activity/177878/"
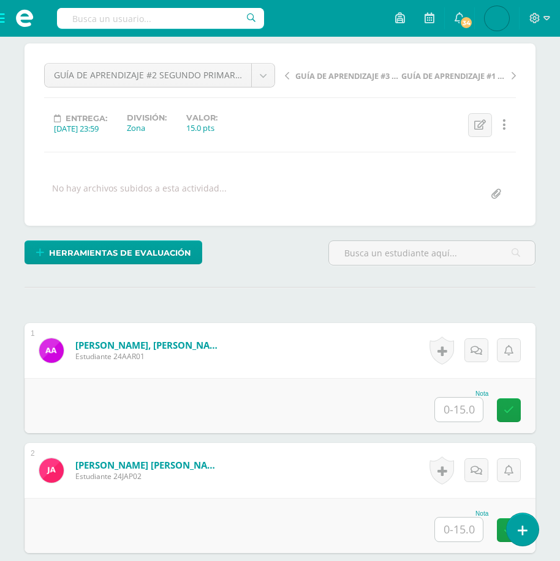
scroll to position [123, 0]
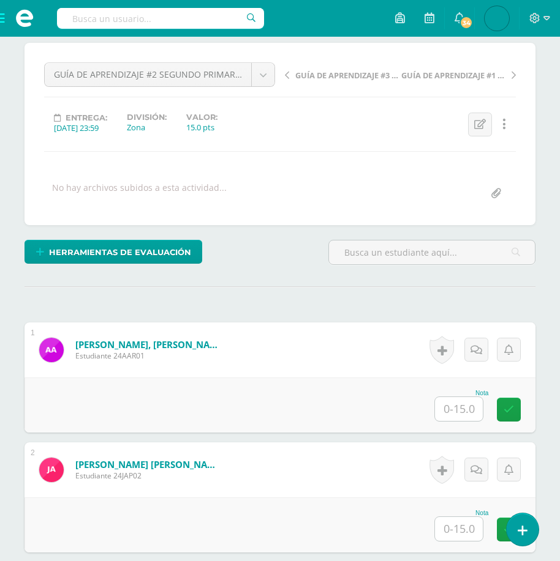
click at [449, 412] on input "text" at bounding box center [459, 409] width 48 height 24
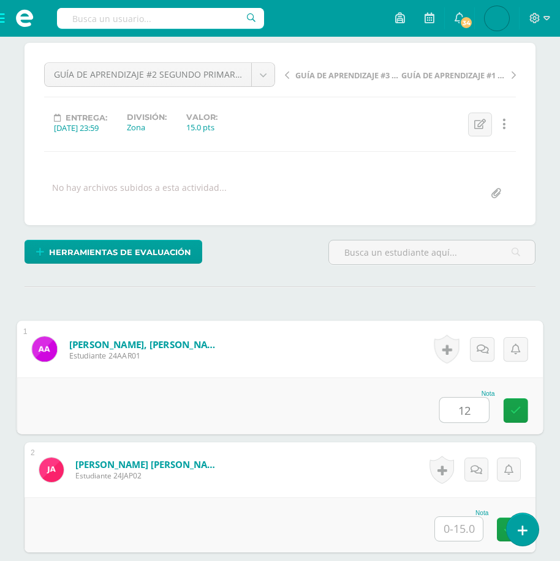
type input "12"
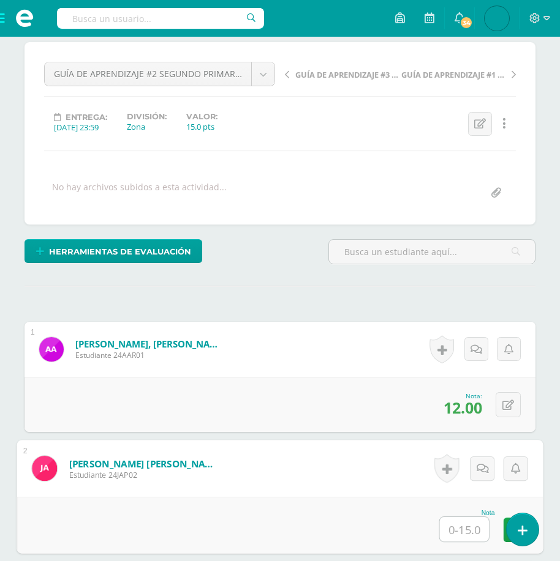
scroll to position [492, 0]
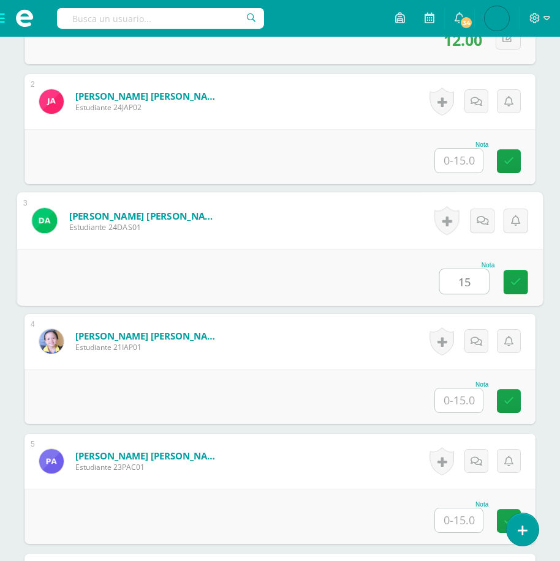
type input "15"
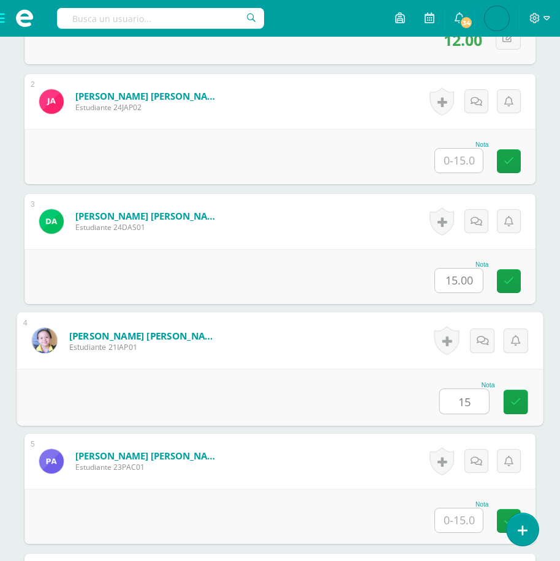
type input "15"
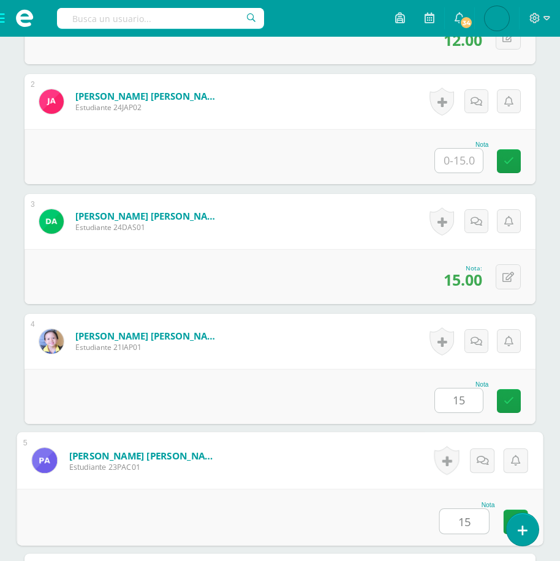
type input "15"
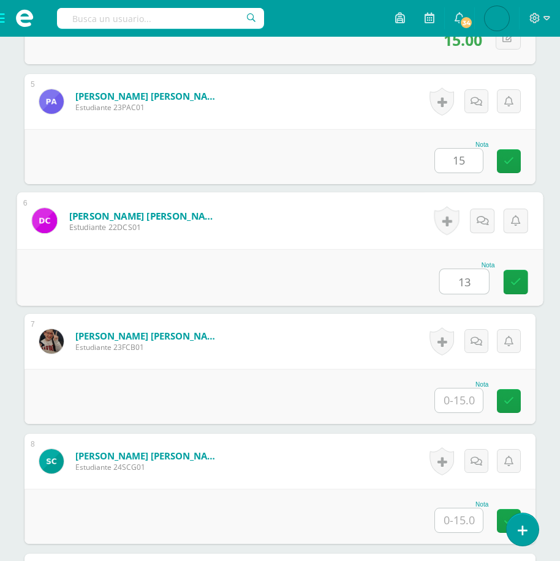
type input "13"
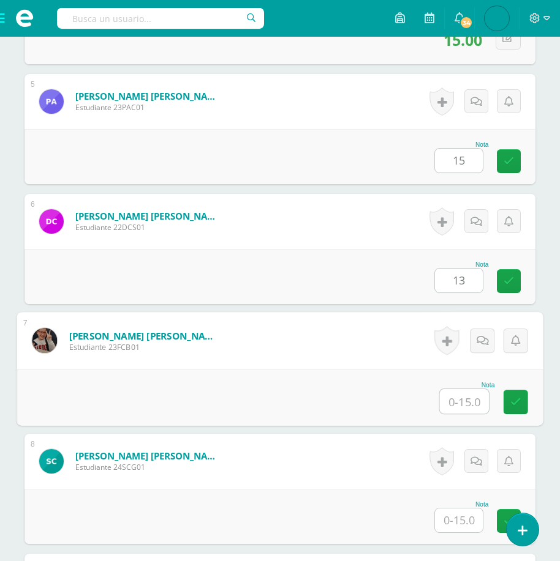
scroll to position [852, 0]
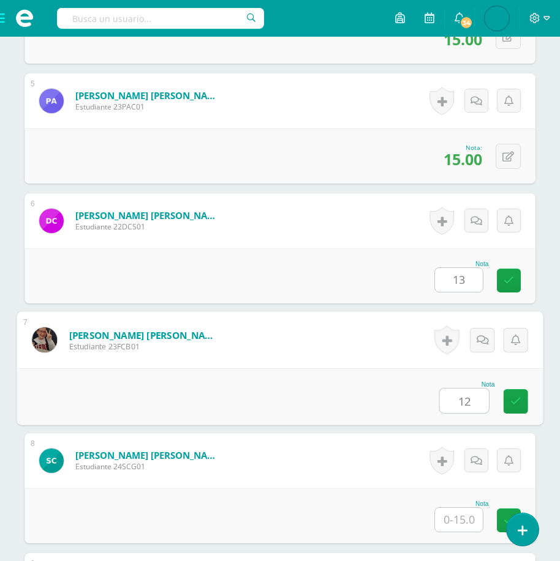
type input "12"
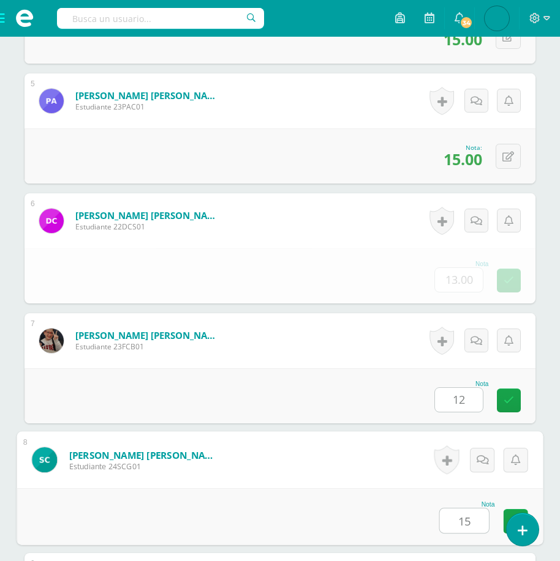
type input "15"
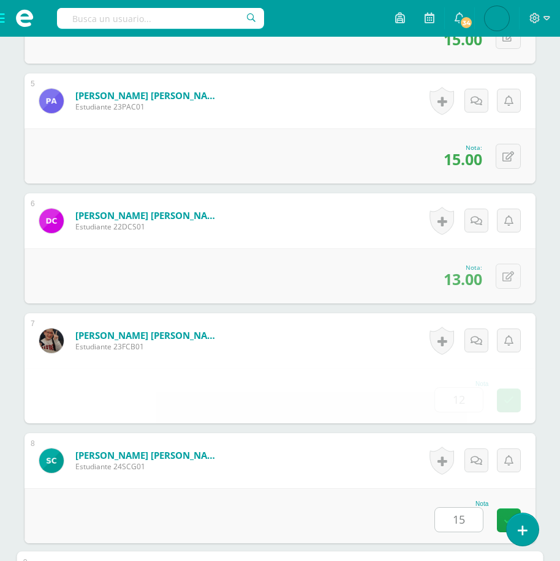
scroll to position [1211, 0]
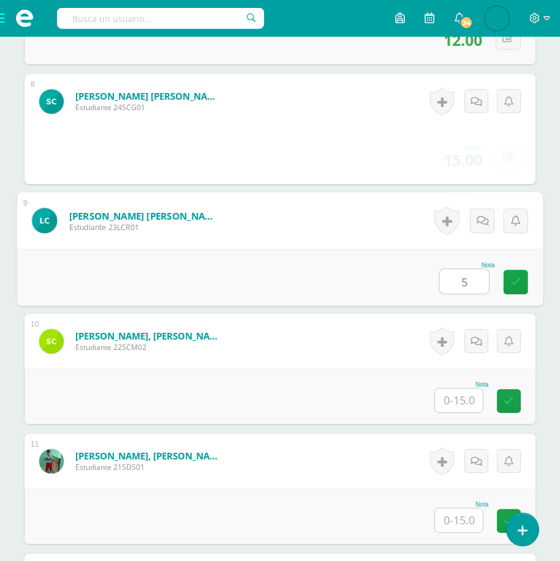
type input "5"
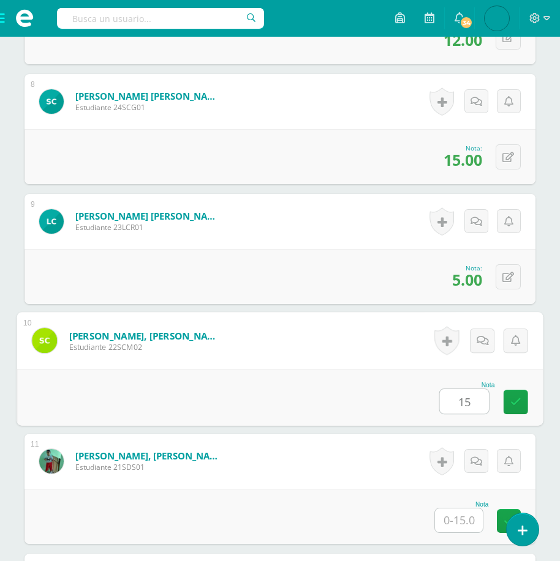
type input "15"
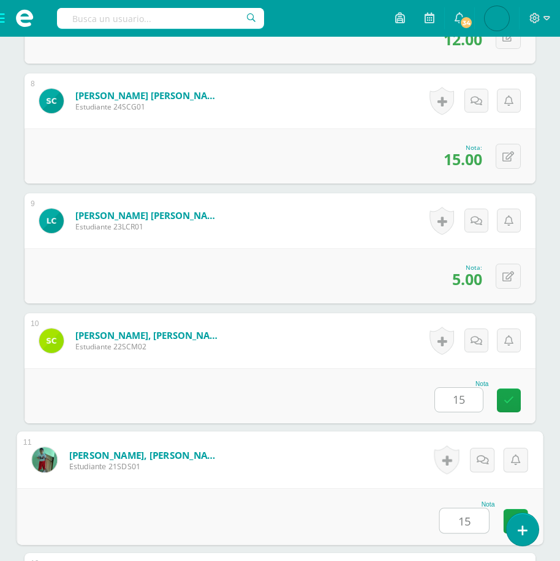
type input "15"
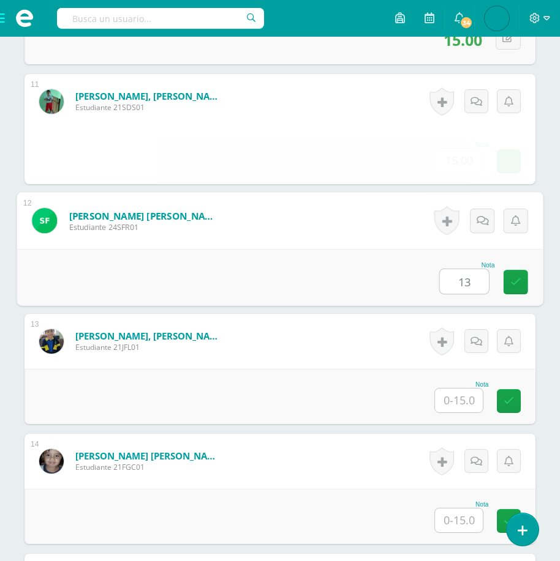
type input "13"
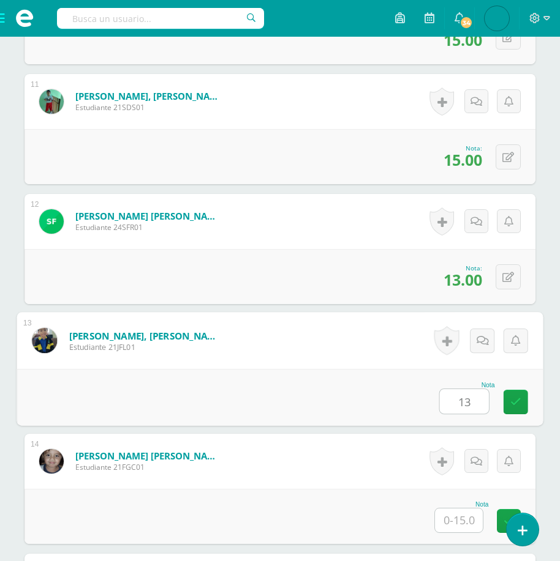
scroll to position [1572, 0]
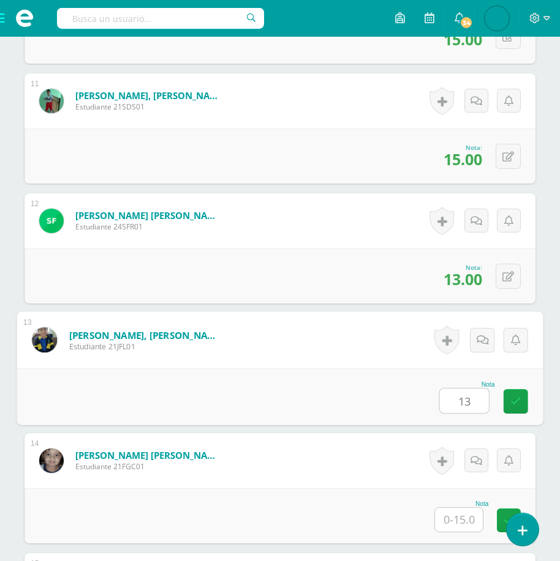
type input "13"
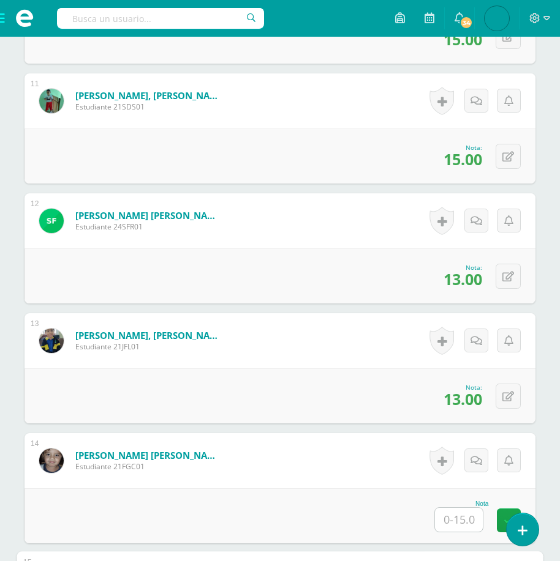
scroll to position [1931, 0]
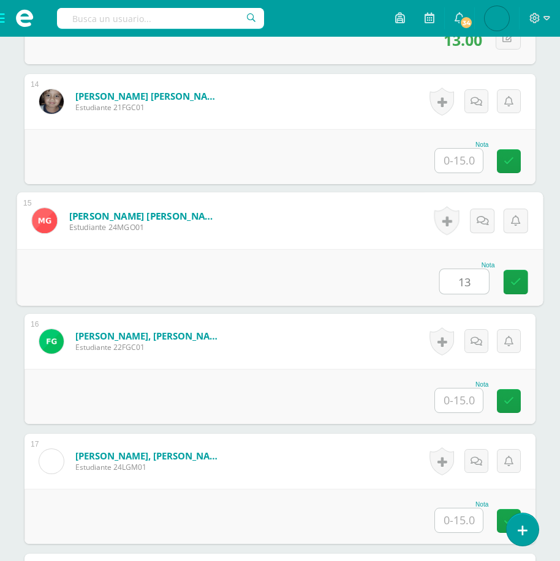
type input "13"
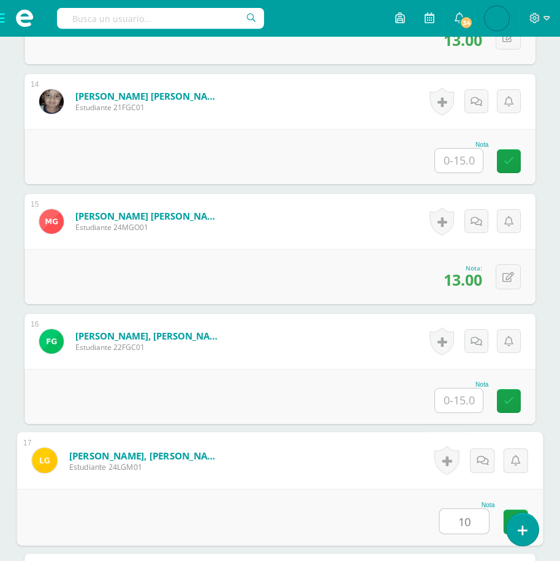
type input "10"
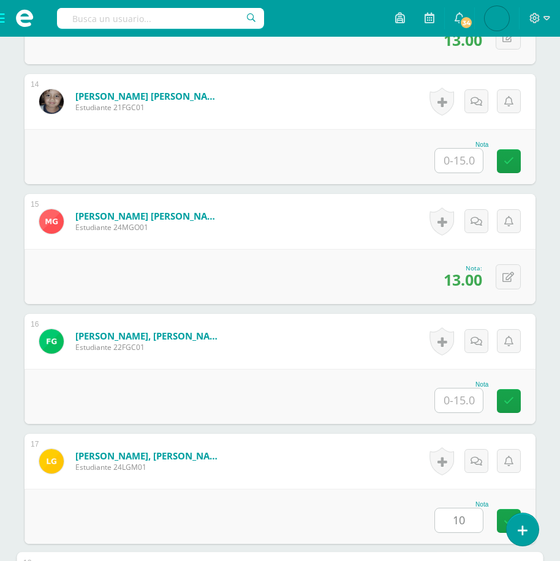
scroll to position [2291, 0]
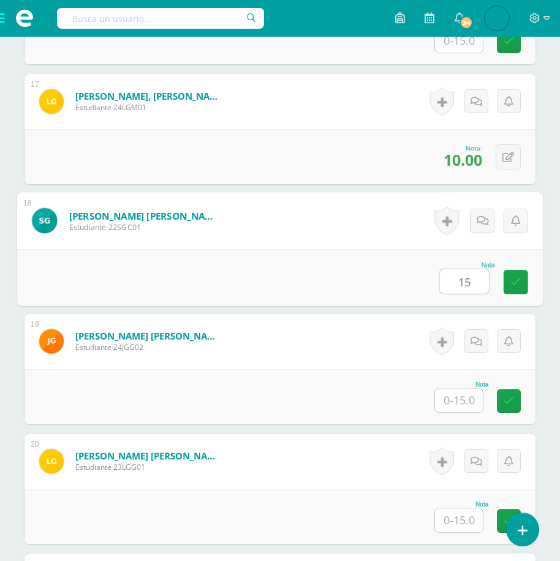
type input "15"
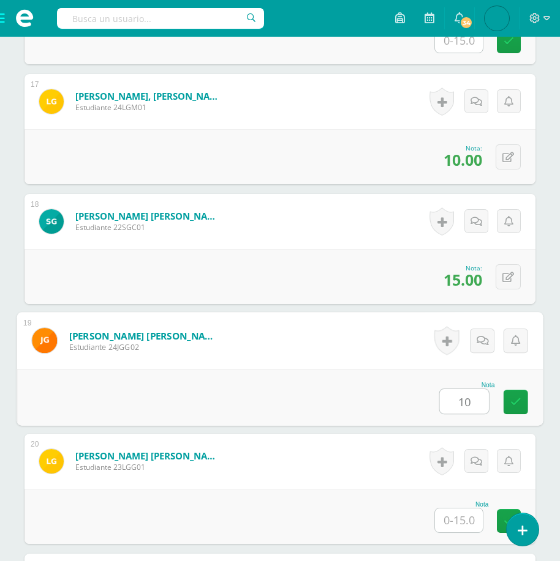
type input "10"
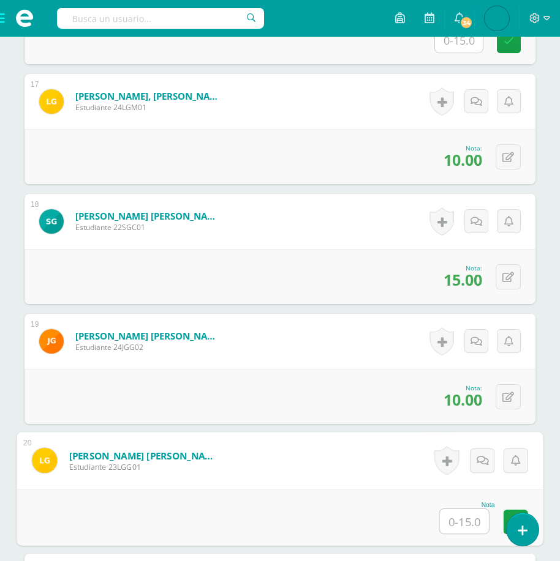
scroll to position [2651, 0]
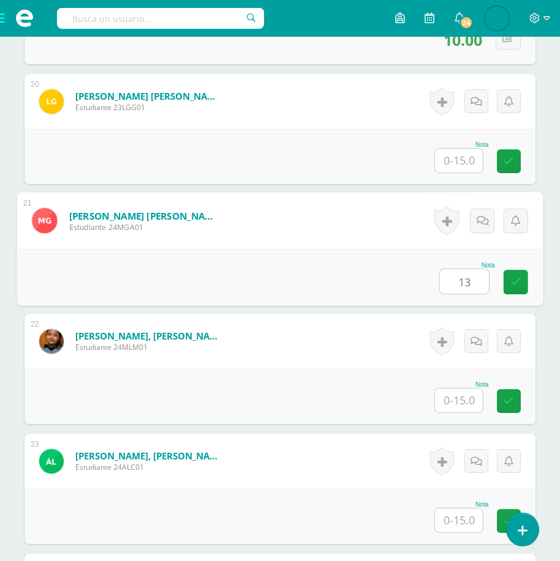
type input "13"
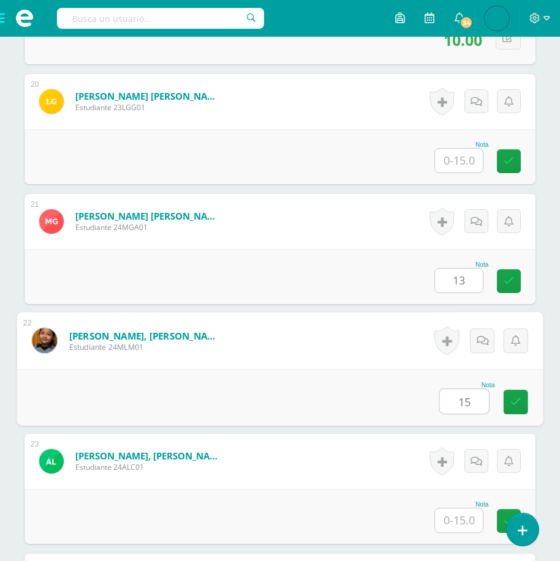
type input "15"
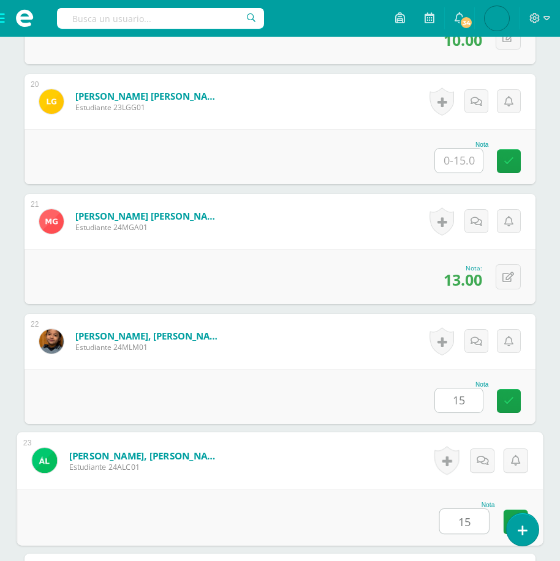
type input "15"
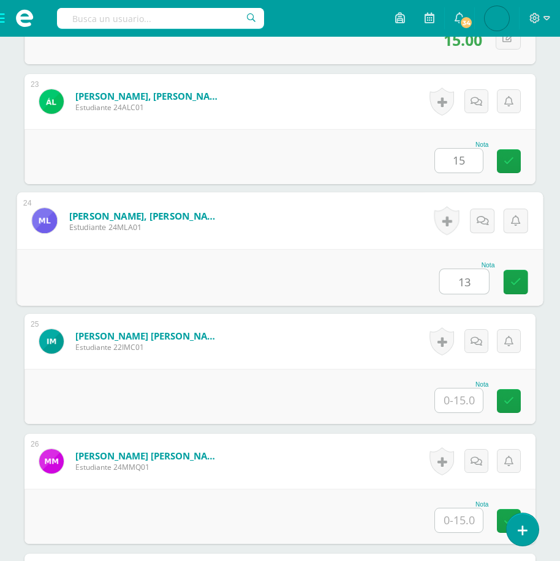
type input "13"
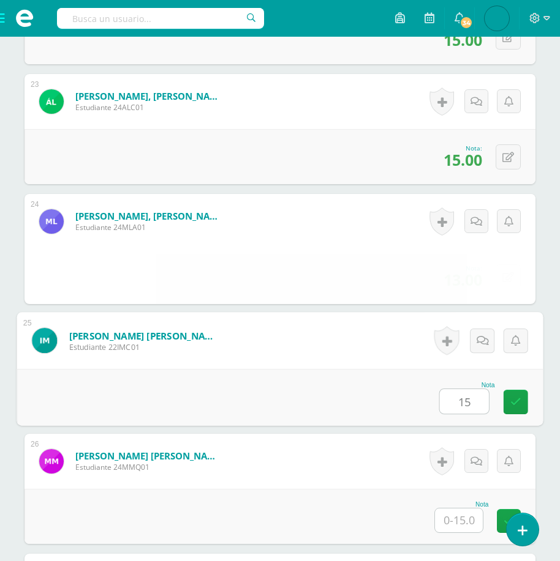
type input "15"
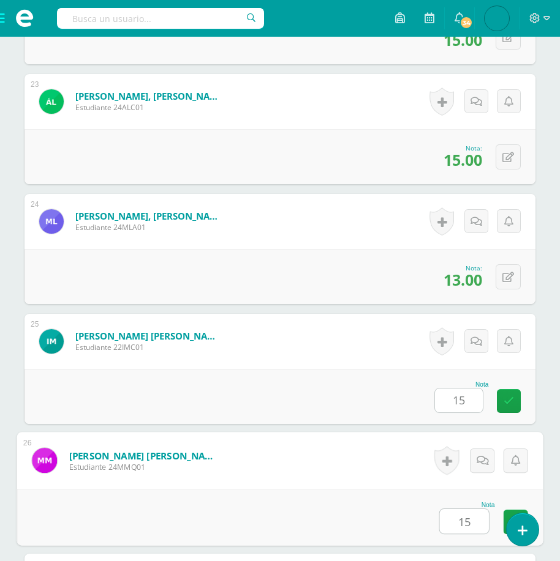
type input "15"
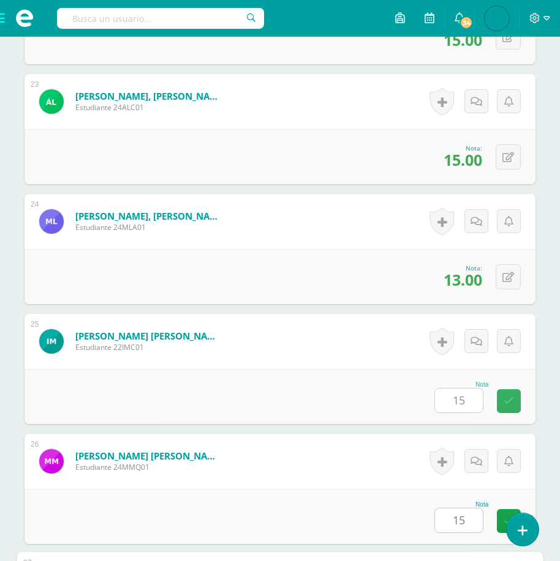
scroll to position [3371, 0]
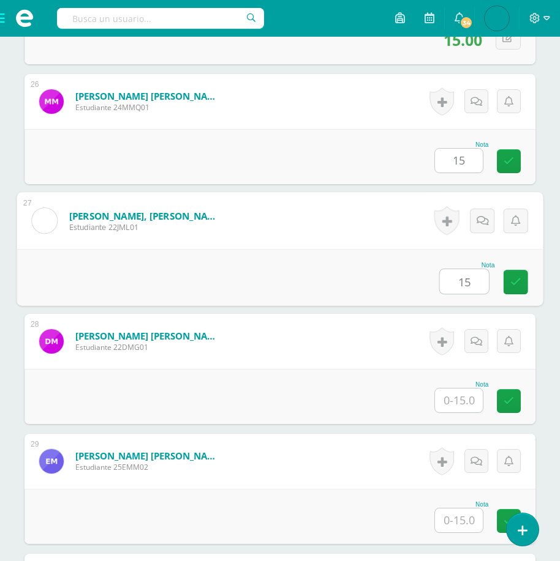
type input "15"
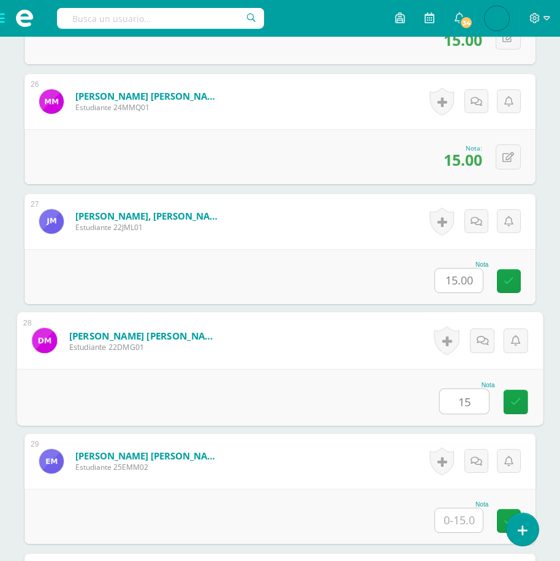
type input "15"
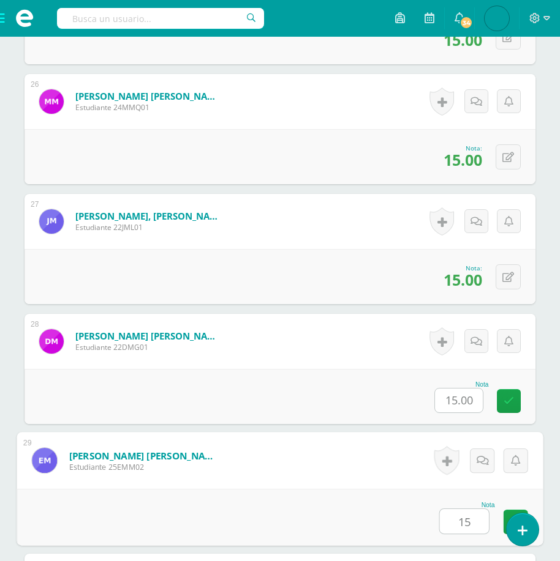
type input "15"
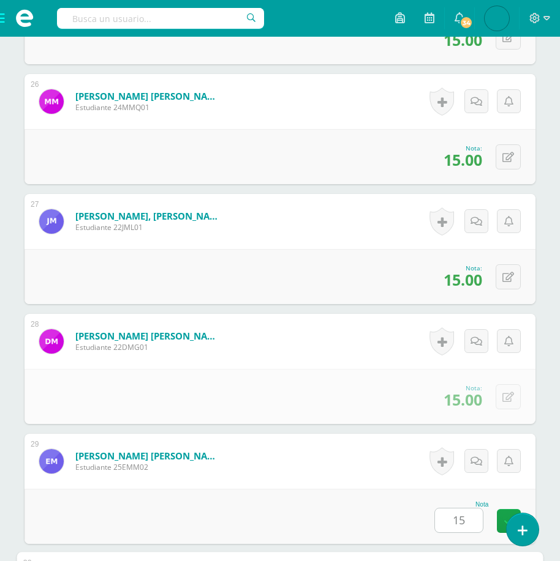
scroll to position [3731, 0]
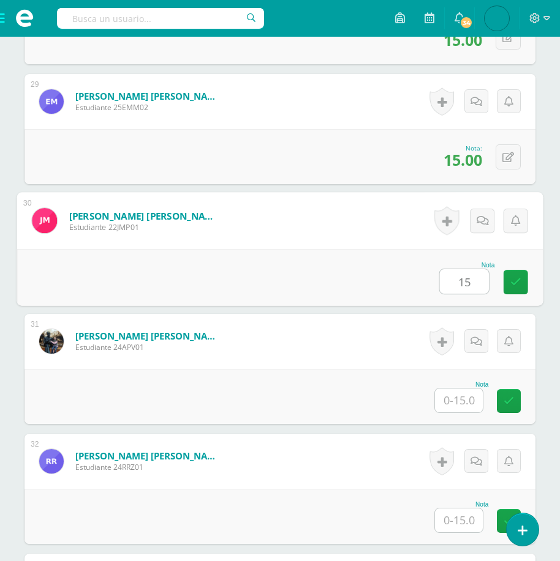
type input "15"
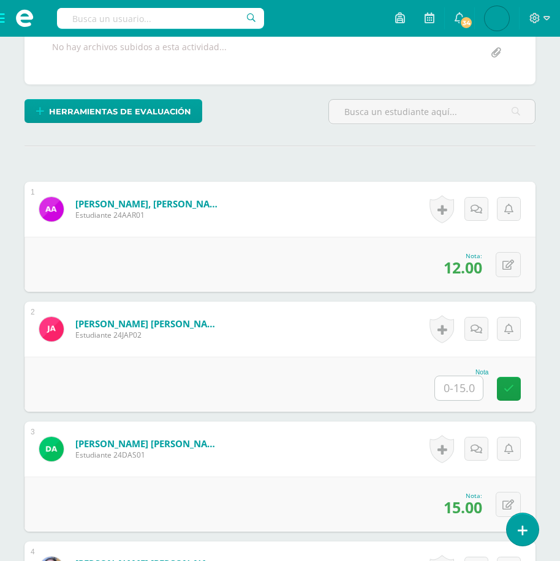
scroll to position [0, 0]
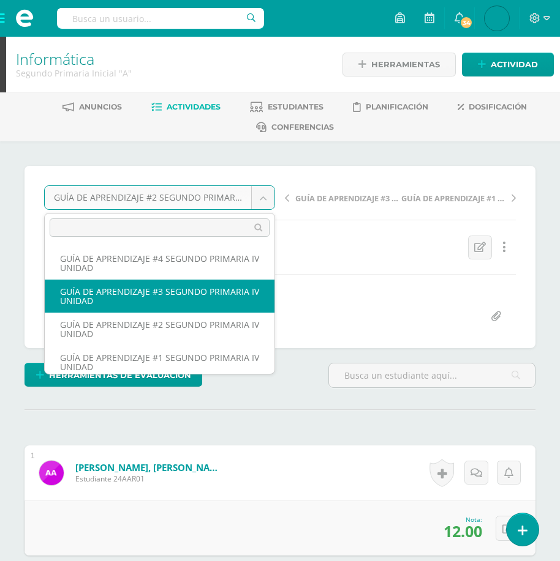
select select "/dashboard/teacher/grade-activity/177879/"
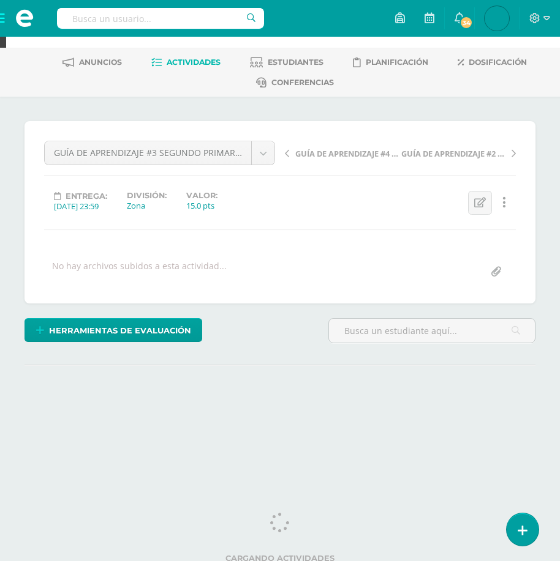
scroll to position [51, 0]
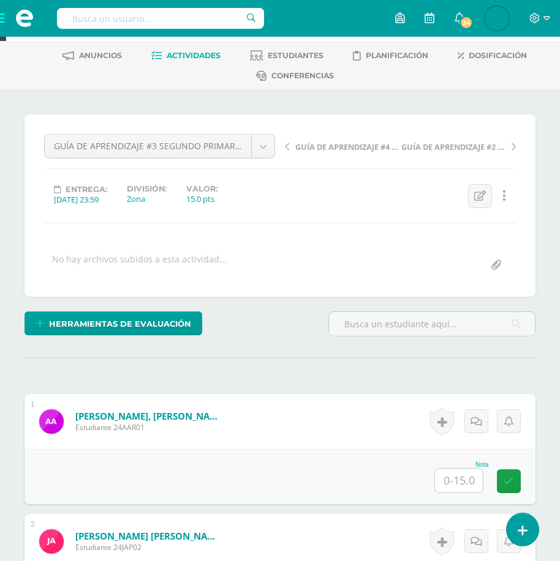
click at [465, 488] on input "text" at bounding box center [459, 481] width 48 height 24
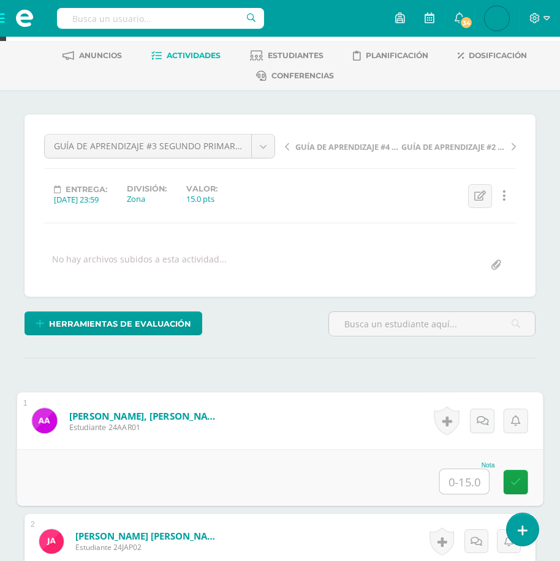
scroll to position [52, 0]
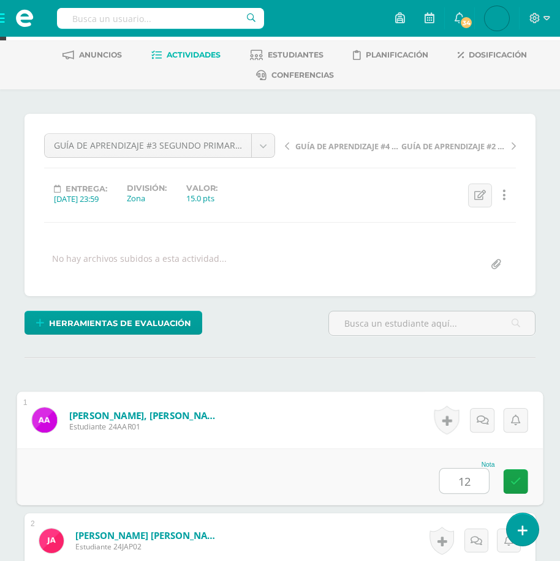
type input "12"
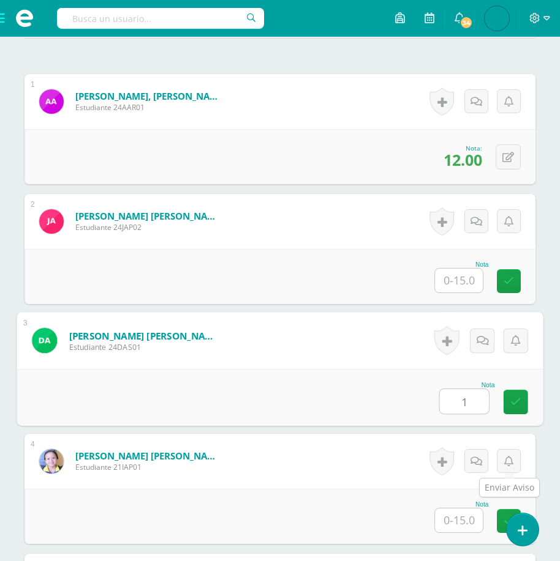
scroll to position [372, 0]
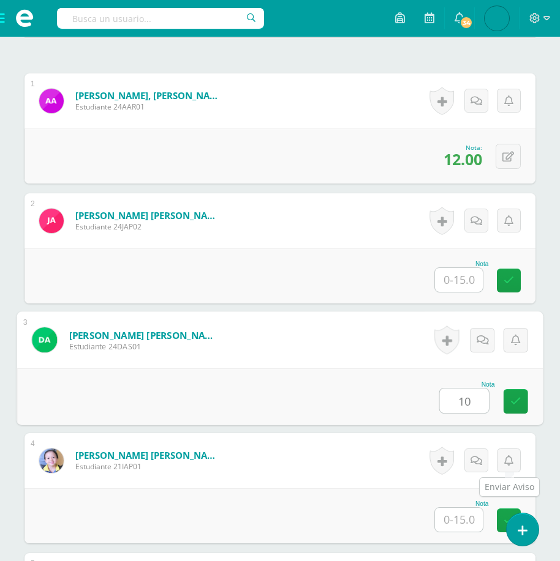
type input "10"
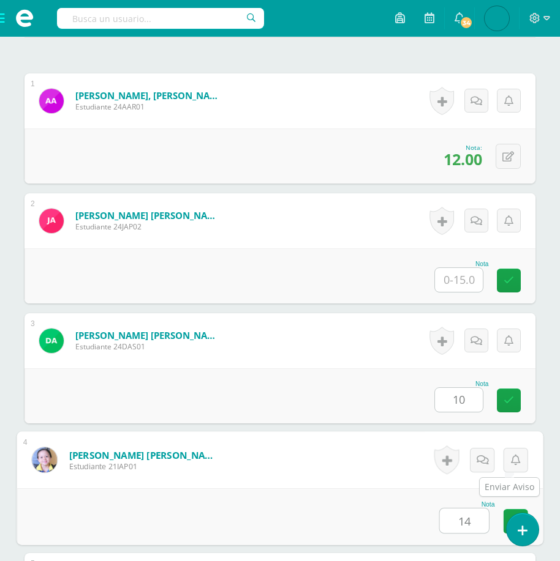
type input "14"
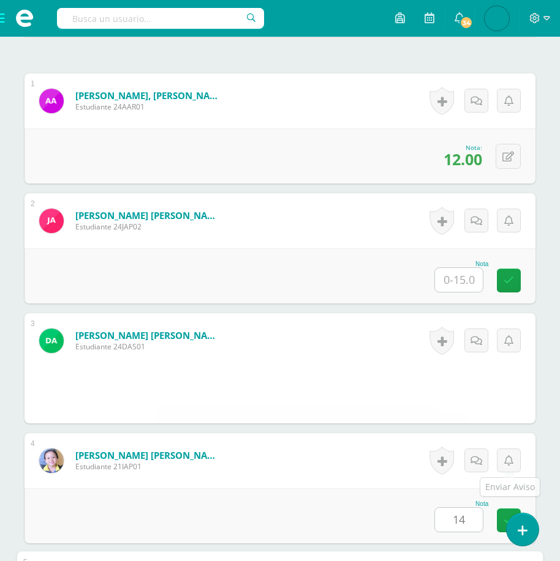
scroll to position [732, 0]
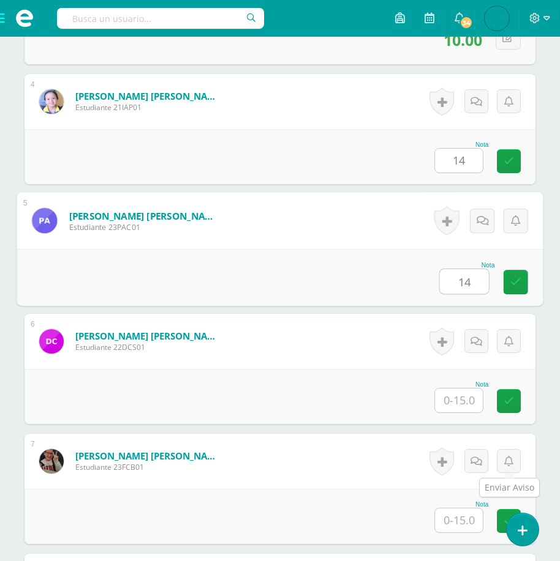
type input "14"
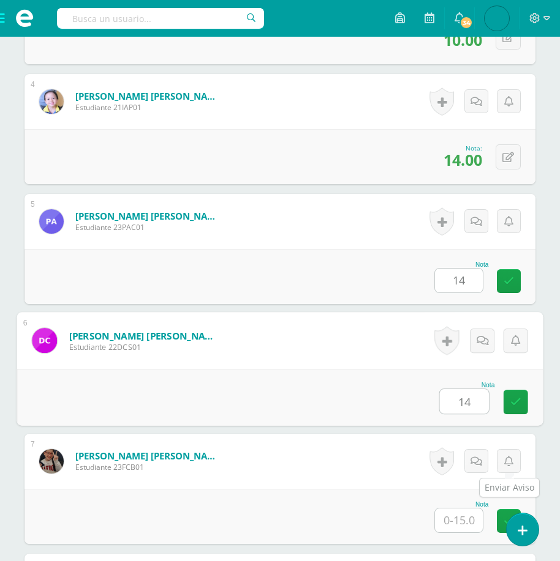
type input "14"
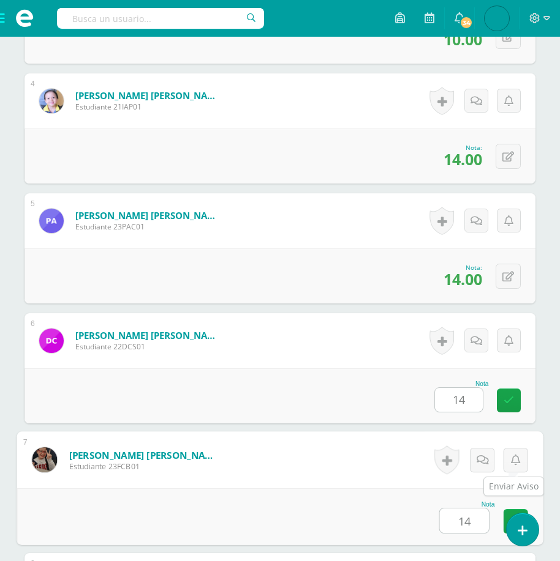
type input "14"
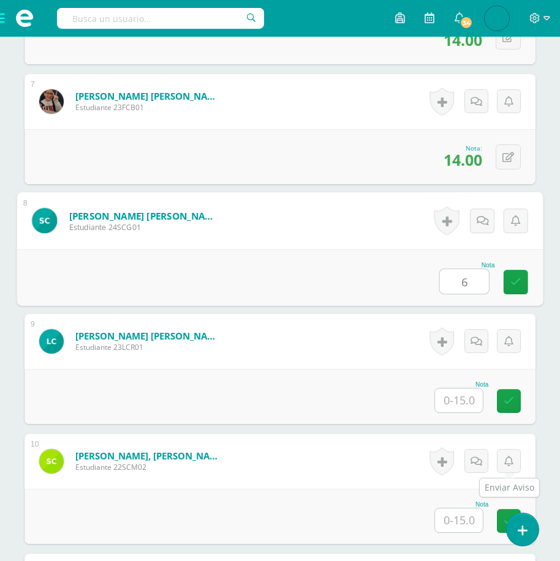
type input "6"
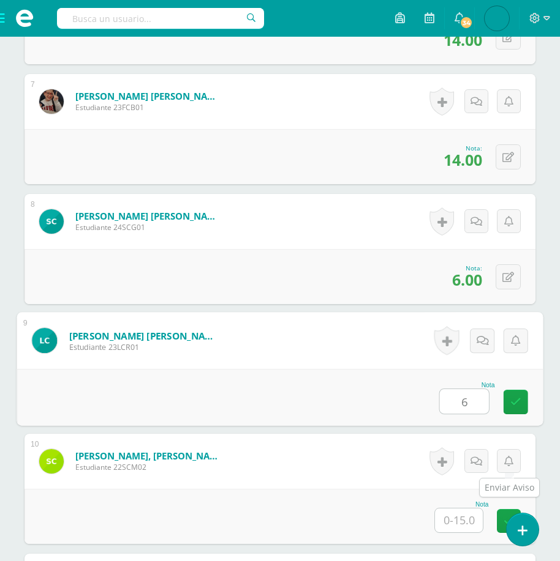
type input "6"
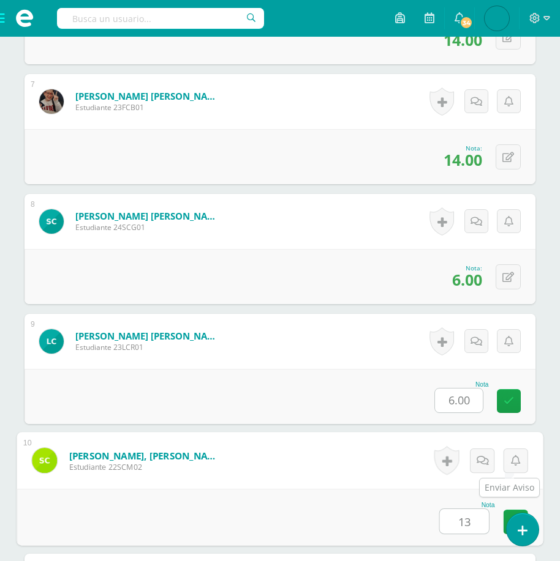
type input "13"
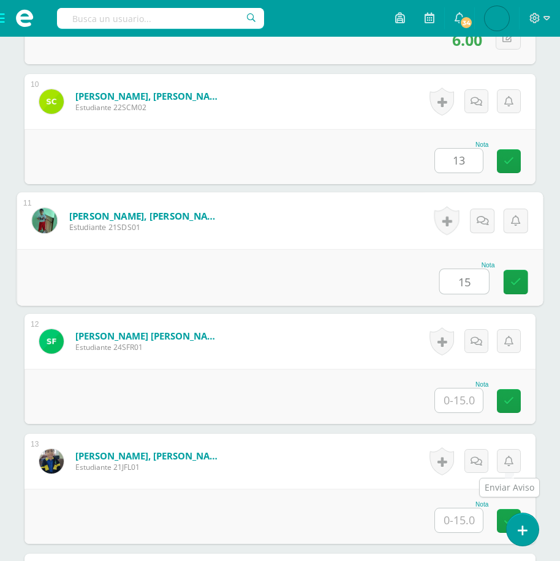
type input "15"
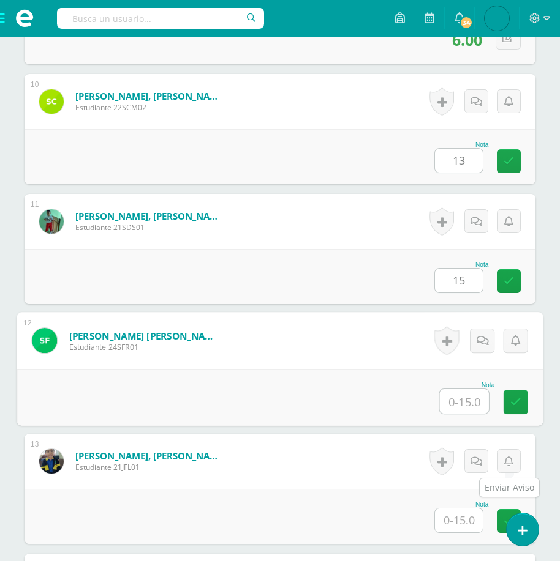
scroll to position [1452, 0]
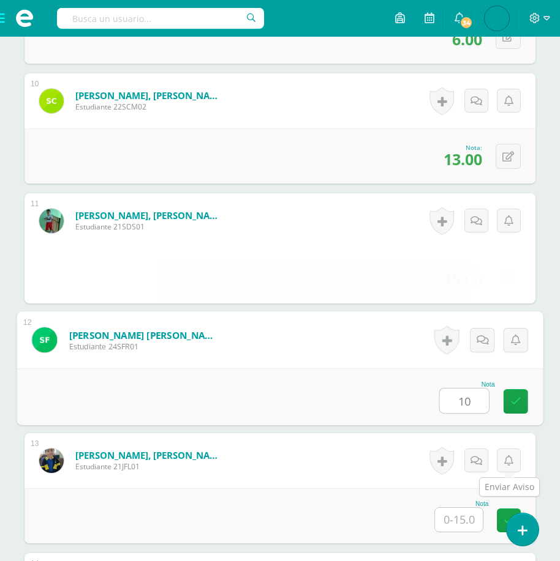
type input "10"
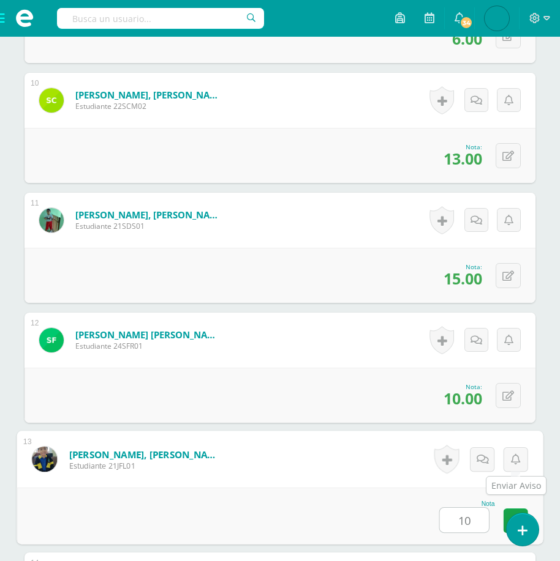
type input "10"
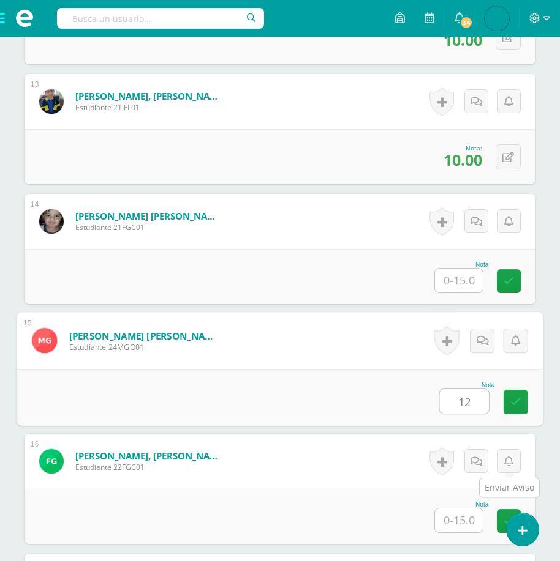
type input "12"
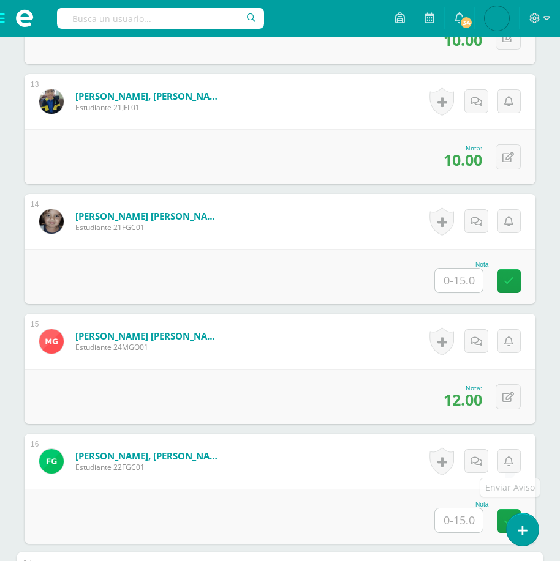
scroll to position [2171, 0]
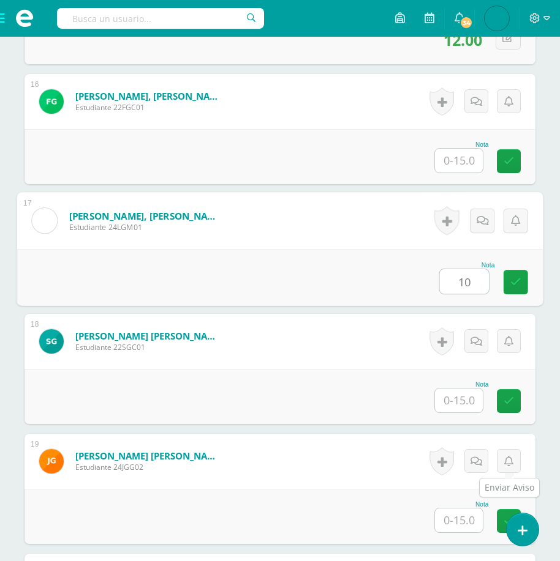
type input "10"
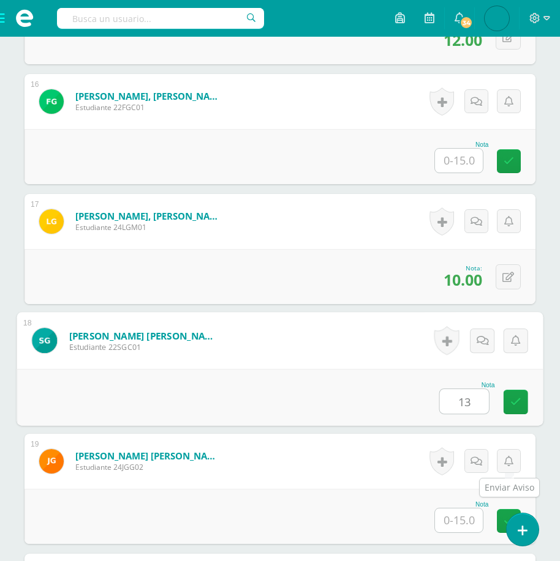
type input "13"
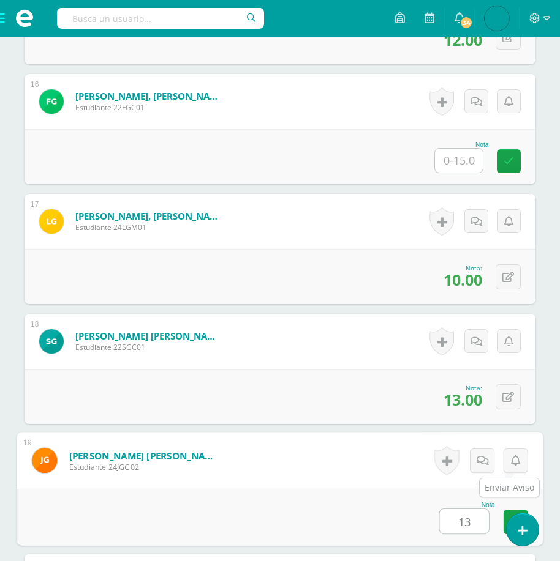
type input "13"
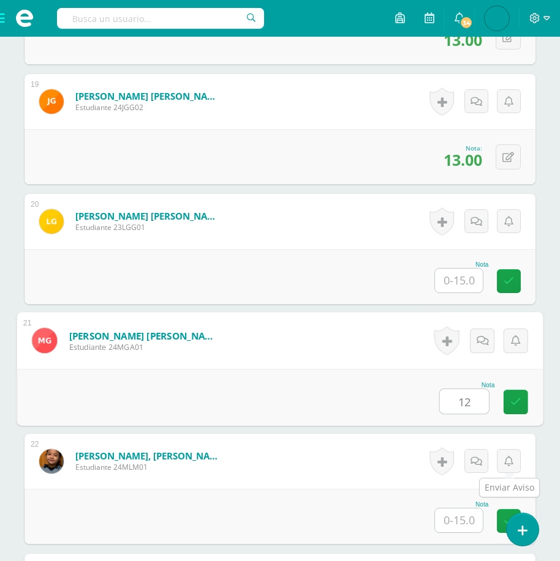
type input "12"
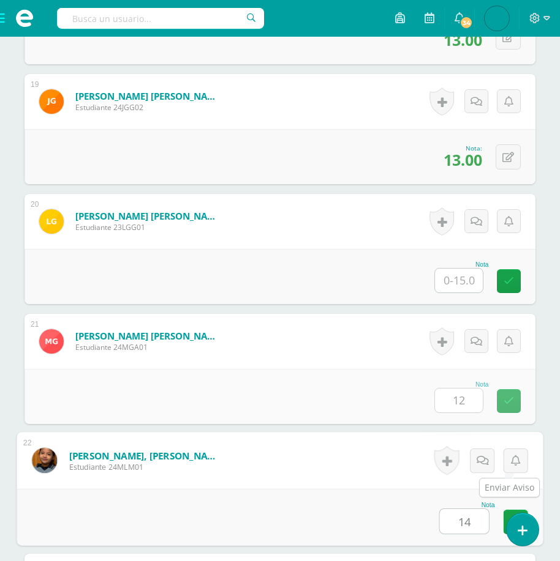
type input "14"
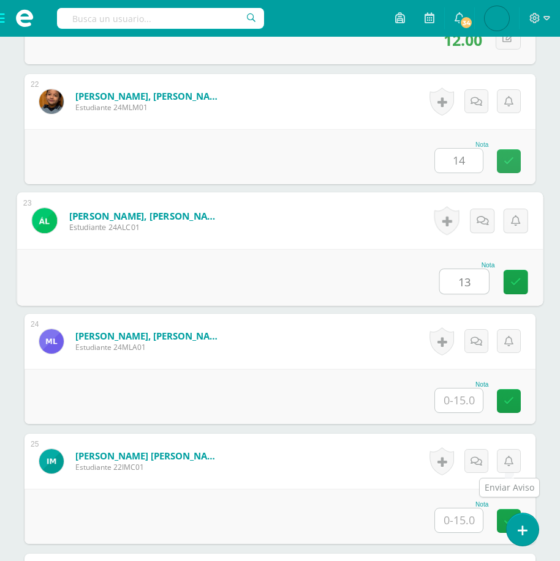
type input "13"
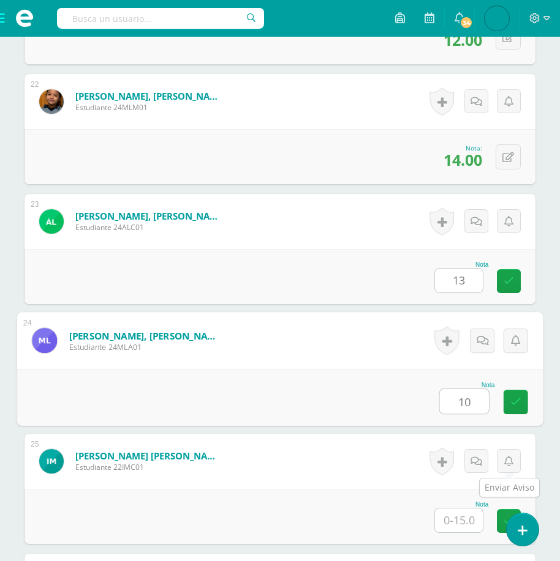
type input "10"
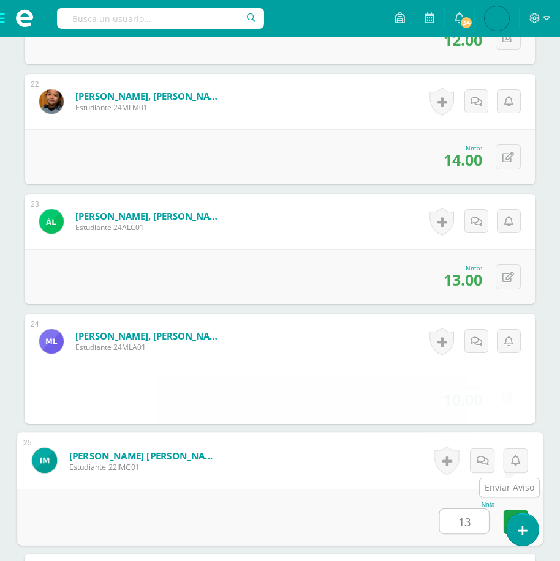
type input "13"
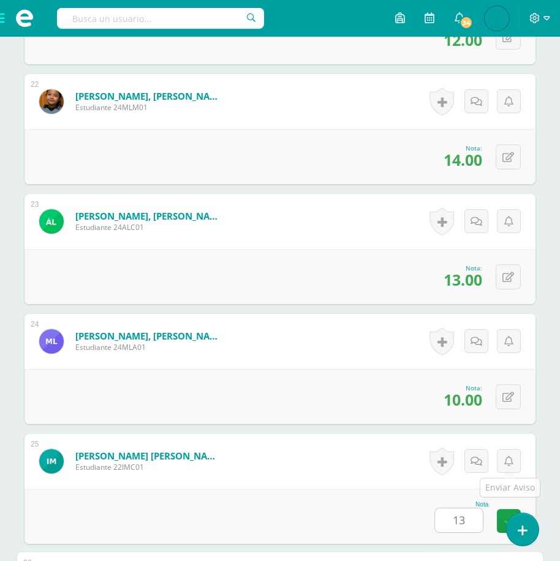
scroll to position [3251, 0]
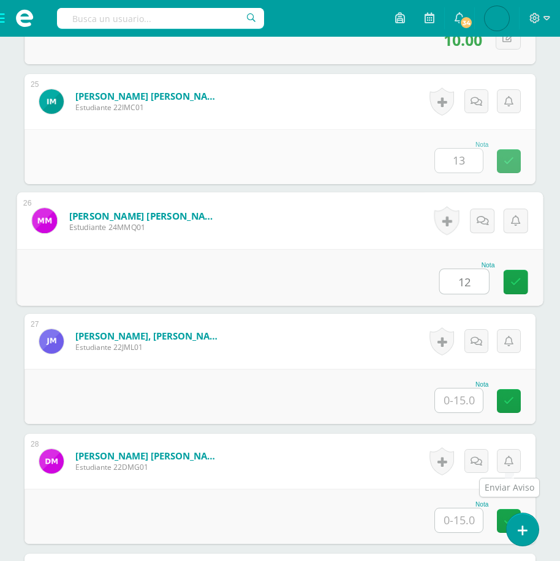
type input "12"
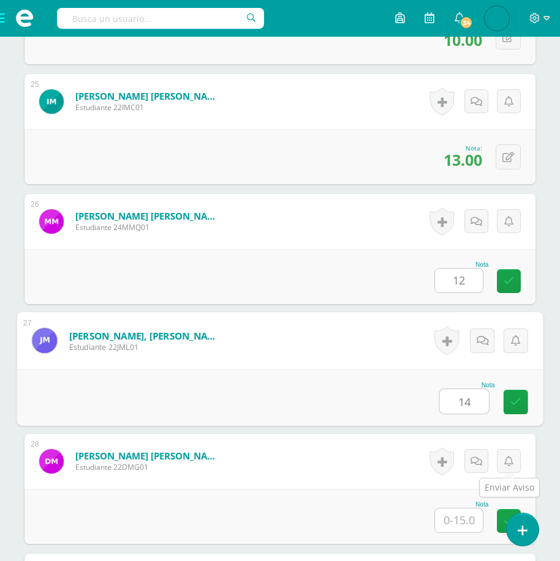
type input "14"
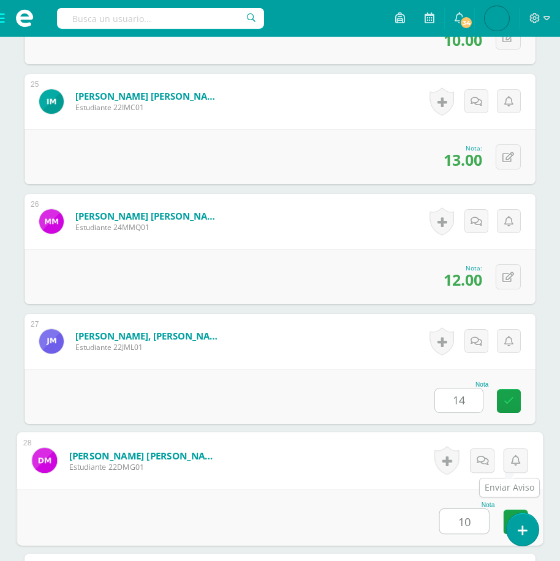
type input "10"
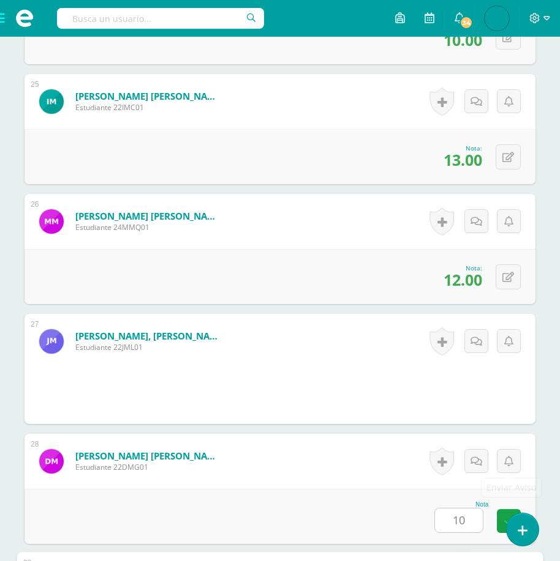
scroll to position [3611, 0]
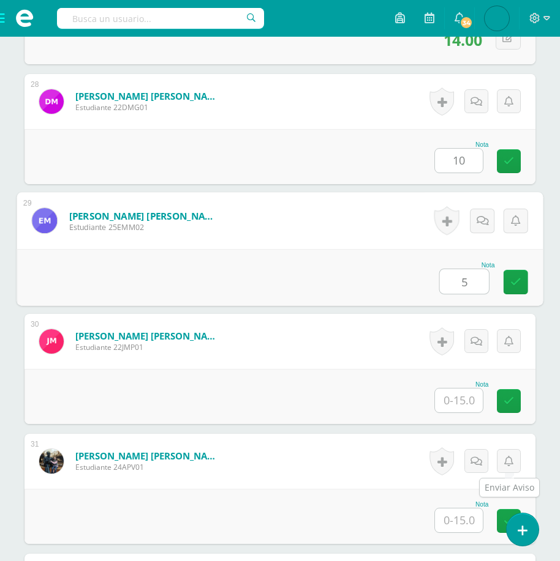
type input "5"
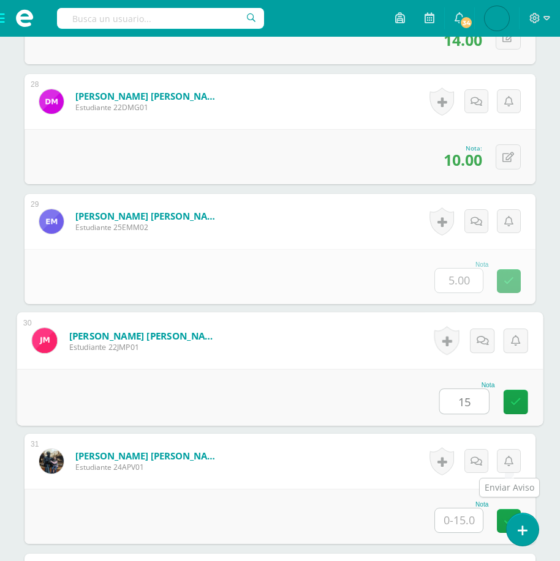
type input "15"
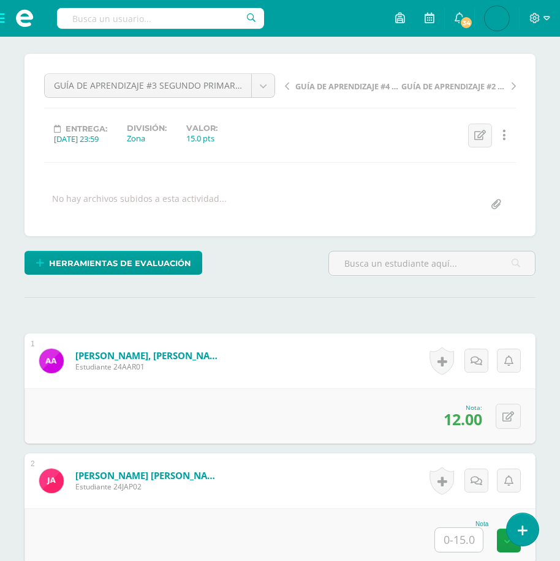
scroll to position [0, 0]
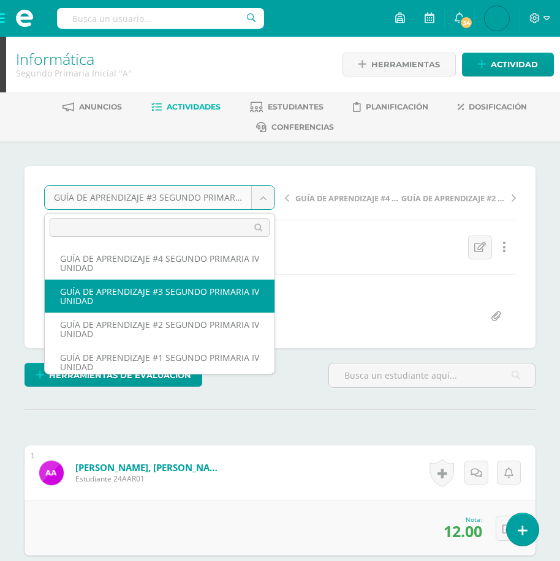
click body "Estudiantes Disciplina Asistencia Mis cursos Archivos Soporte Centro de ayuda Ú…"
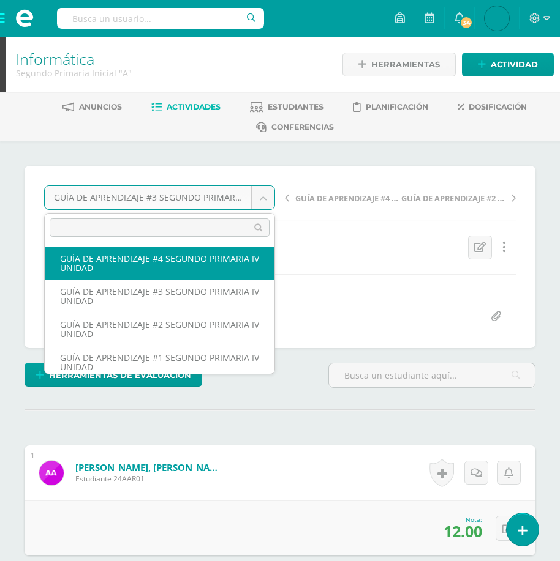
select select "/dashboard/teacher/grade-activity/177880/"
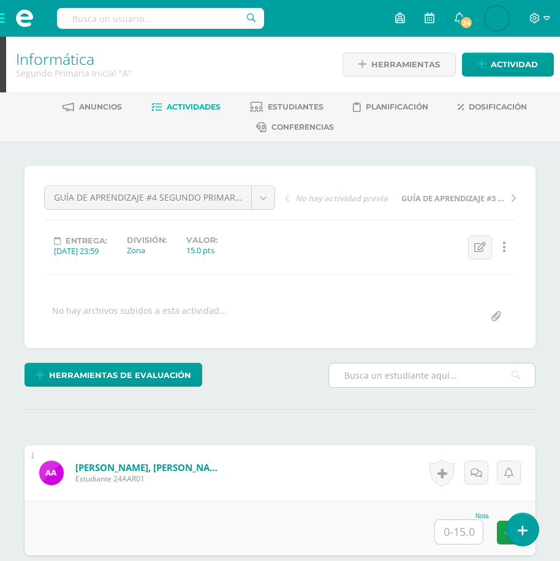
scroll to position [1, 0]
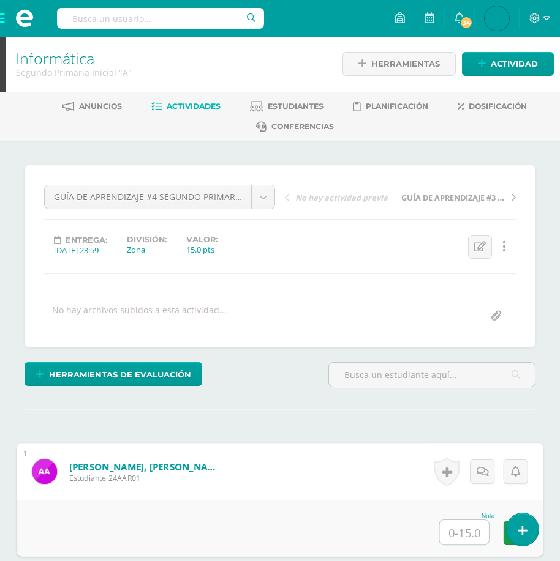
click at [458, 536] on input "text" at bounding box center [464, 532] width 49 height 24
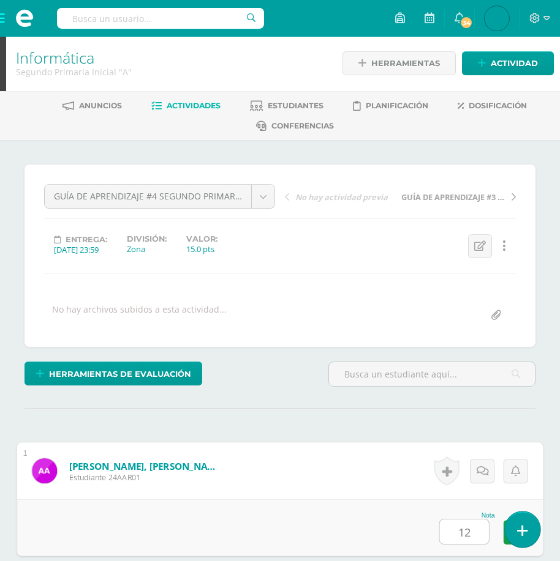
type input "12"
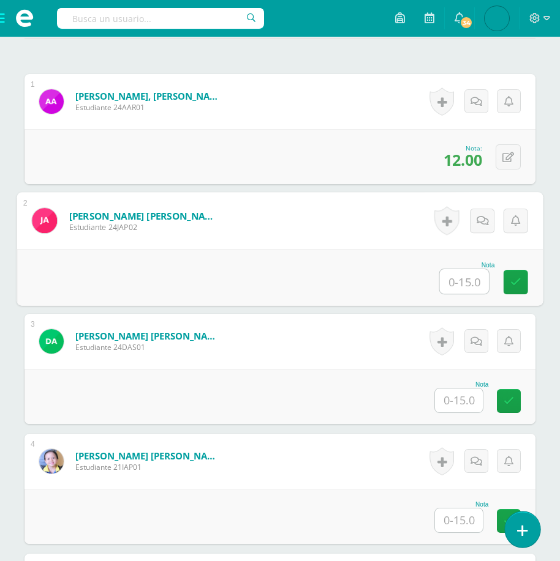
scroll to position [372, 0]
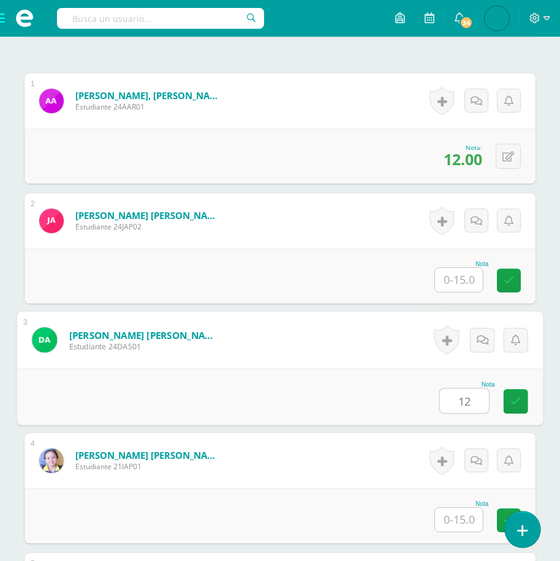
type input "12"
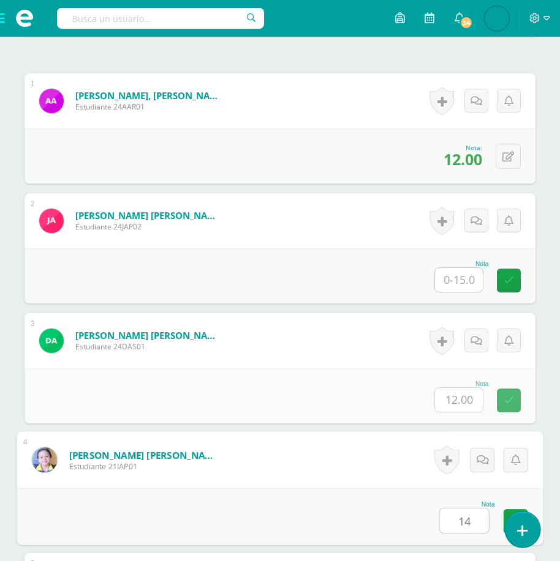
type input "14"
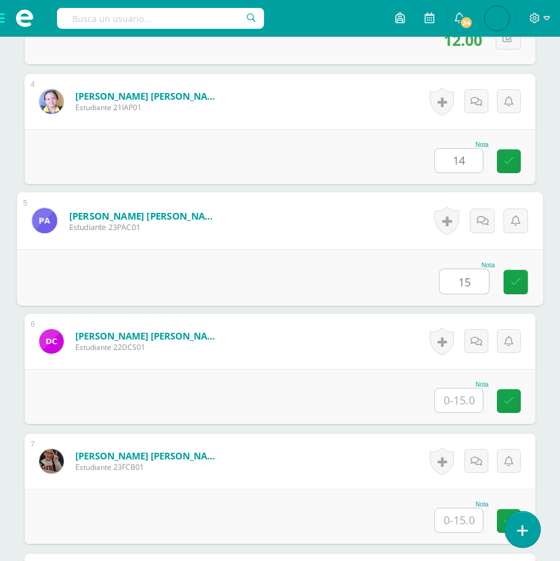
type input "15"
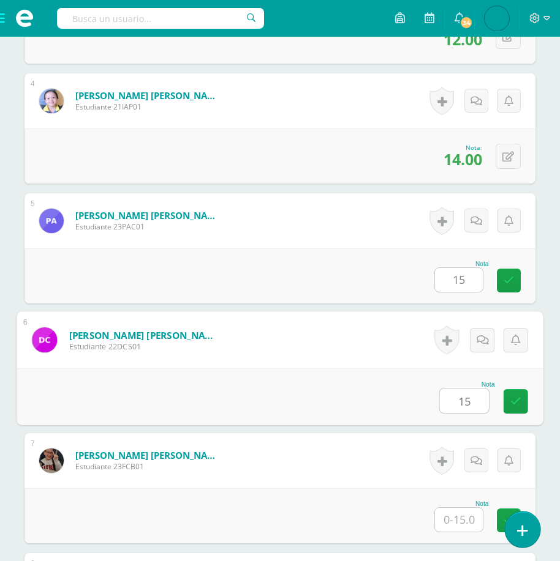
type input "15"
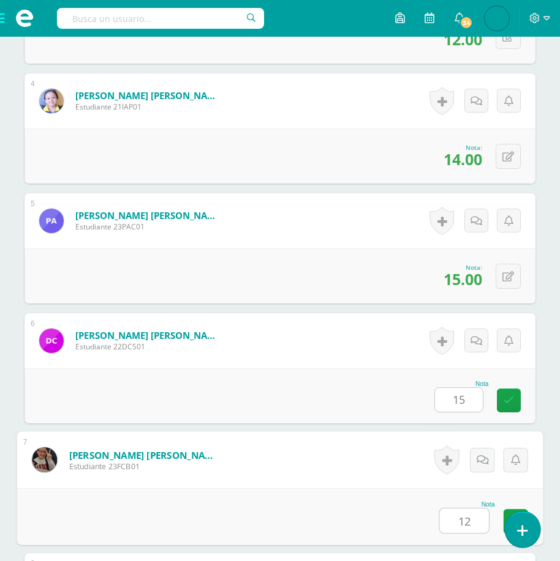
type input "12"
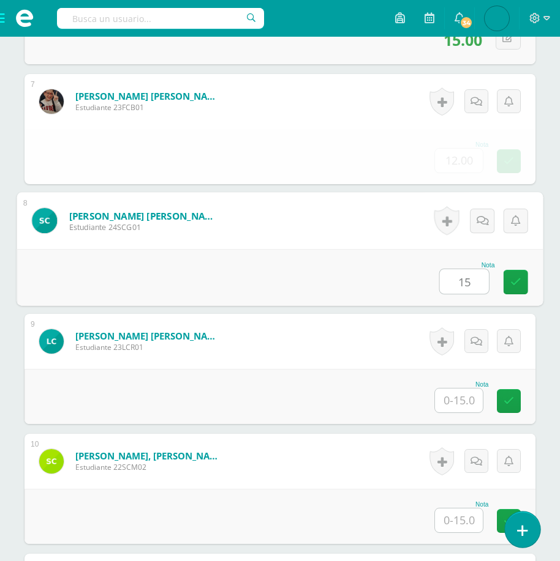
type input "15"
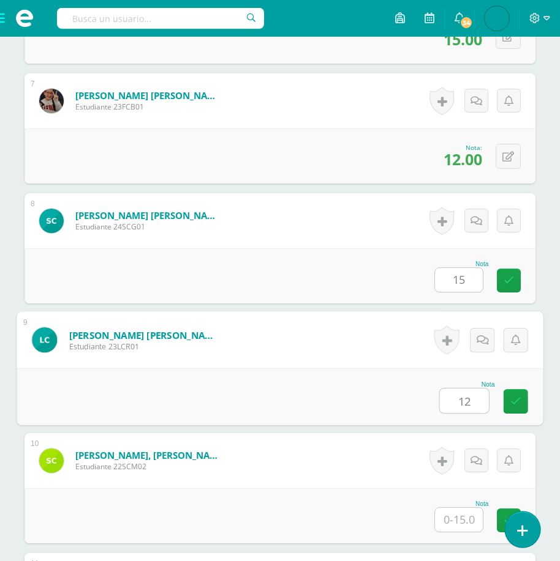
type input "12"
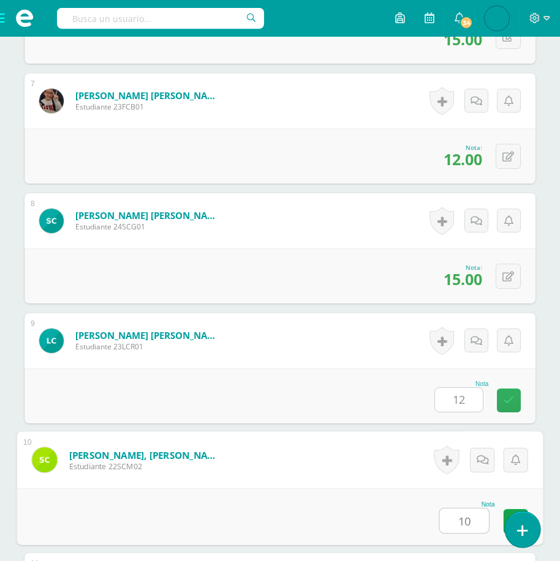
type input "10"
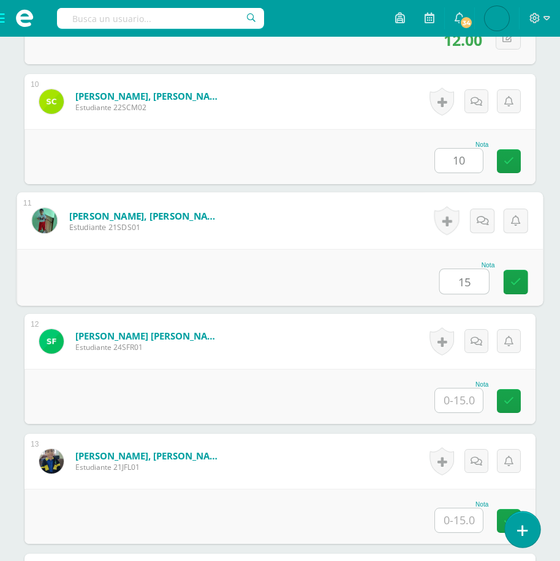
type input "15"
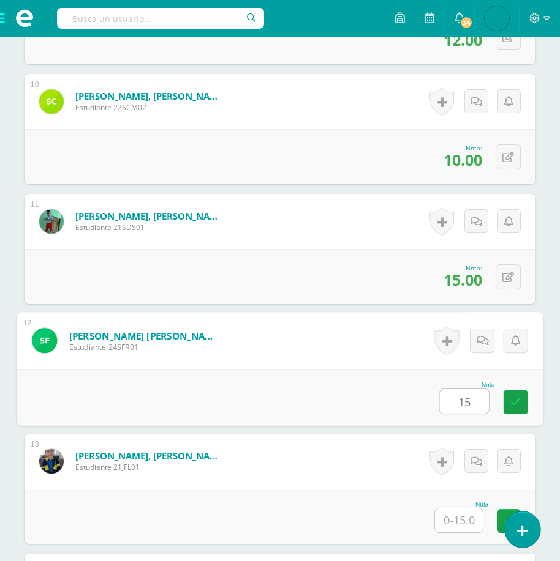
type input "15"
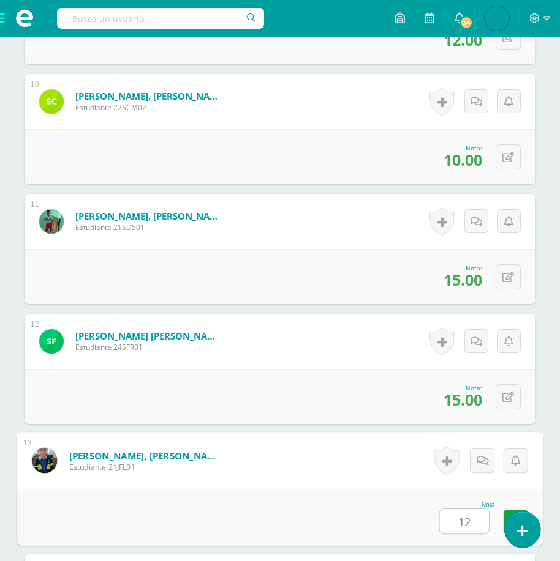
type input "12"
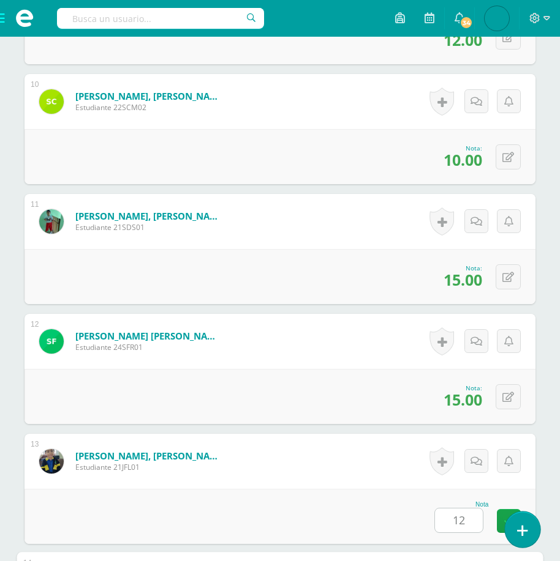
scroll to position [1811, 0]
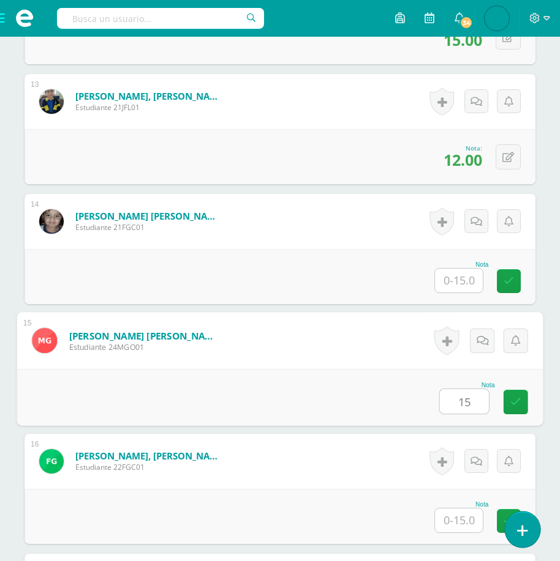
type input "15"
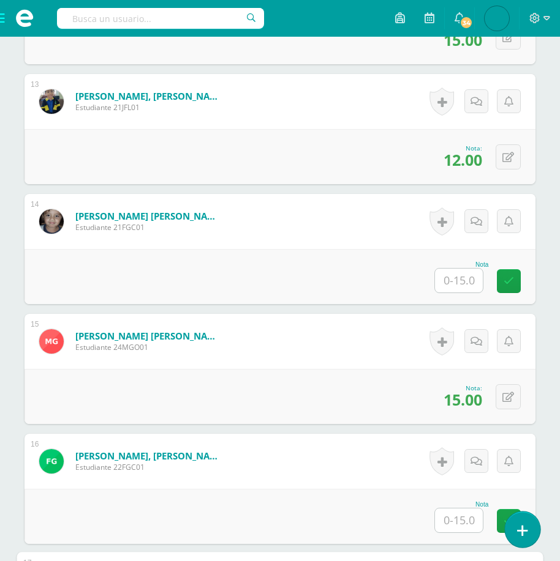
scroll to position [2171, 0]
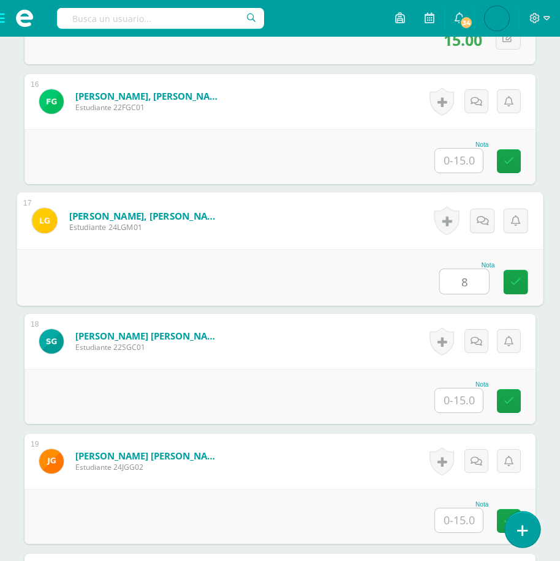
type input "8"
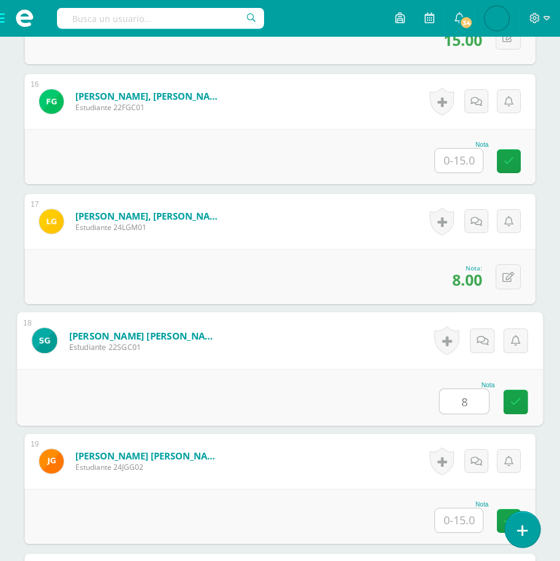
type input "8"
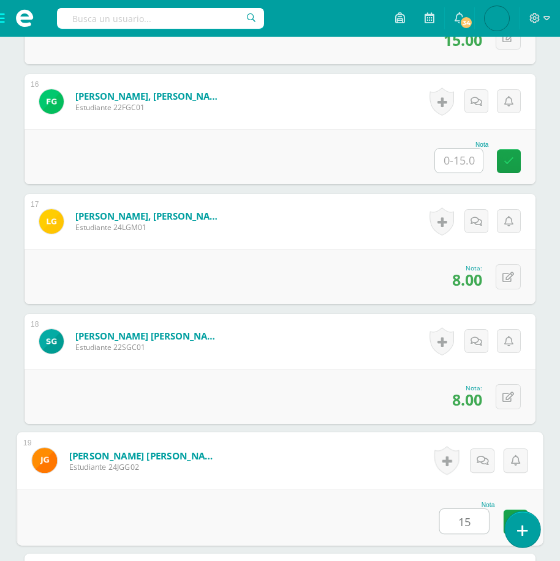
type input "15"
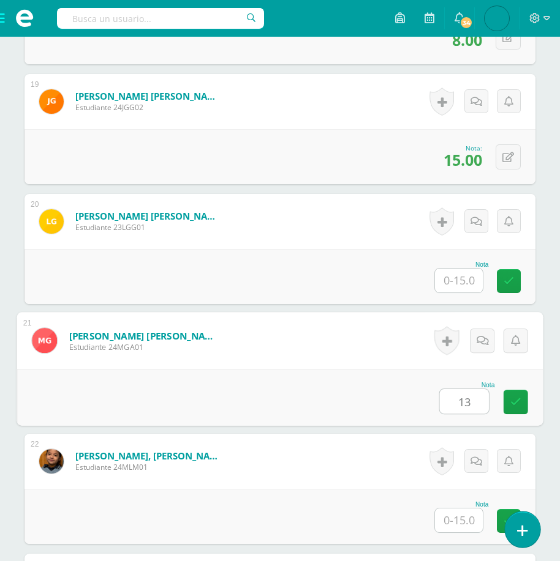
type input "13"
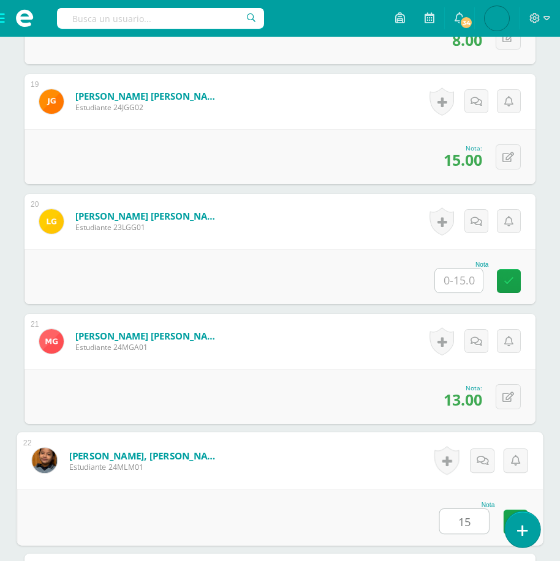
type input "15"
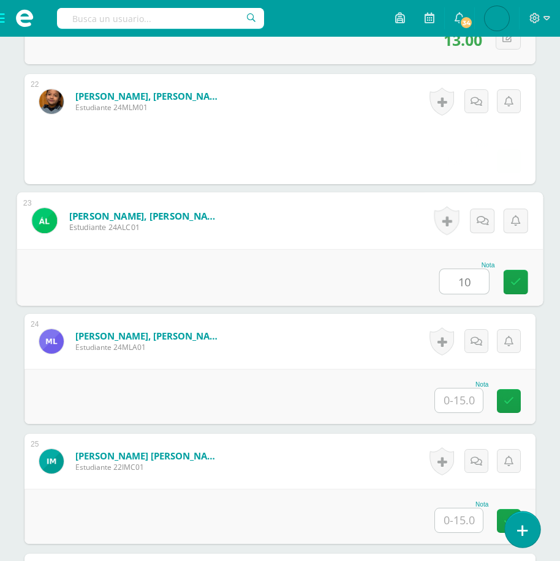
type input "10"
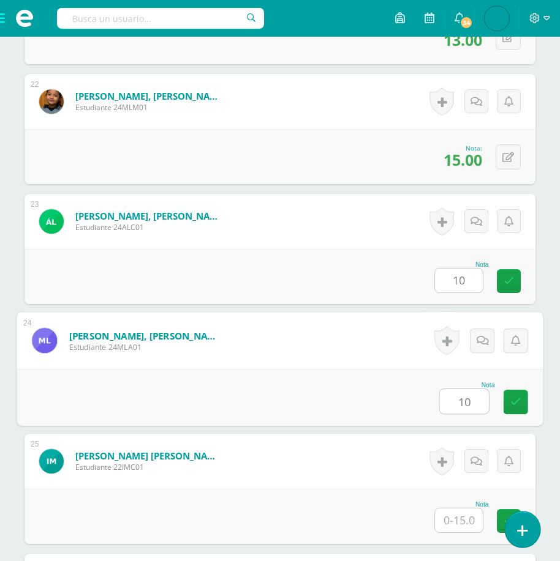
type input "10"
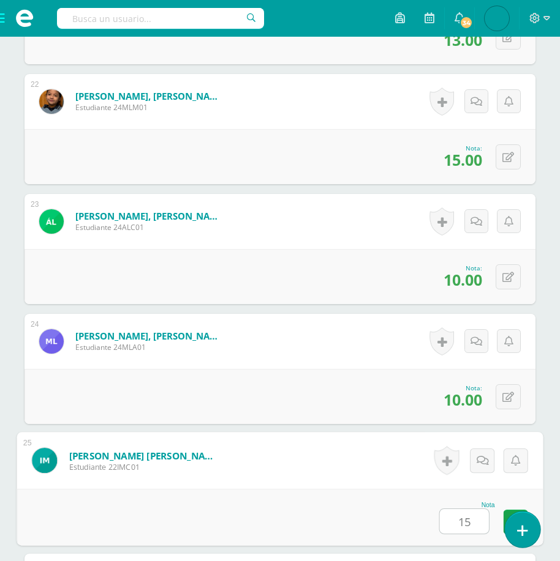
type input "15"
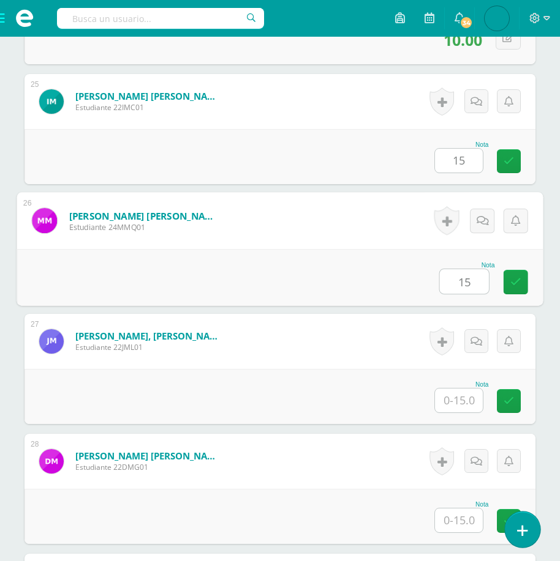
type input "15"
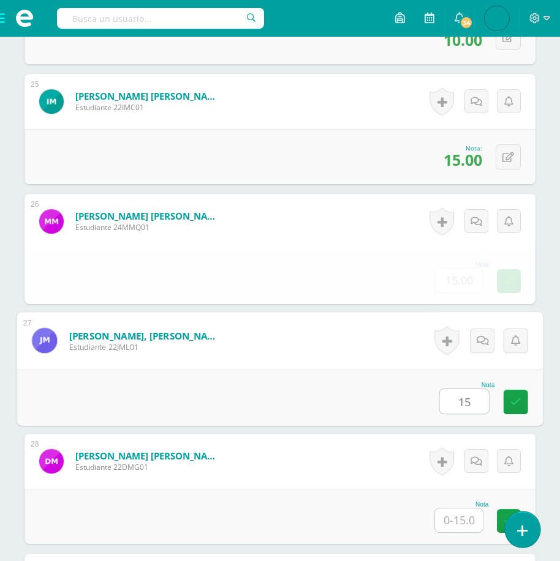
type input "15"
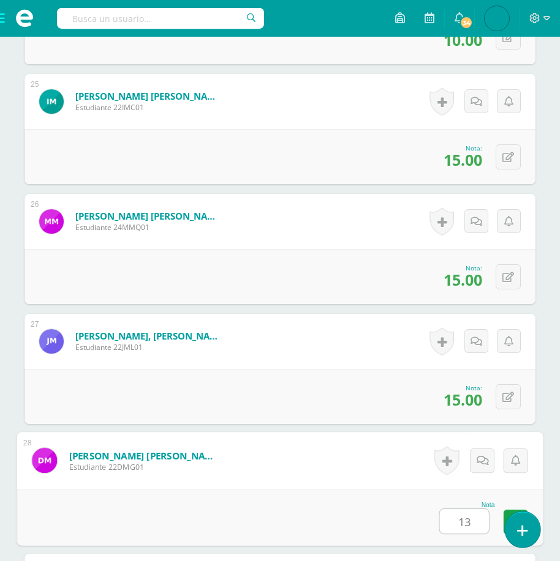
type input "13"
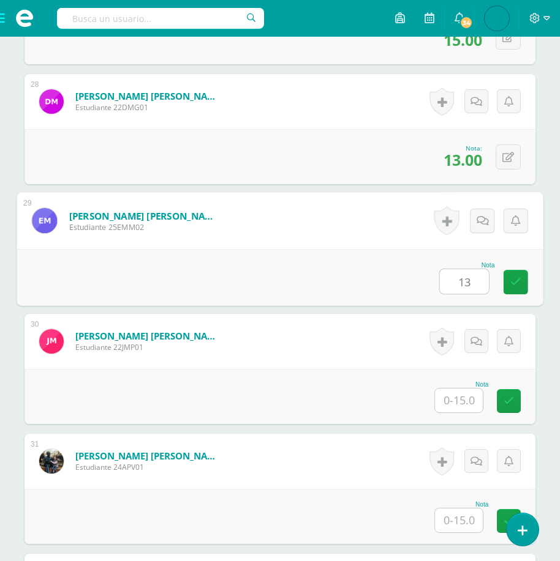
type input "13"
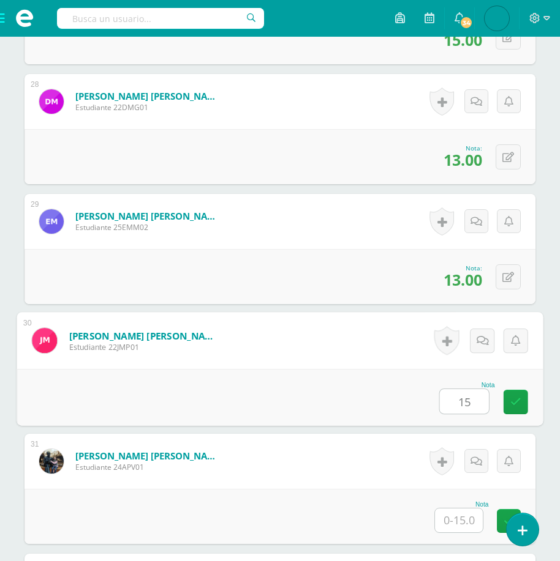
type input "15"
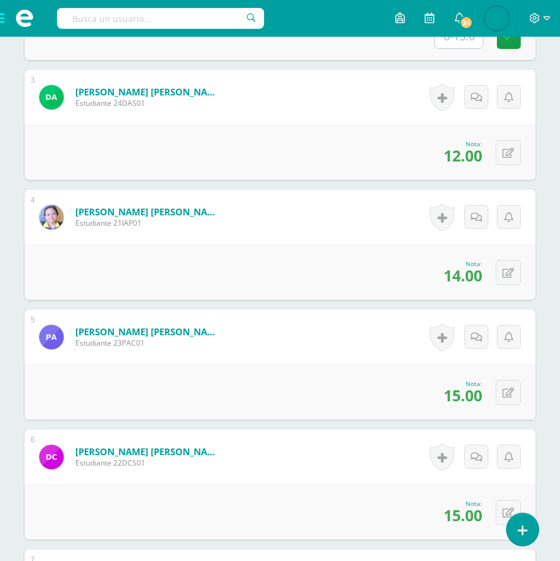
scroll to position [0, 0]
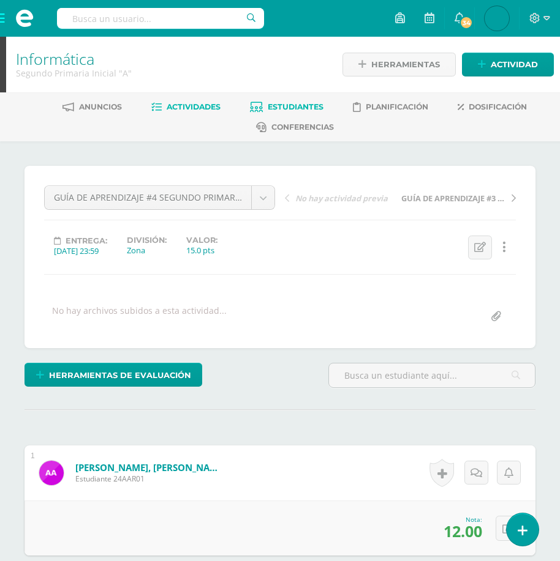
click at [296, 111] on span "Estudiantes" at bounding box center [296, 106] width 56 height 9
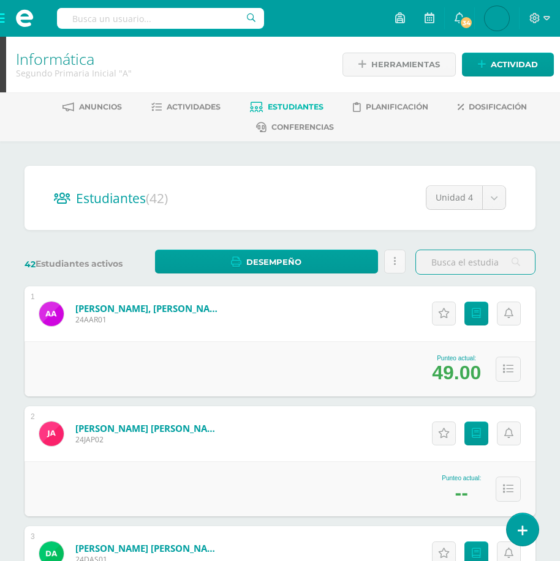
click at [2, 16] on span at bounding box center [24, 18] width 49 height 37
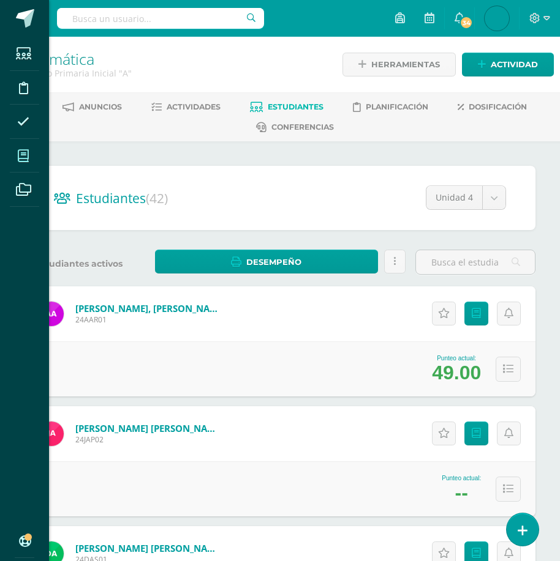
click at [25, 155] on icon at bounding box center [23, 156] width 11 height 12
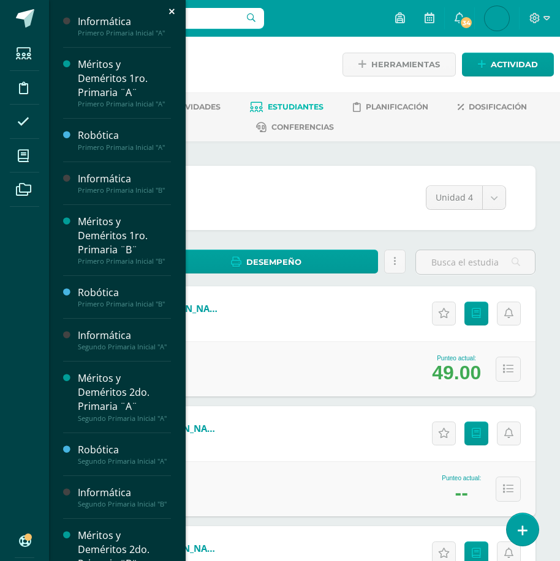
drag, startPoint x: 179, startPoint y: 107, endPoint x: 176, endPoint y: 306, distance: 199.6
click at [176, 306] on div "Informática Primero Primaria Inicial "A" Actividades Estudiantes Planificación …" at bounding box center [116, 285] width 137 height 571
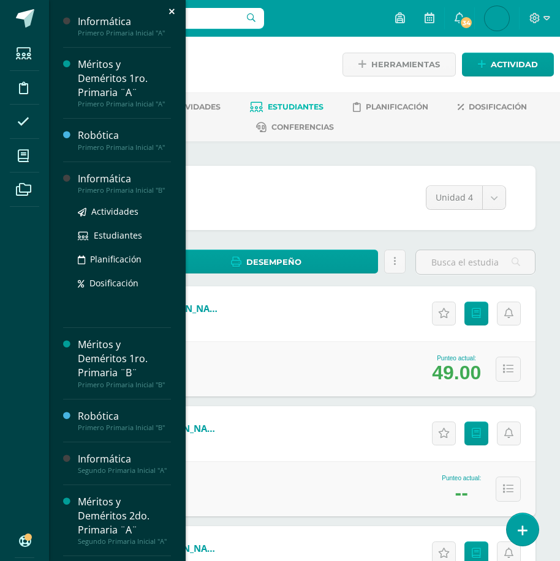
click at [154, 172] on div "Informática" at bounding box center [124, 179] width 93 height 14
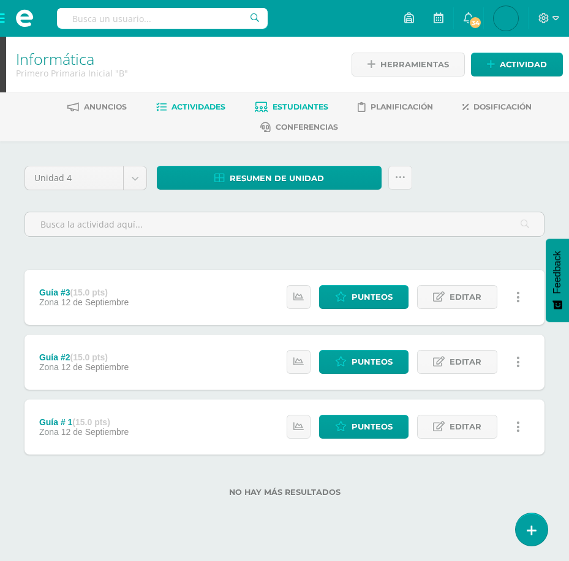
click at [285, 105] on span "Estudiantes" at bounding box center [300, 106] width 56 height 9
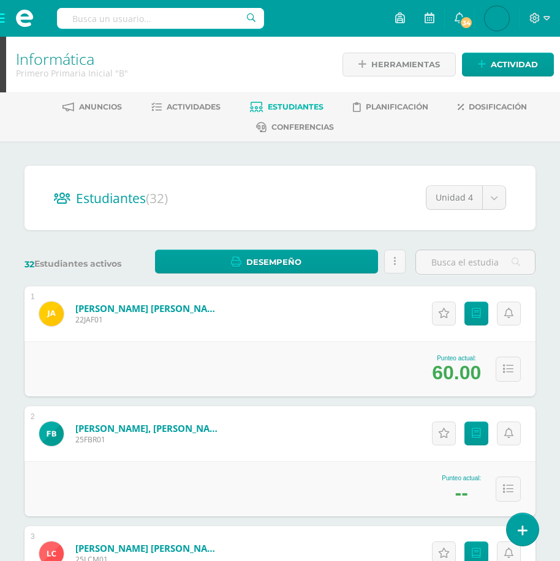
click at [2, 22] on span at bounding box center [24, 18] width 49 height 37
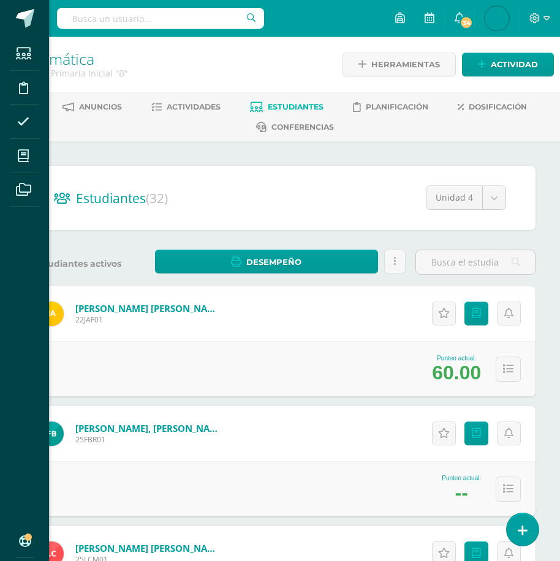
click at [21, 157] on icon at bounding box center [23, 156] width 11 height 12
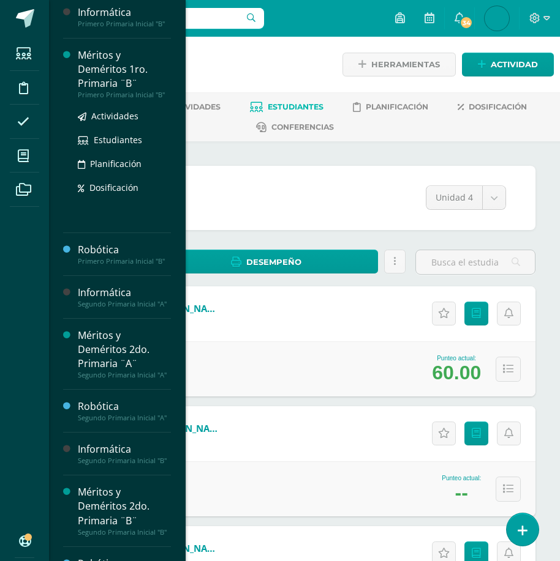
scroll to position [184, 0]
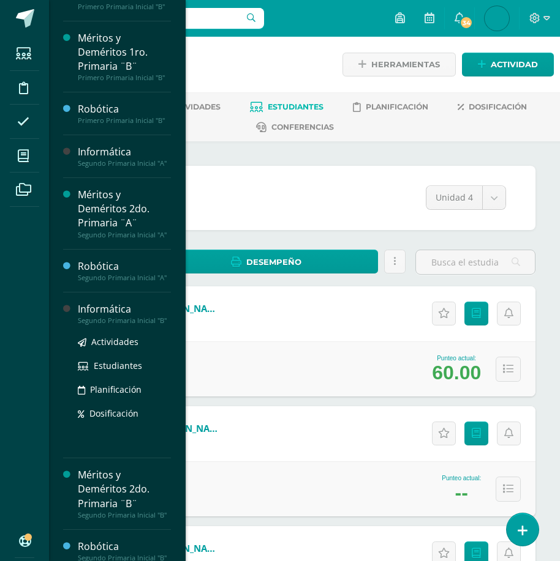
click at [100, 325] on div "Segundo Primaria Inicial "B"" at bounding box center [124, 320] width 93 height 9
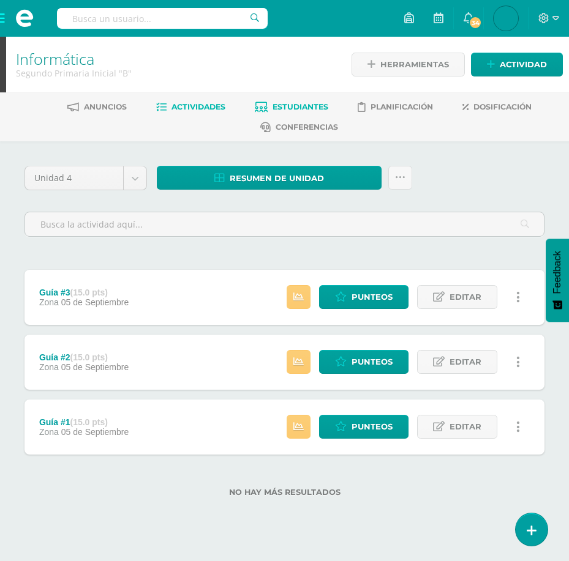
click at [287, 102] on span "Estudiantes" at bounding box center [300, 106] width 56 height 9
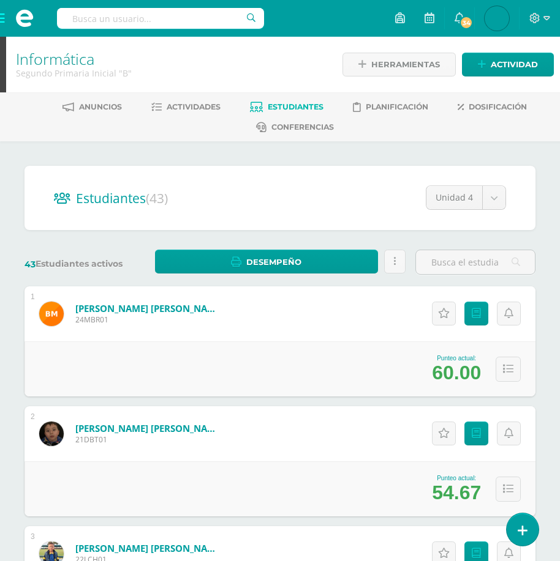
click at [4, 19] on span at bounding box center [24, 18] width 49 height 37
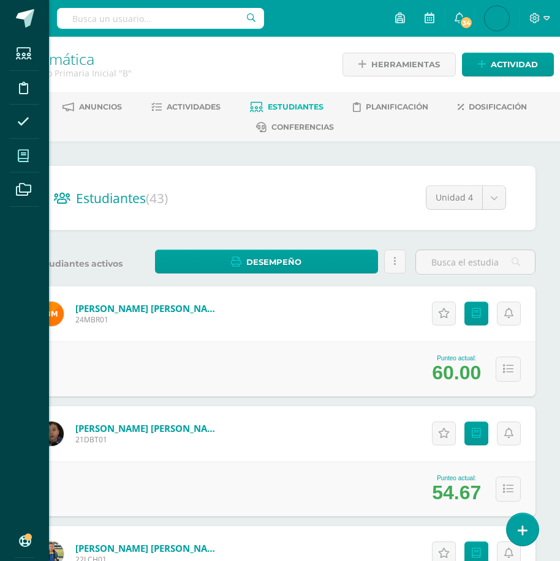
click at [24, 157] on icon at bounding box center [23, 156] width 11 height 12
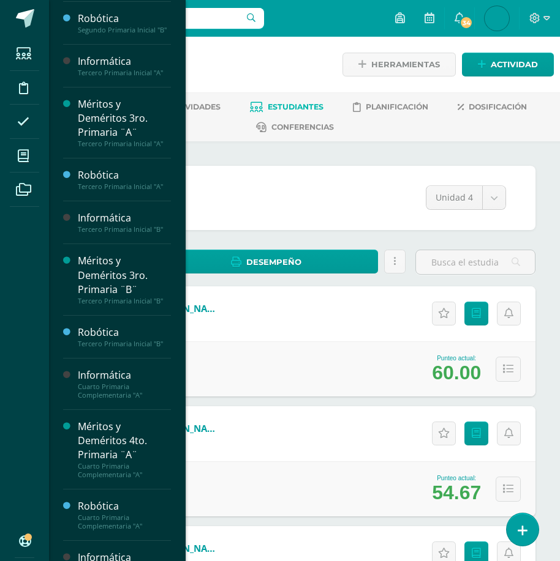
scroll to position [738, 0]
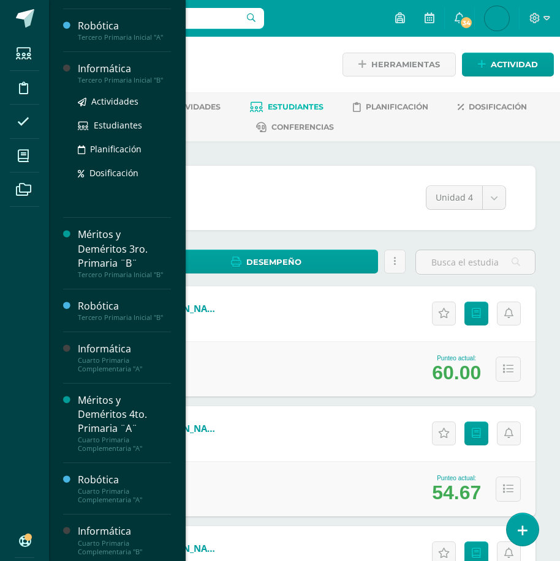
click at [115, 84] on div "Tercero Primaria Inicial "B"" at bounding box center [124, 80] width 93 height 9
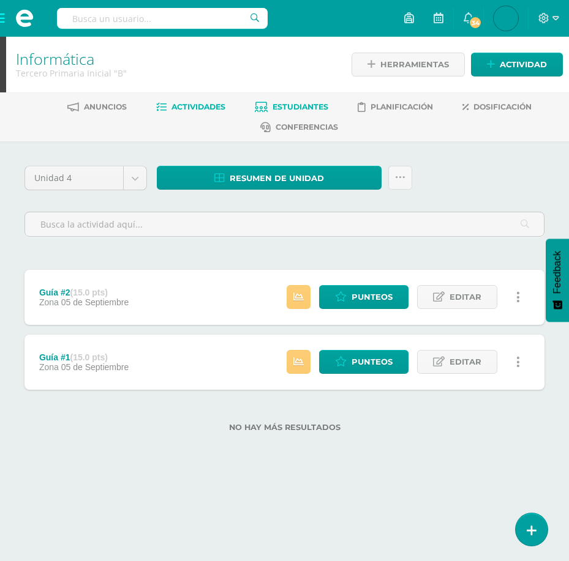
click at [288, 104] on span "Estudiantes" at bounding box center [300, 106] width 56 height 9
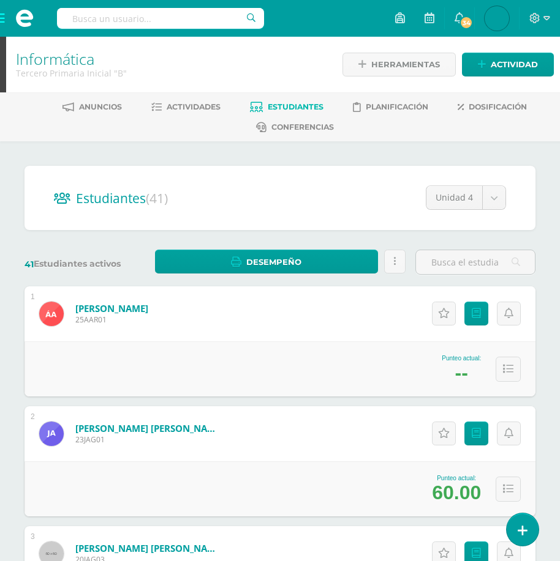
click at [6, 17] on span at bounding box center [24, 18] width 49 height 37
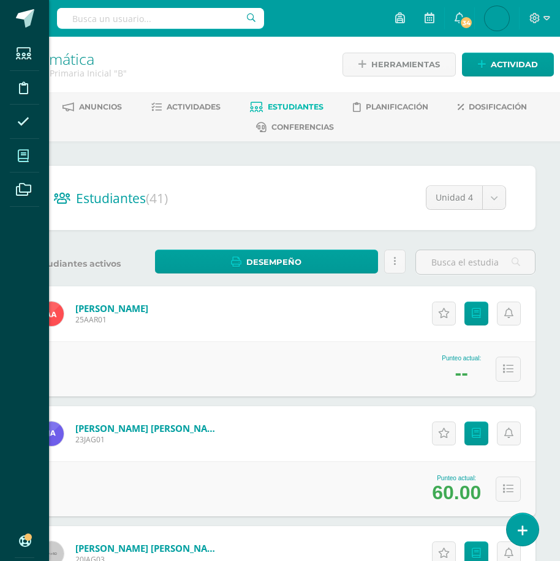
click at [17, 155] on span at bounding box center [24, 156] width 28 height 28
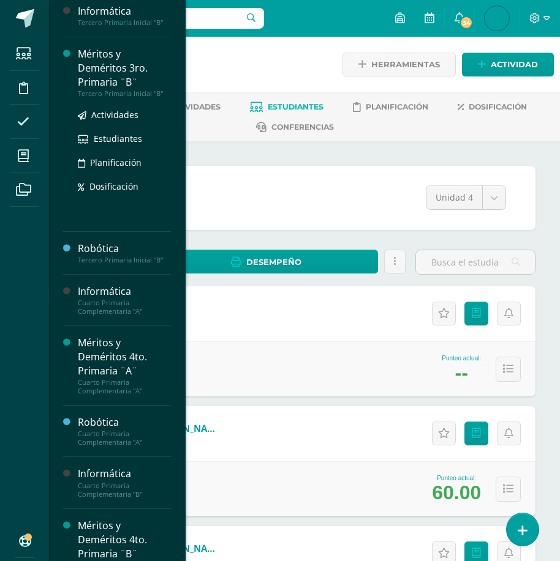
scroll to position [857, 0]
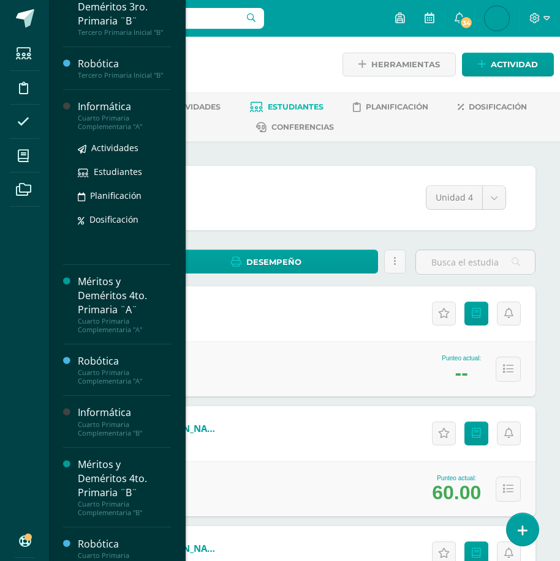
click at [118, 131] on div "Cuarto Primaria Complementaria "A"" at bounding box center [124, 122] width 93 height 17
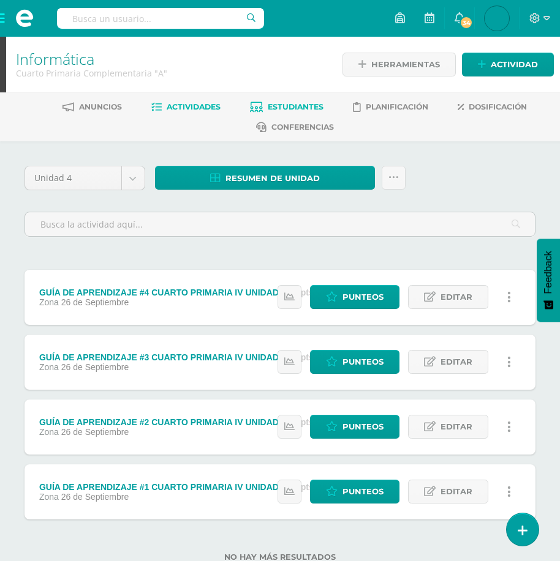
click at [292, 106] on span "Estudiantes" at bounding box center [296, 106] width 56 height 9
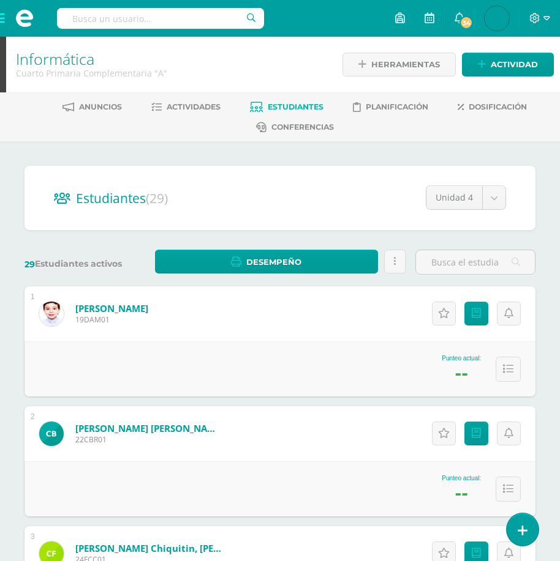
click at [2, 15] on span at bounding box center [24, 18] width 49 height 37
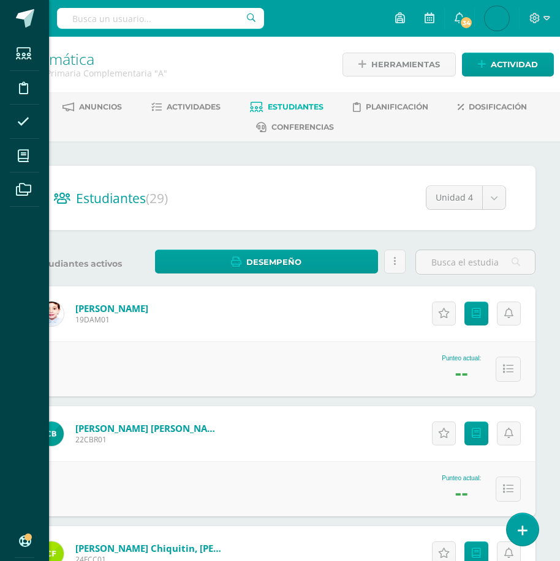
click at [187, 97] on div "Estudiantes Disciplina Asistencia Mis cursos Archivos Soporte Centro de ayuda Ú…" at bounding box center [280, 280] width 560 height 561
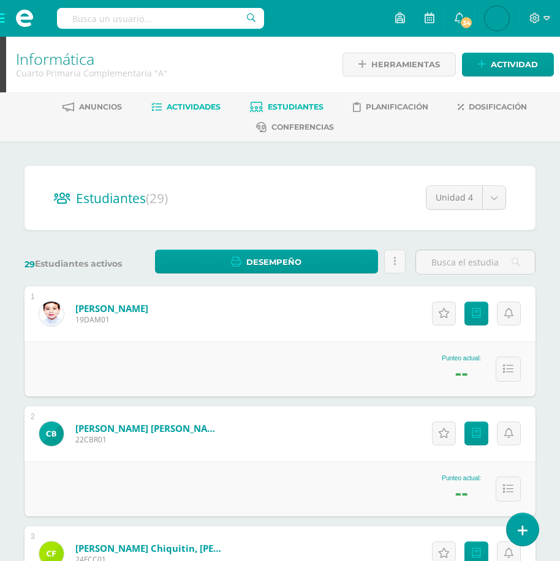
click at [186, 104] on span "Actividades" at bounding box center [194, 106] width 54 height 9
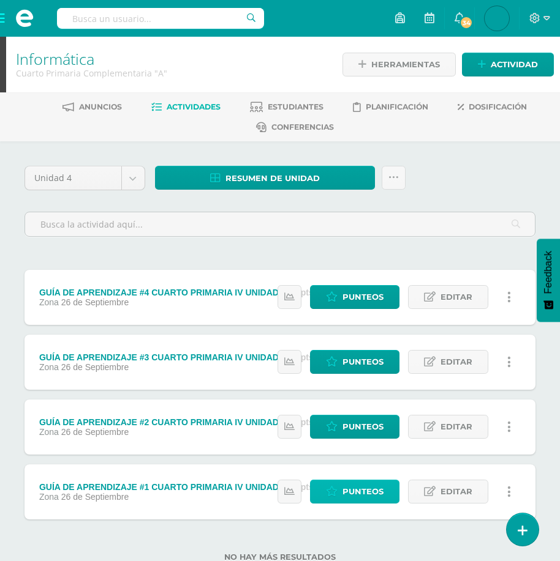
click at [367, 495] on span "Punteos" at bounding box center [362, 492] width 41 height 23
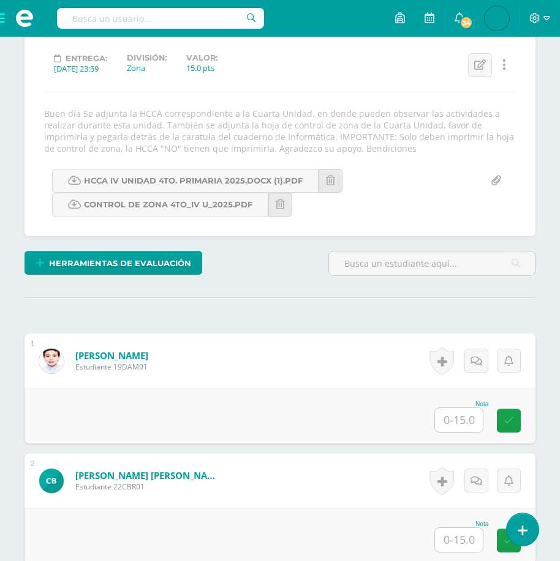
scroll to position [244, 0]
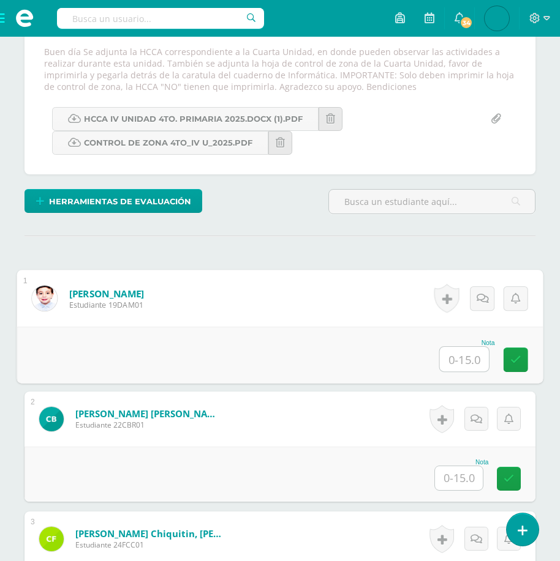
click at [467, 358] on input "text" at bounding box center [464, 359] width 49 height 24
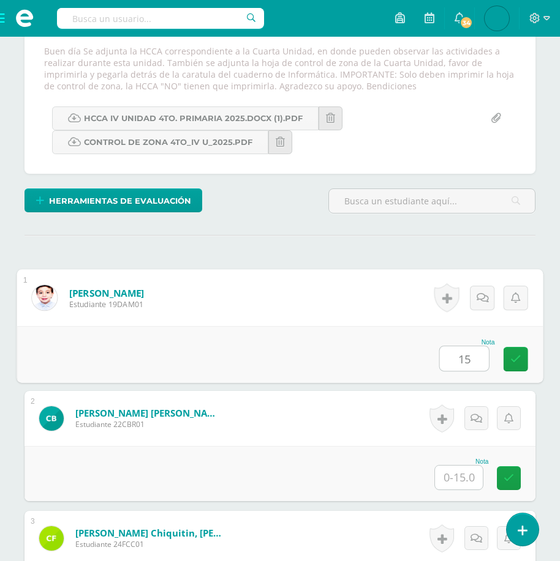
type input "15"
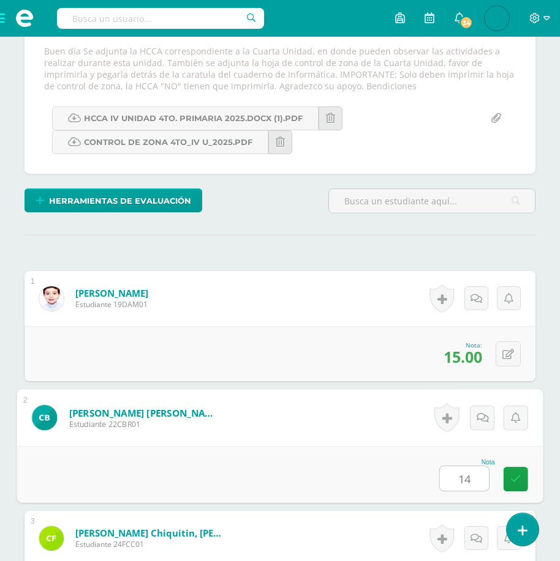
type input "14"
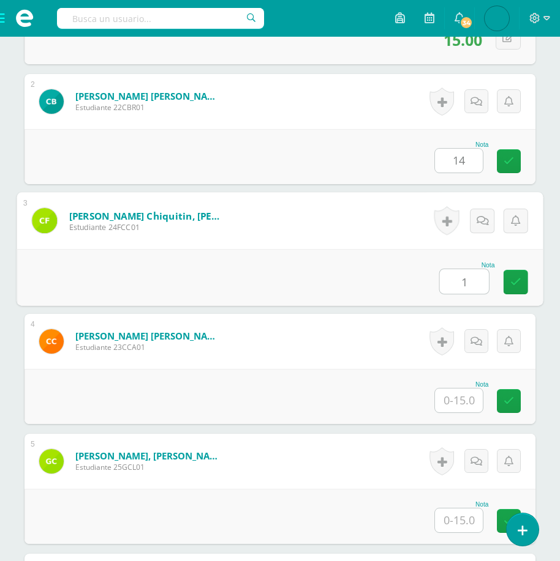
scroll to position [563, 0]
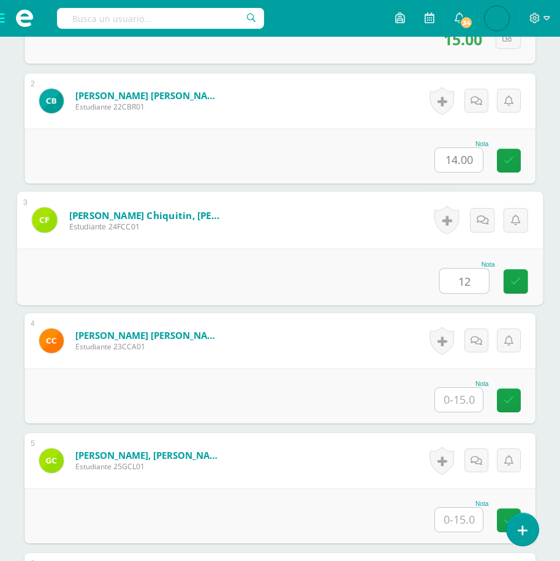
type input "12"
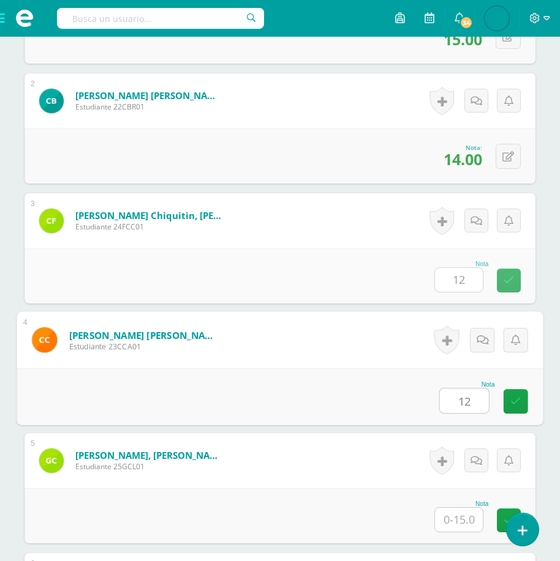
type input "12"
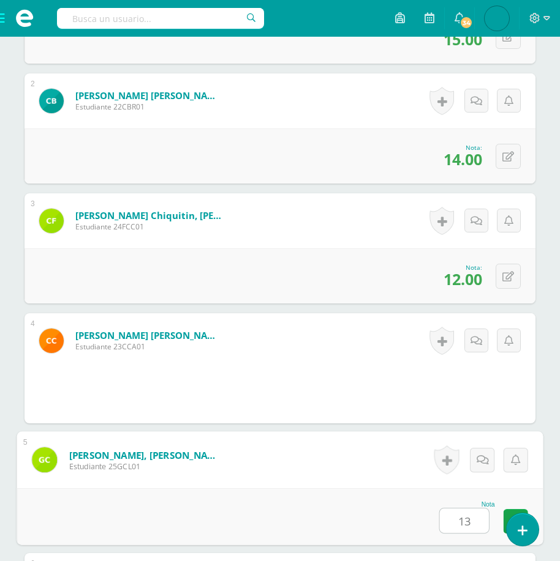
type input "13"
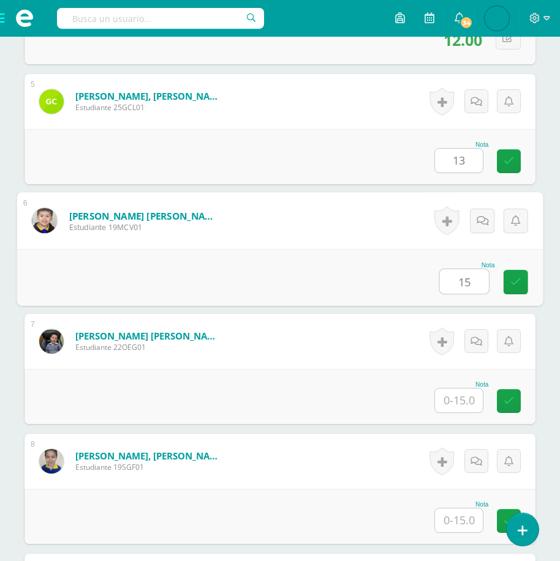
type input "15"
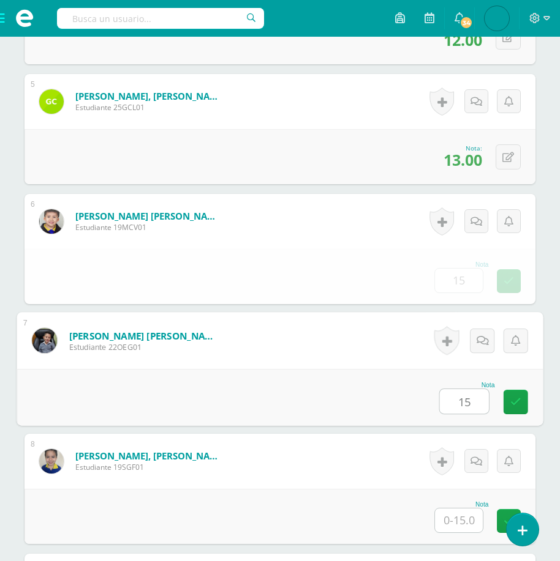
type input "15"
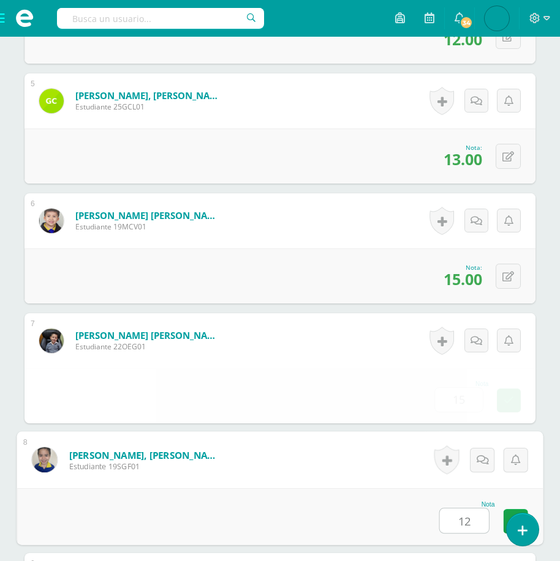
type input "12"
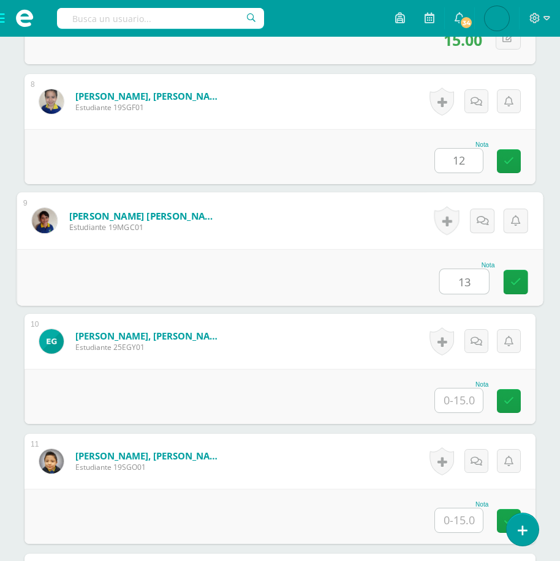
type input "13"
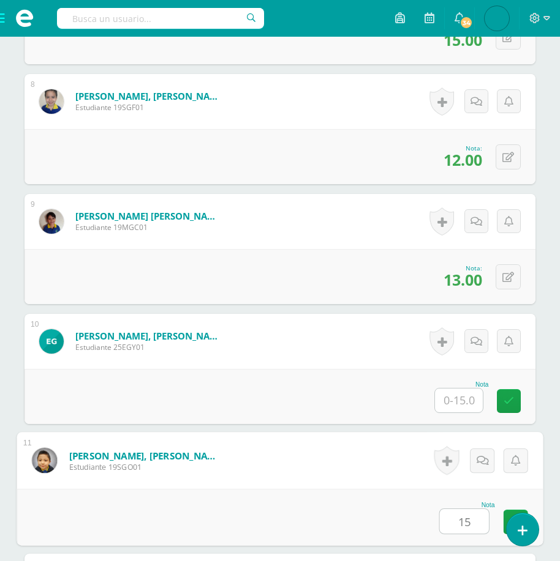
type input "15"
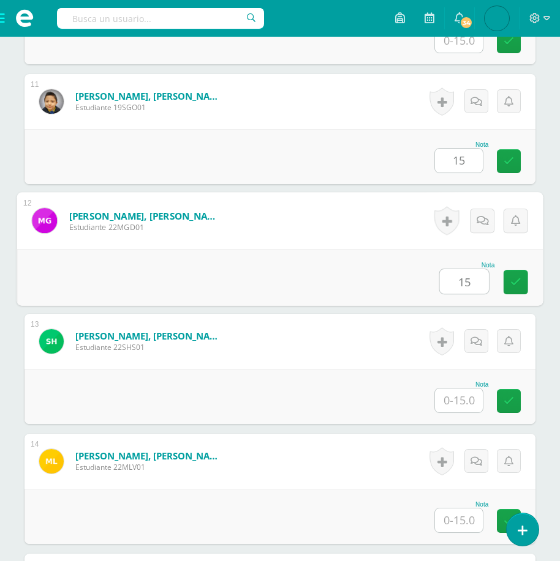
type input "15"
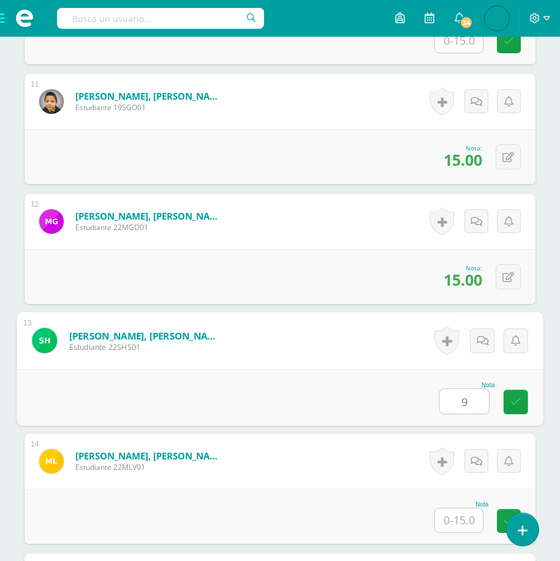
type input "9"
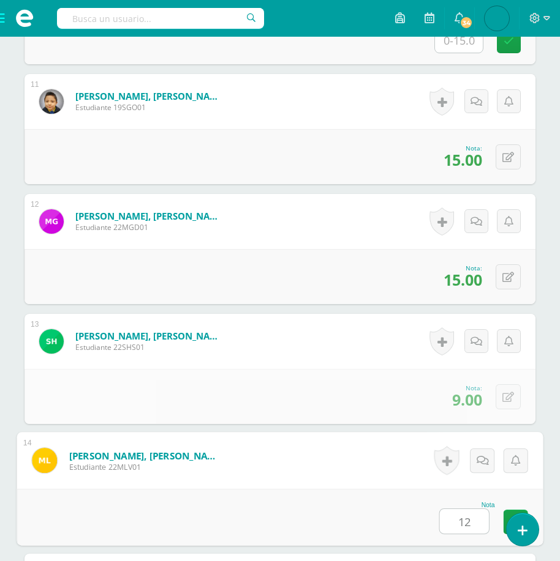
type input "12"
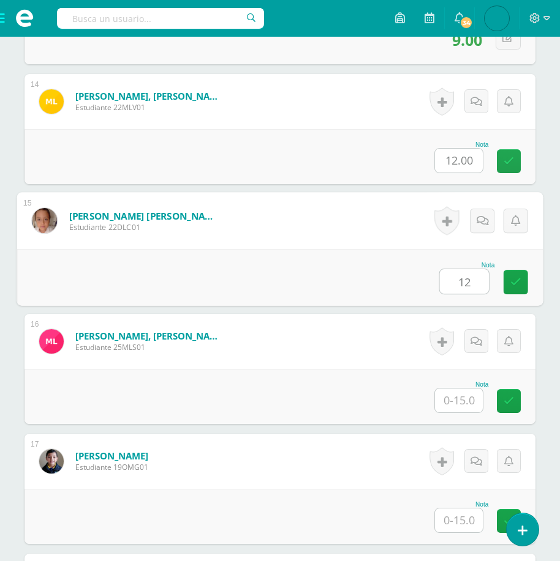
type input "12"
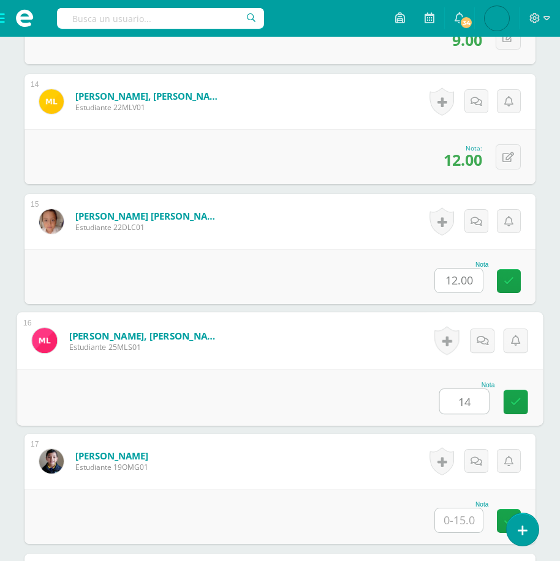
type input "14"
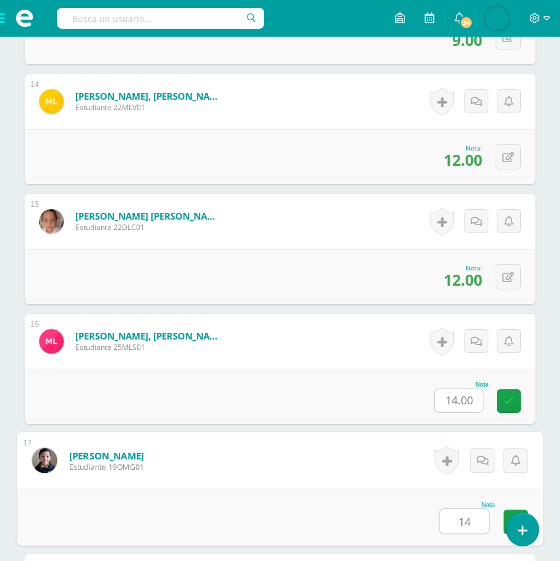
type input "14"
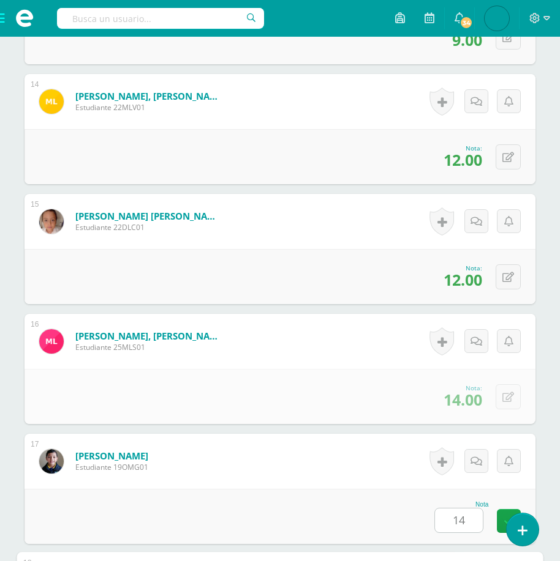
scroll to position [2362, 0]
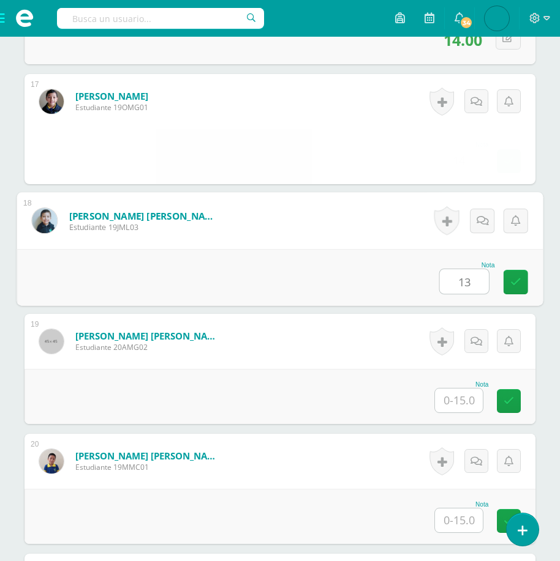
type input "13"
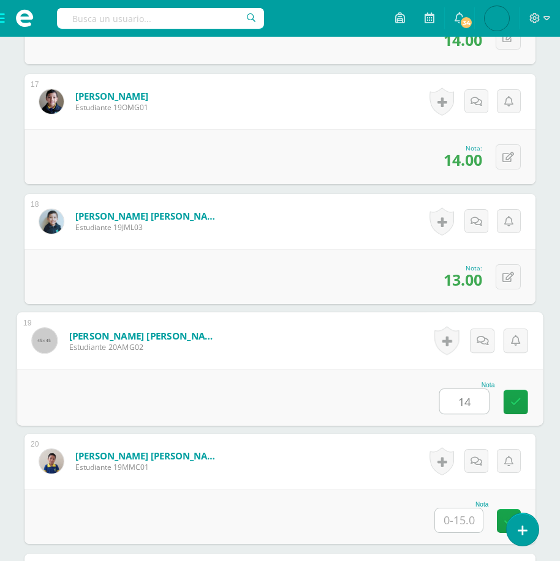
type input "14"
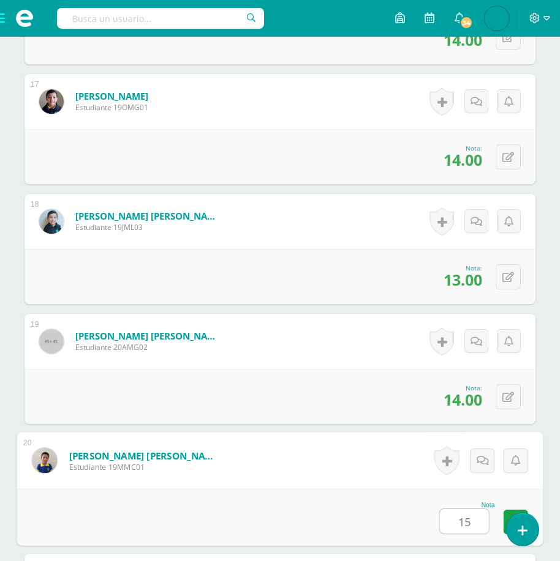
type input "15"
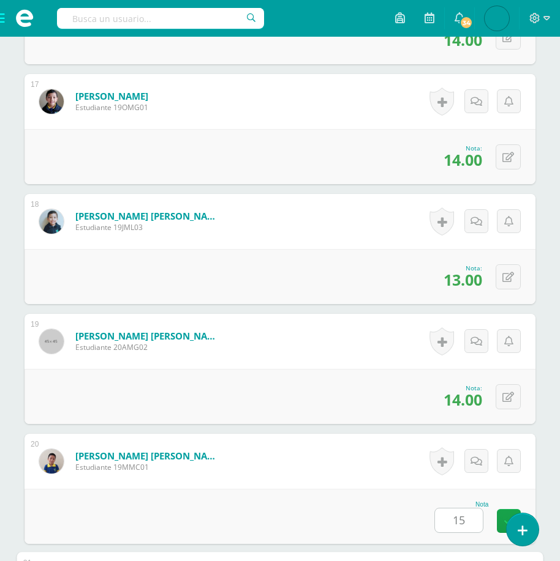
scroll to position [2722, 0]
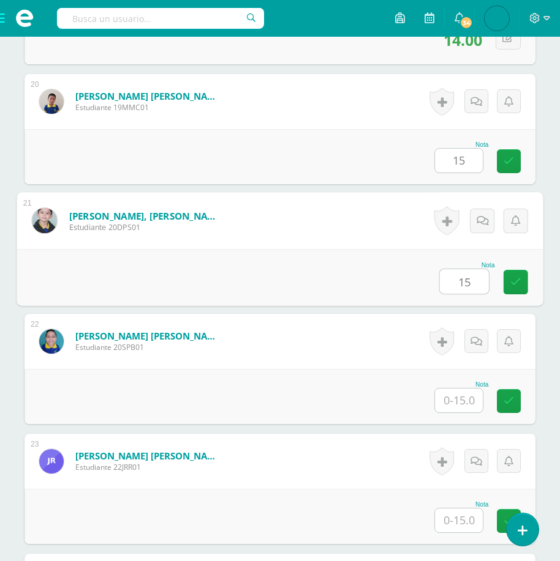
type input "15"
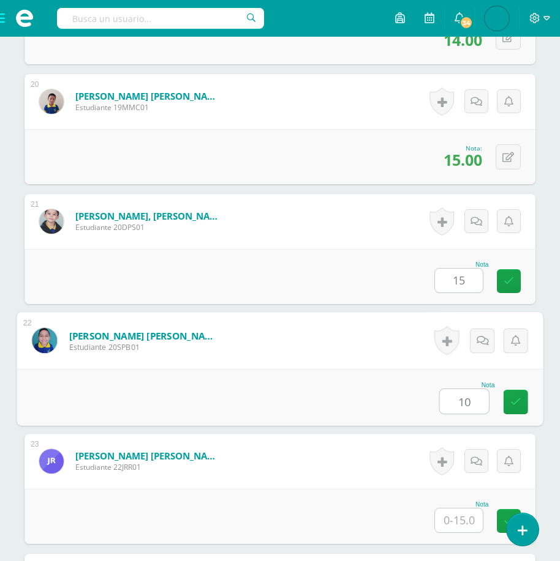
type input "10"
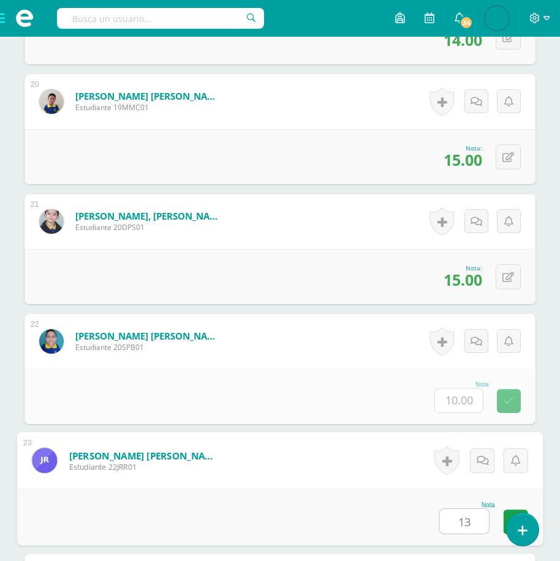
type input "13"
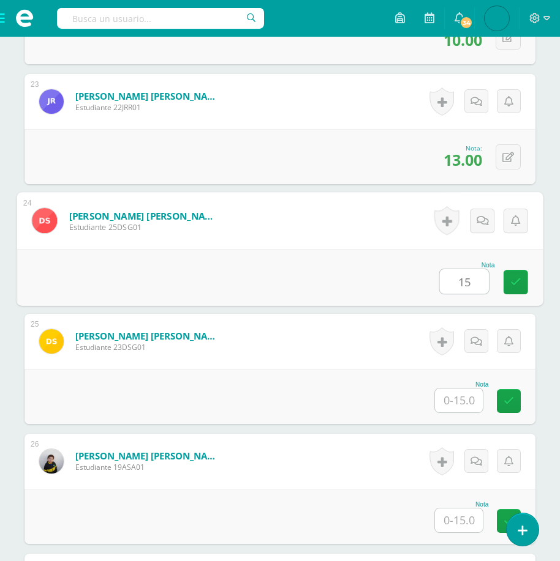
type input "15"
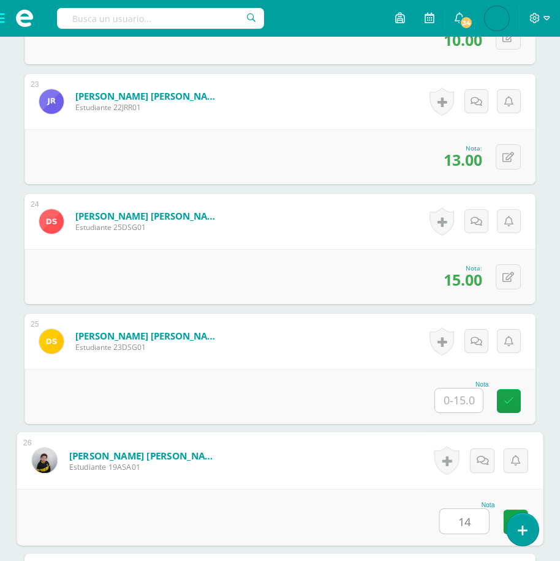
type input "14"
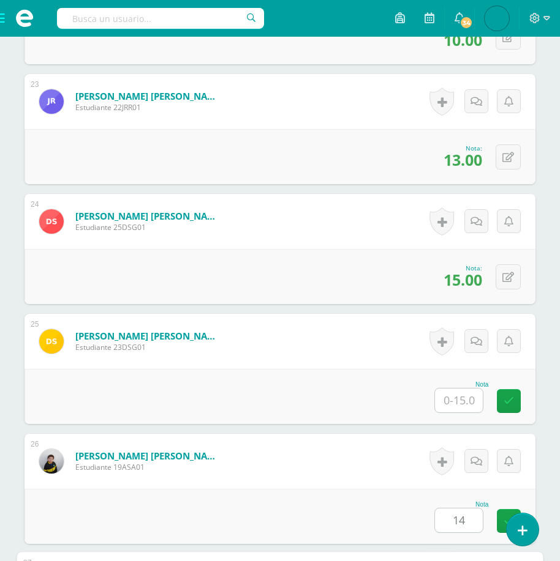
scroll to position [3442, 0]
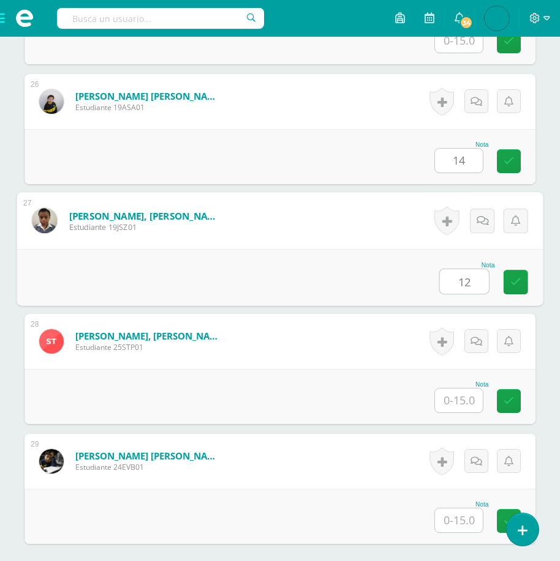
type input "12"
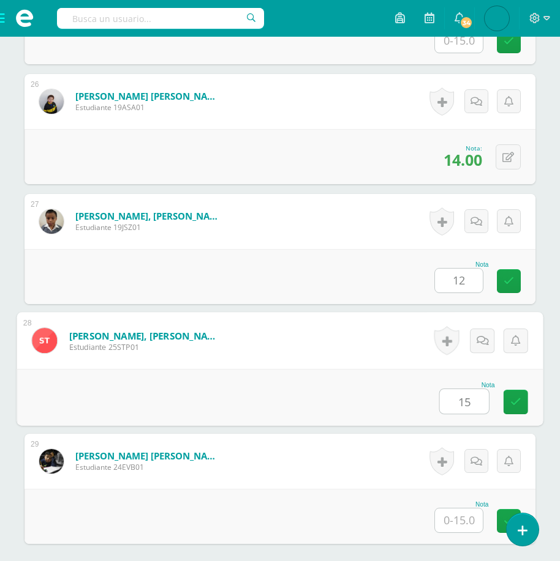
type input "15"
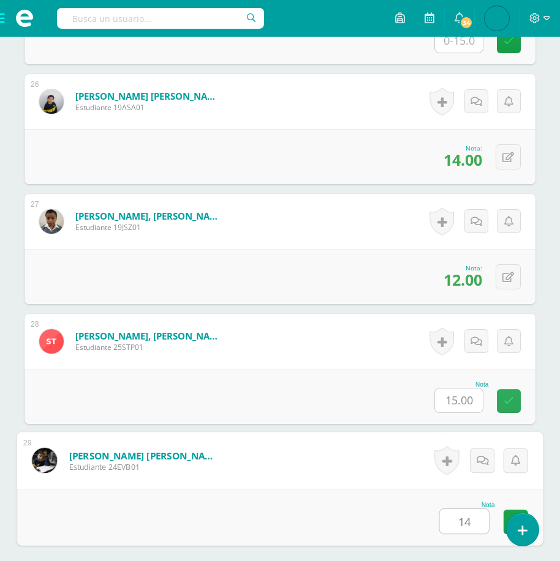
type input "14"
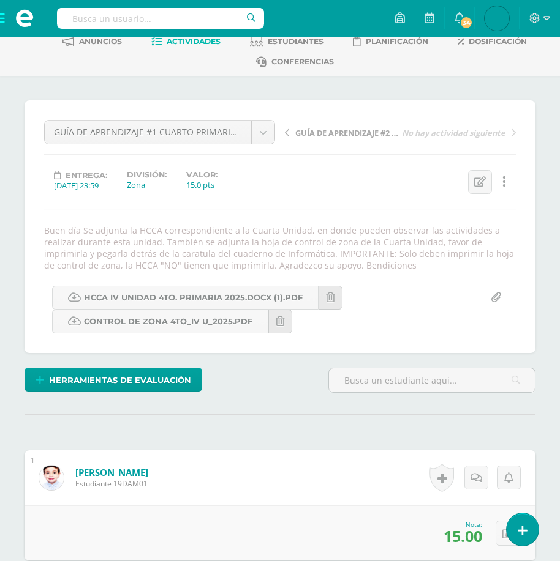
scroll to position [0, 0]
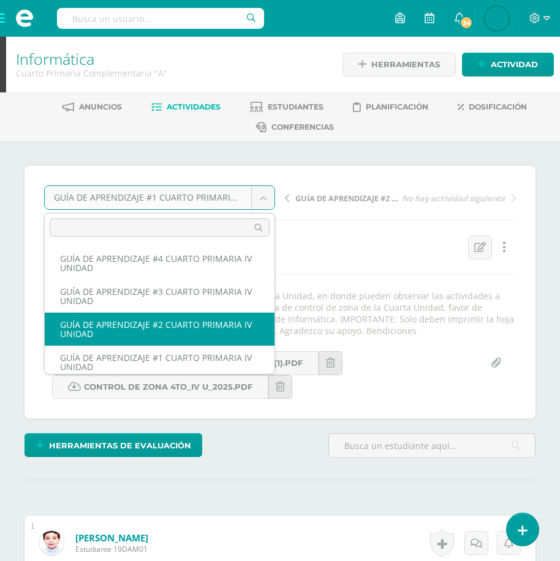
select select "/dashboard/teacher/grade-activity/179264/"
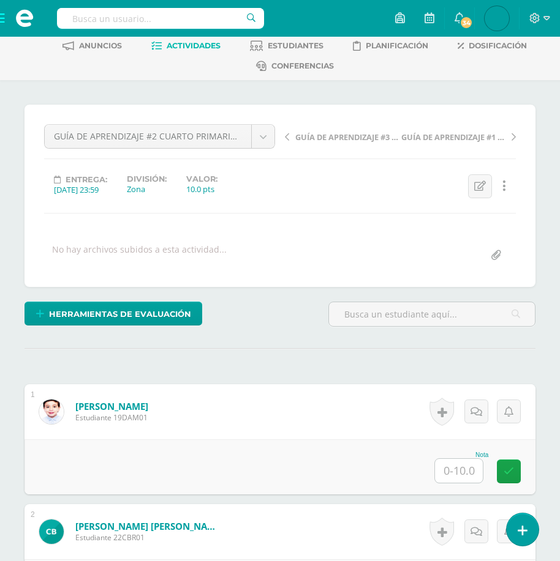
click at [459, 461] on input "text" at bounding box center [459, 471] width 48 height 24
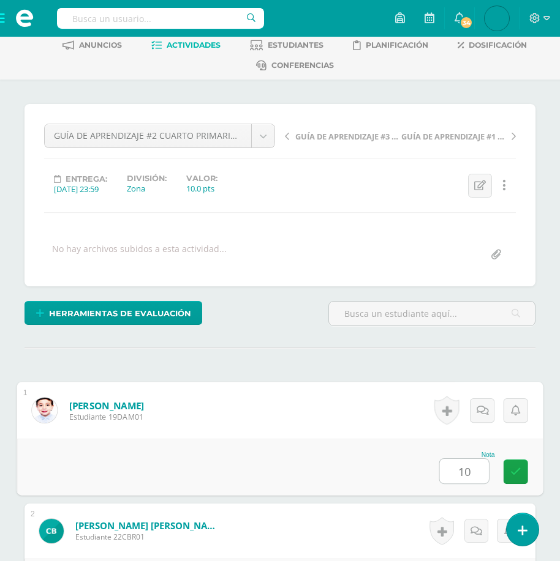
type input "10"
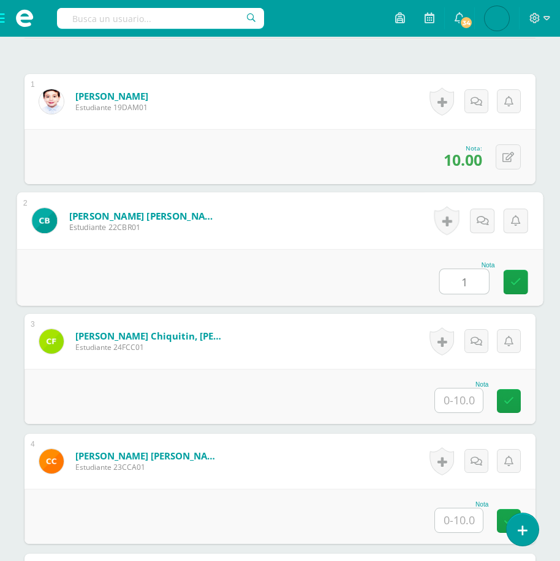
scroll to position [372, 0]
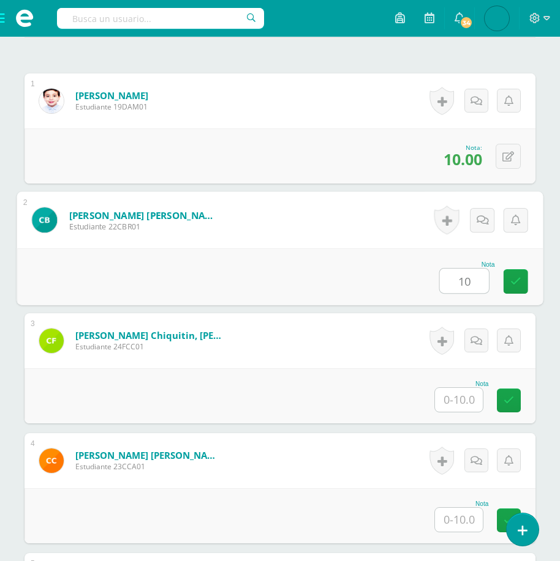
type input "10"
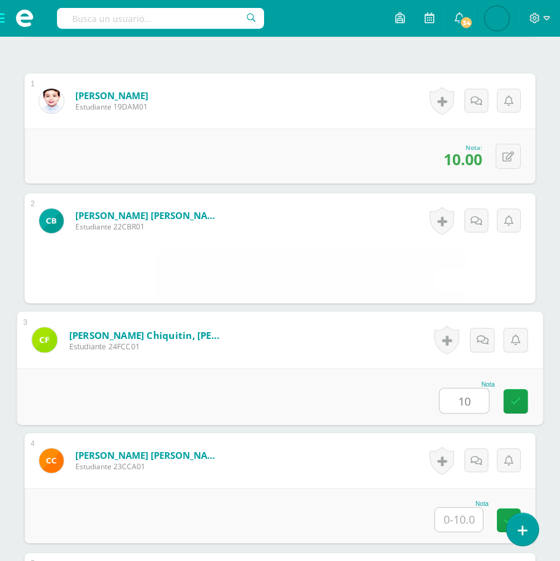
type input "10"
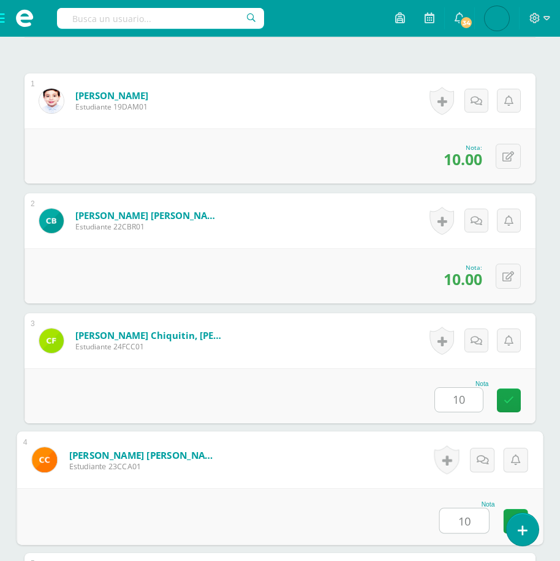
type input "10"
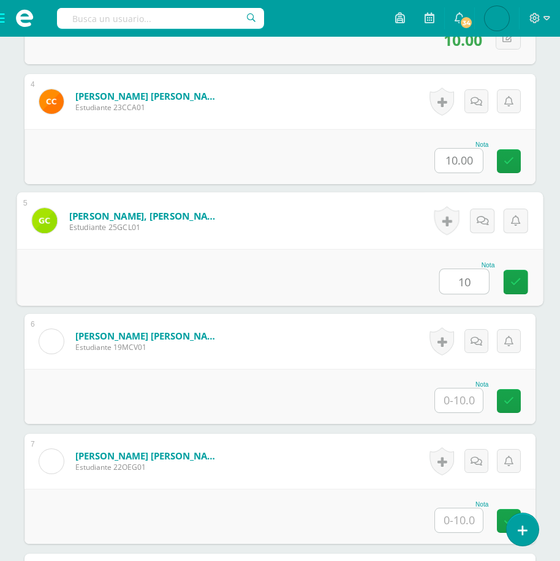
type input "10"
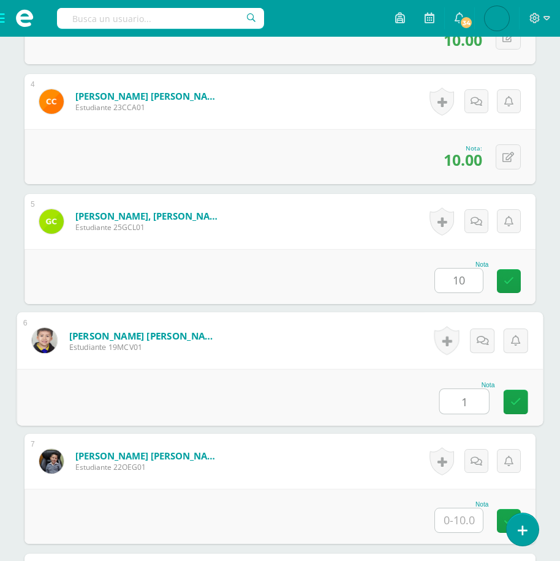
scroll to position [732, 0]
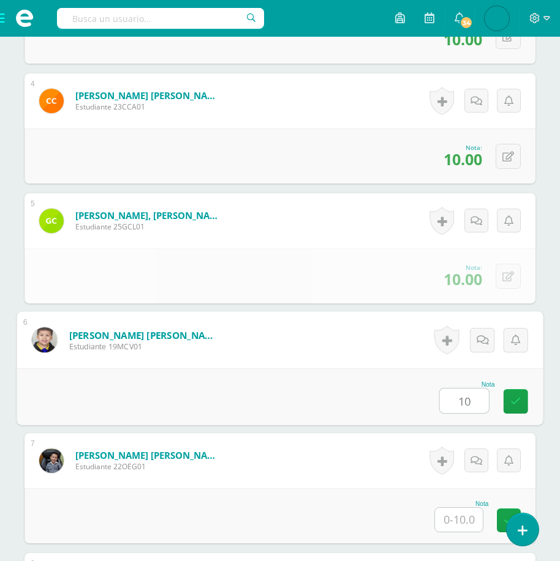
type input "10"
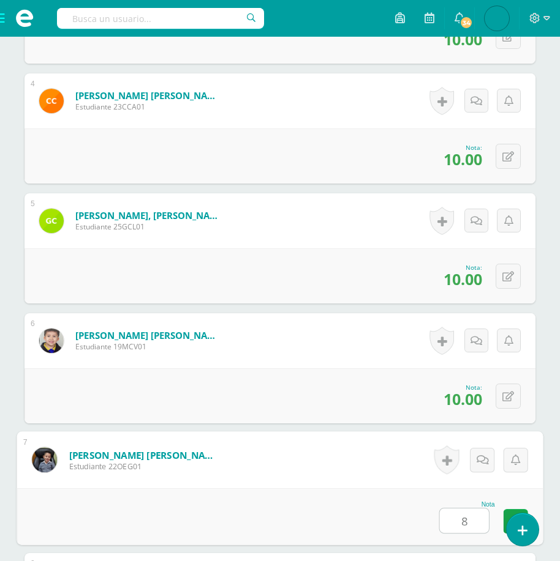
type input "8"
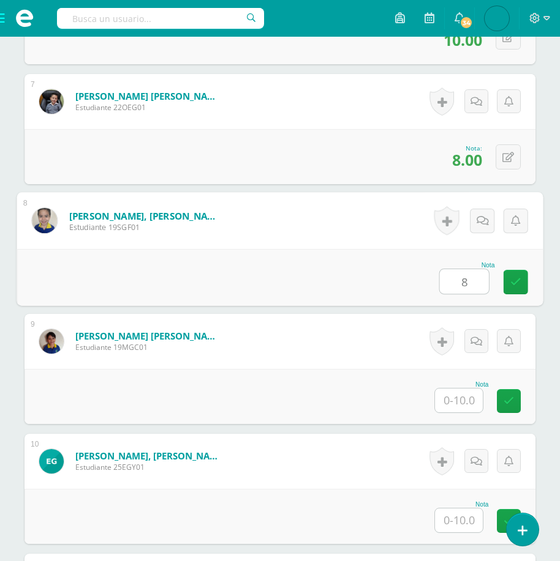
type input "8"
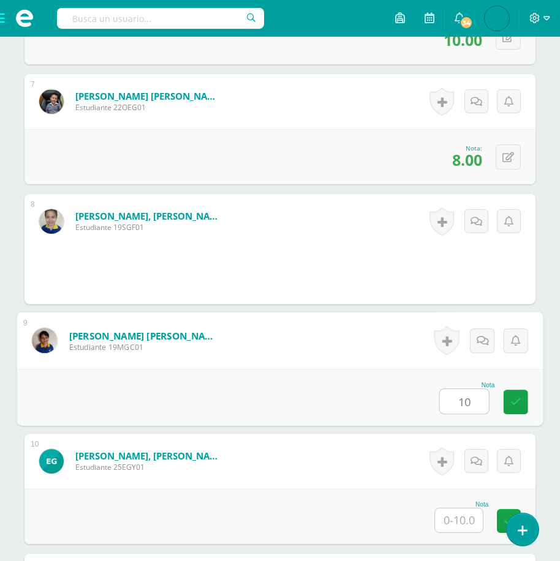
type input "10"
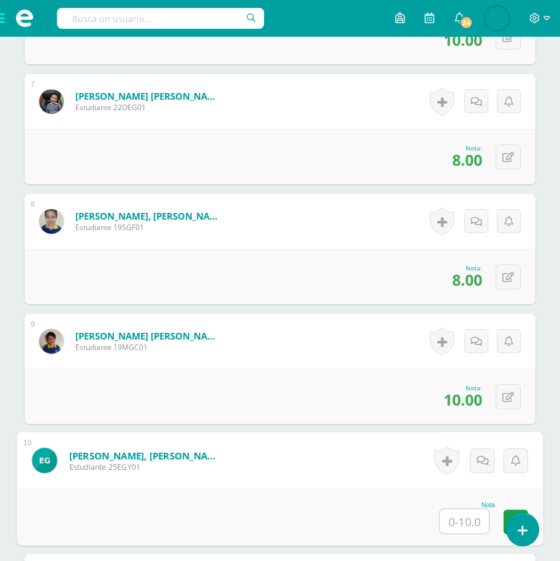
scroll to position [1451, 0]
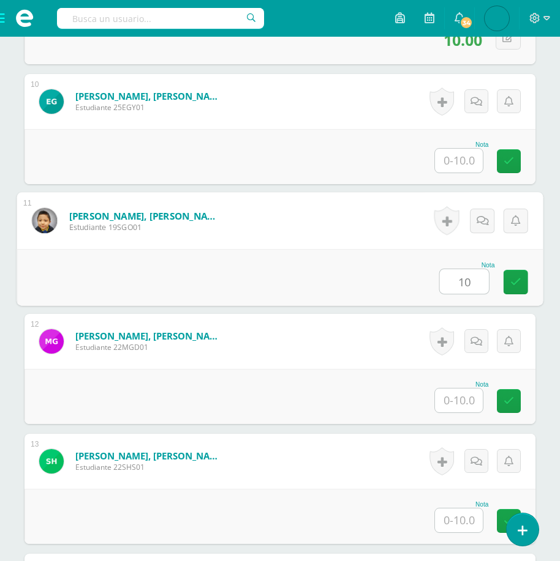
type input "10"
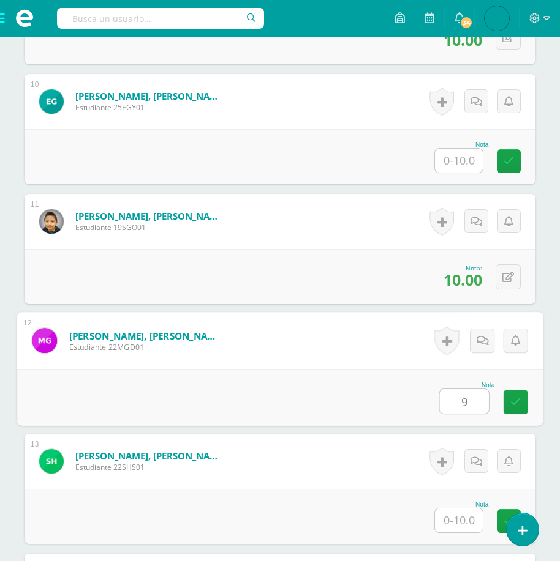
type input "9"
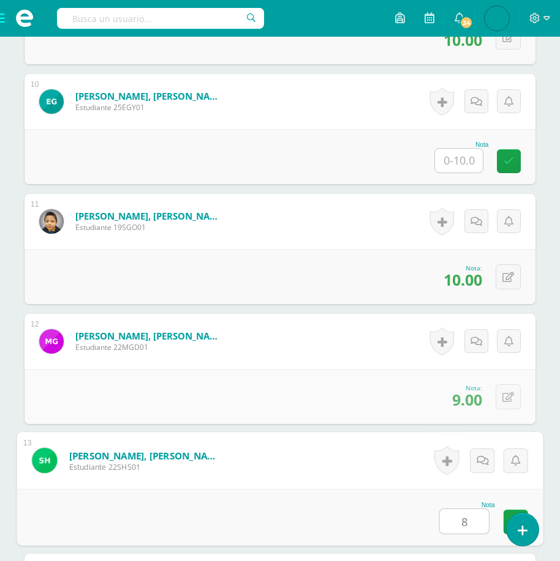
type input "8"
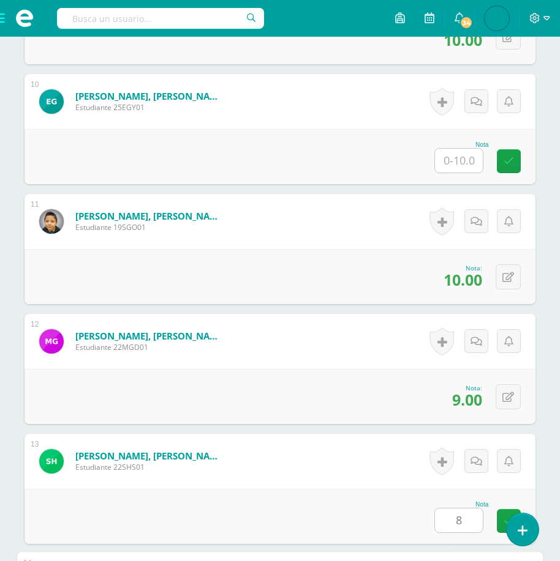
scroll to position [1811, 0]
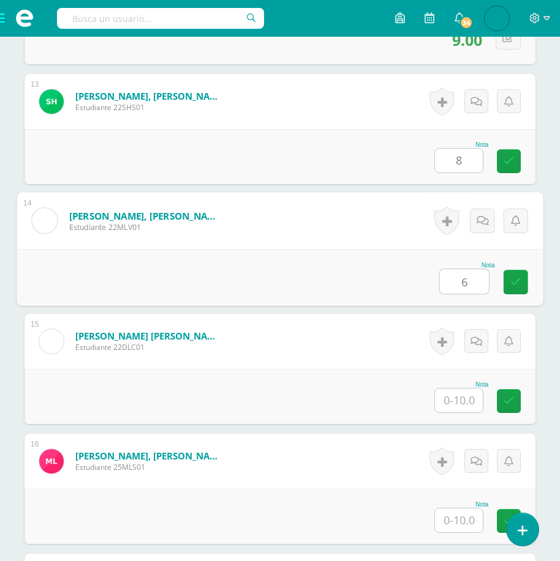
type input "6"
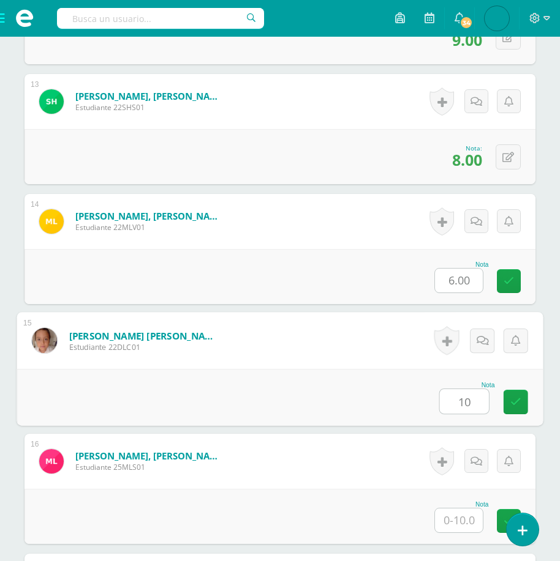
type input "10"
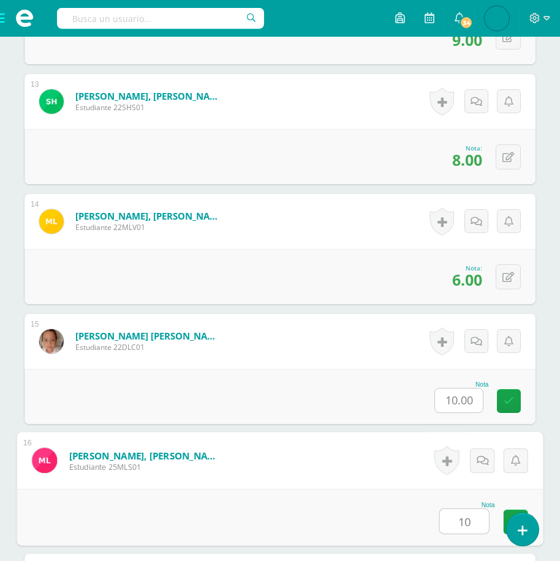
type input "10"
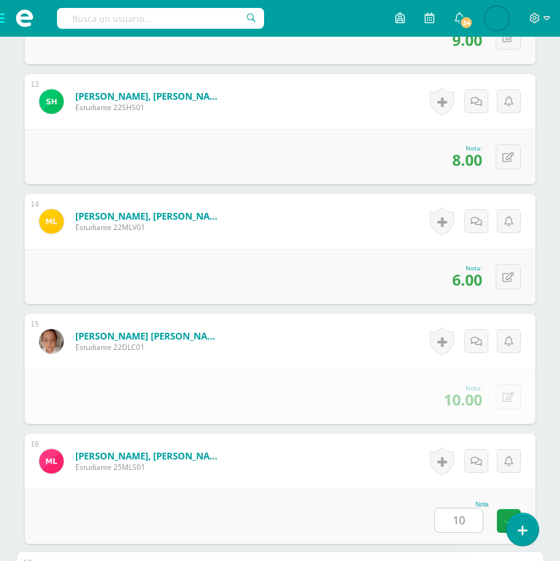
scroll to position [2171, 0]
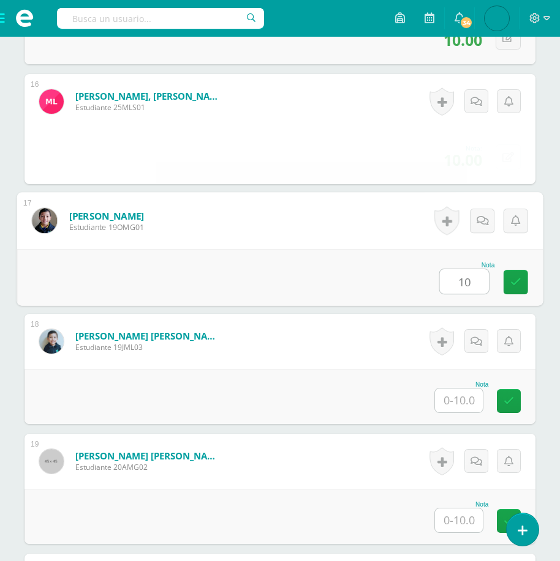
type input "10"
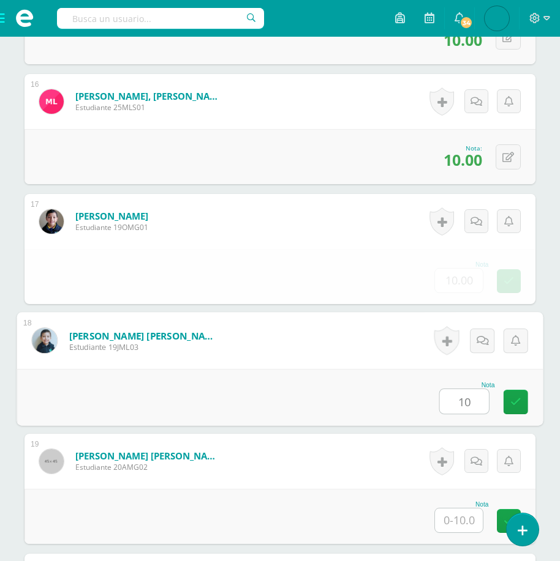
type input "10"
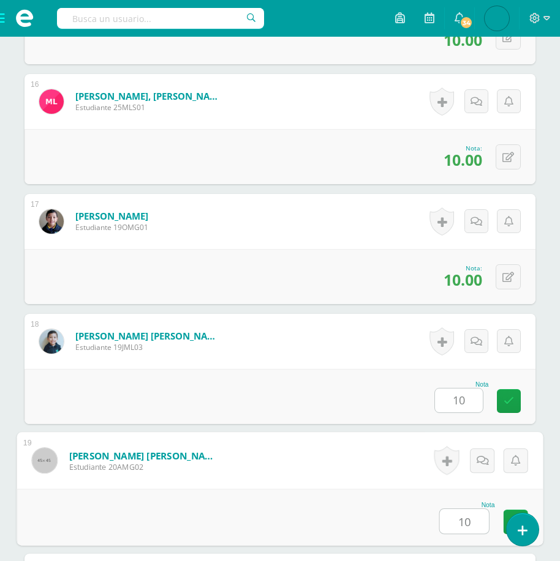
type input "10"
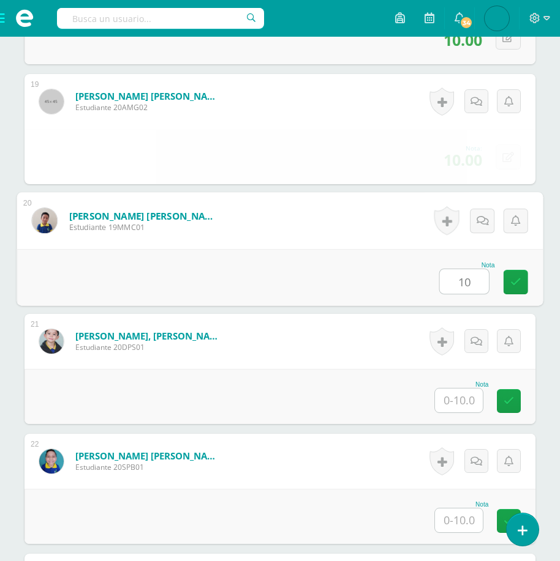
type input "10"
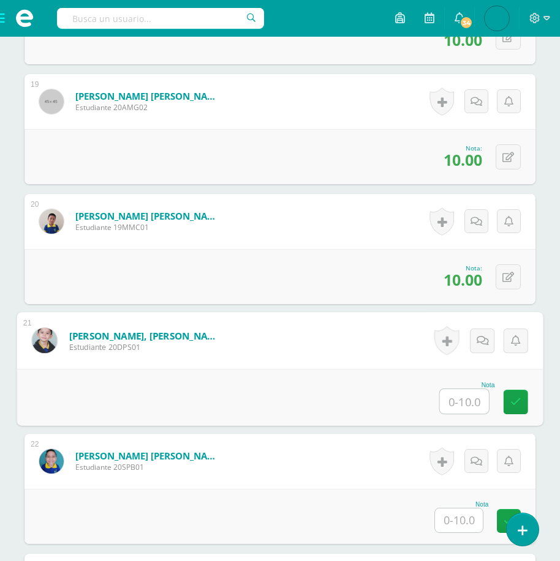
type input "8"
type input "10"
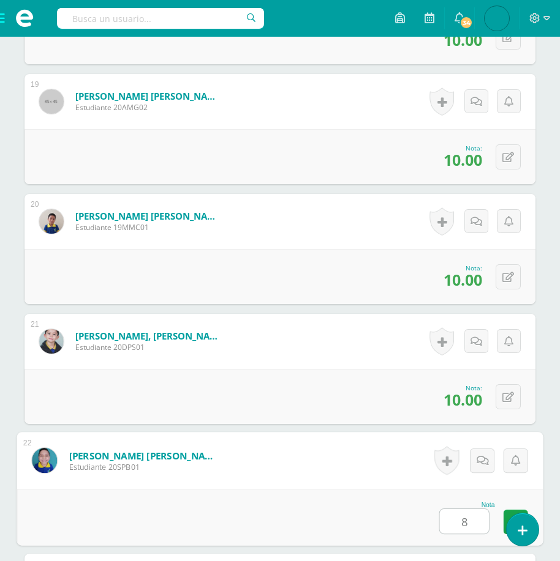
type input "8"
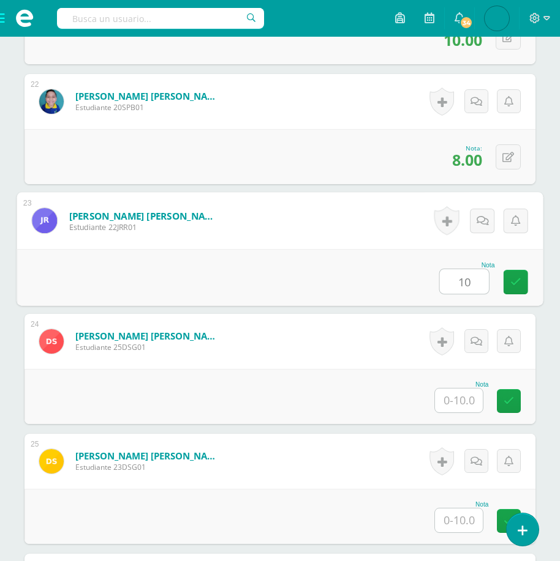
type input "10"
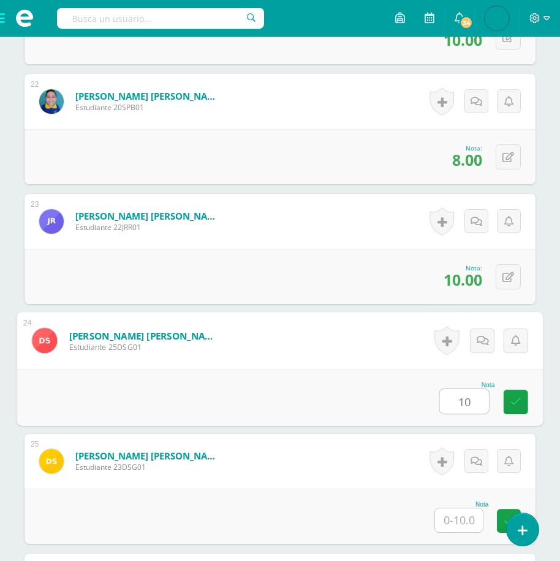
type input "10"
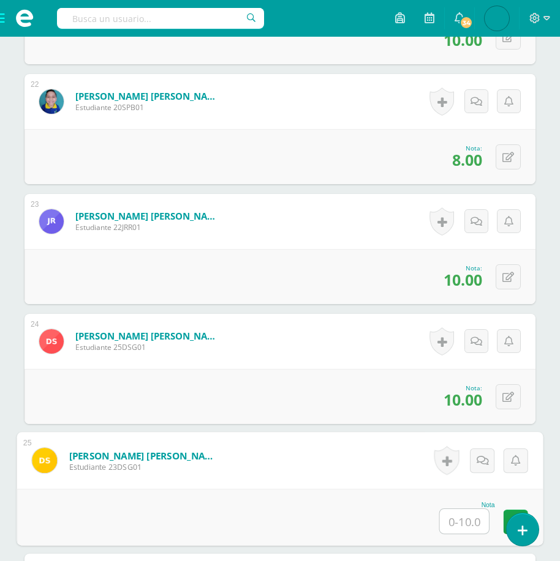
scroll to position [3251, 0]
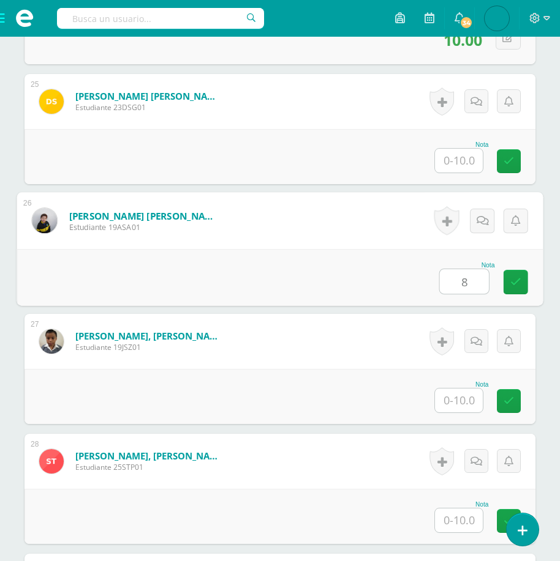
type input "8"
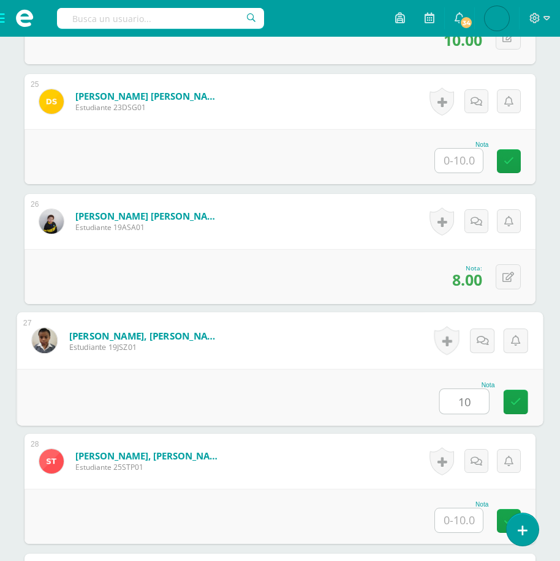
type input "10"
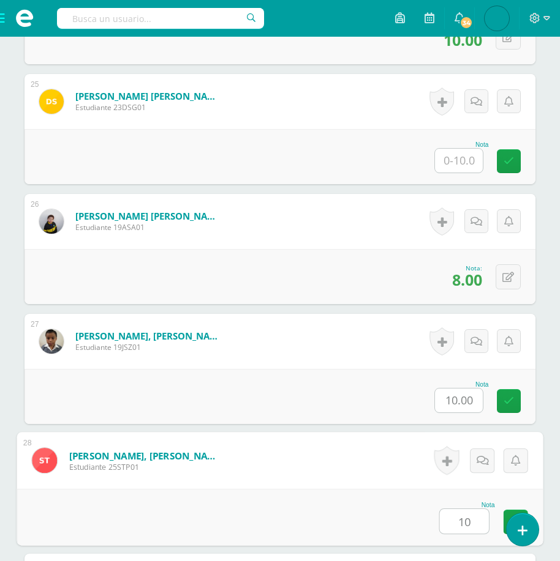
type input "10"
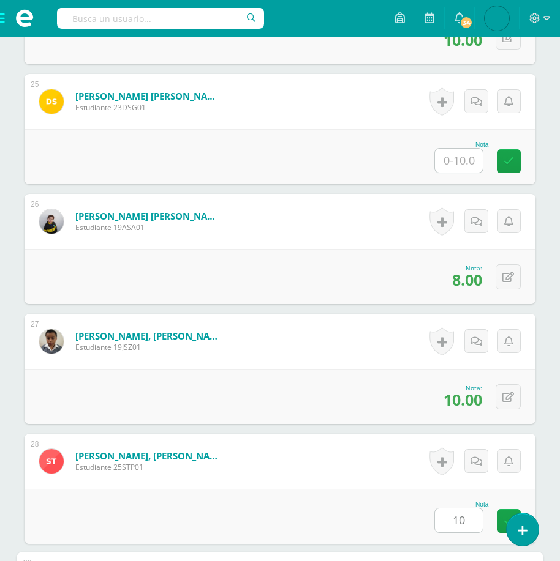
scroll to position [3494, 0]
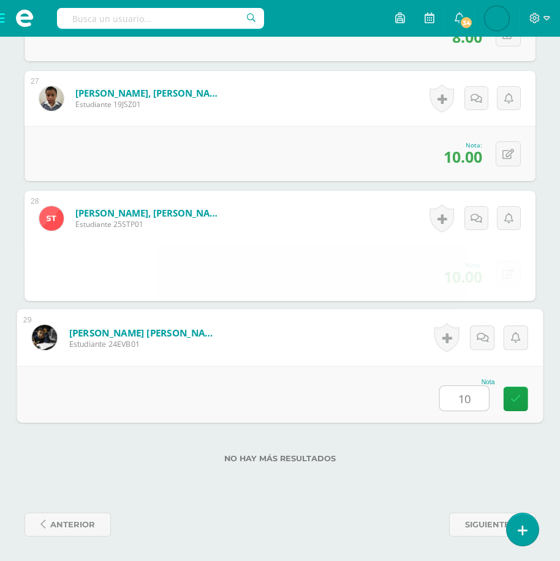
type input "10"
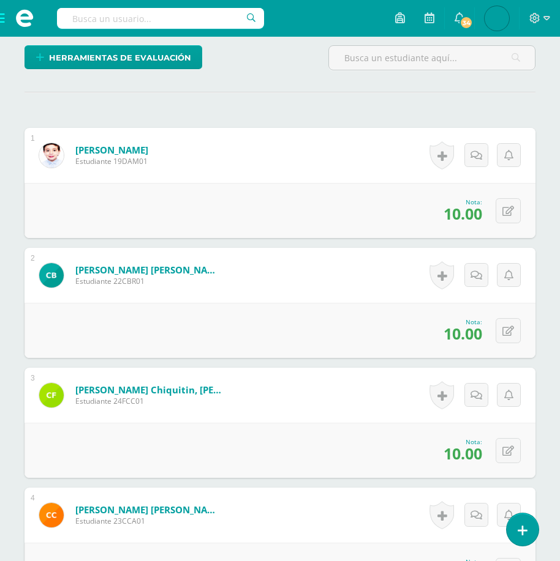
scroll to position [0, 0]
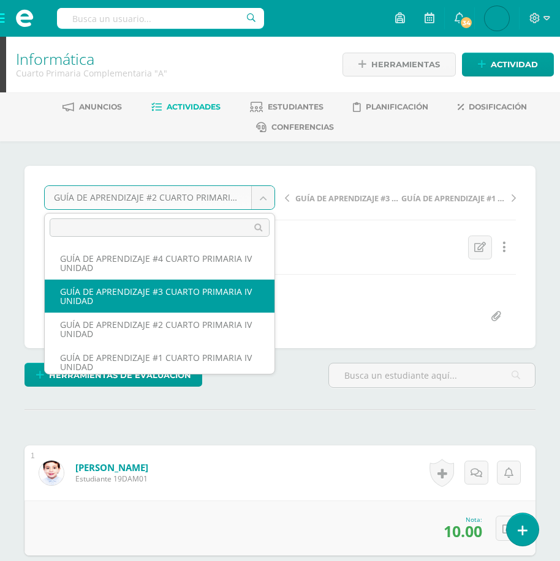
select select "/dashboard/teacher/grade-activity/179265/"
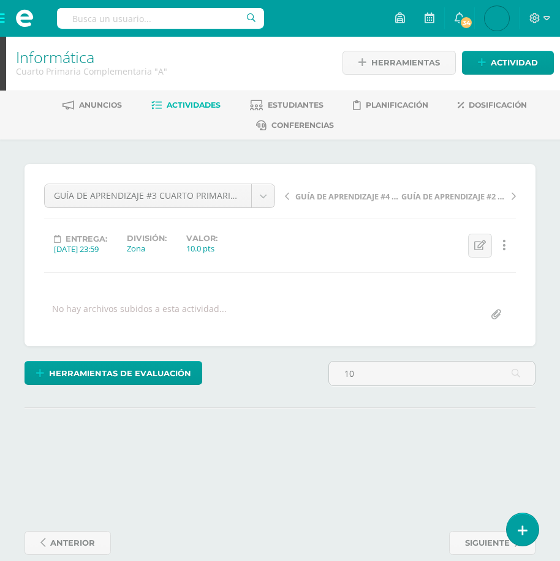
scroll to position [2, 0]
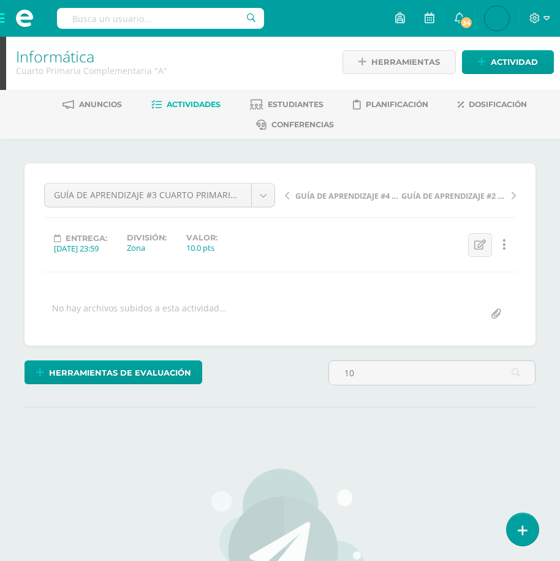
type input "1"
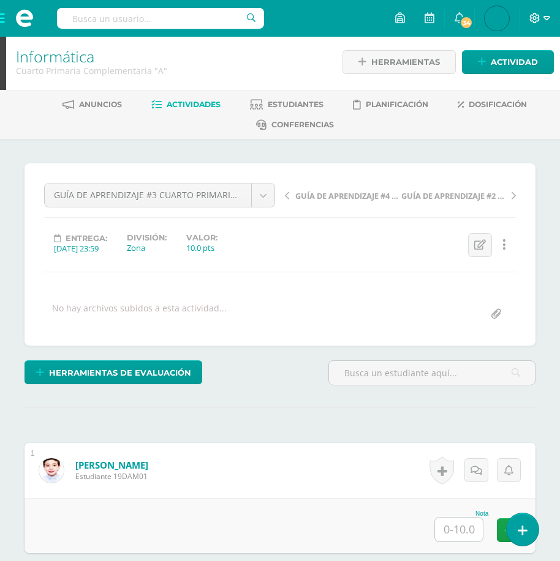
click at [546, 23] on span at bounding box center [539, 18] width 21 height 13
click at [514, 83] on span "Cerrar sesión" at bounding box center [508, 84] width 55 height 12
